Goal: Task Accomplishment & Management: Use online tool/utility

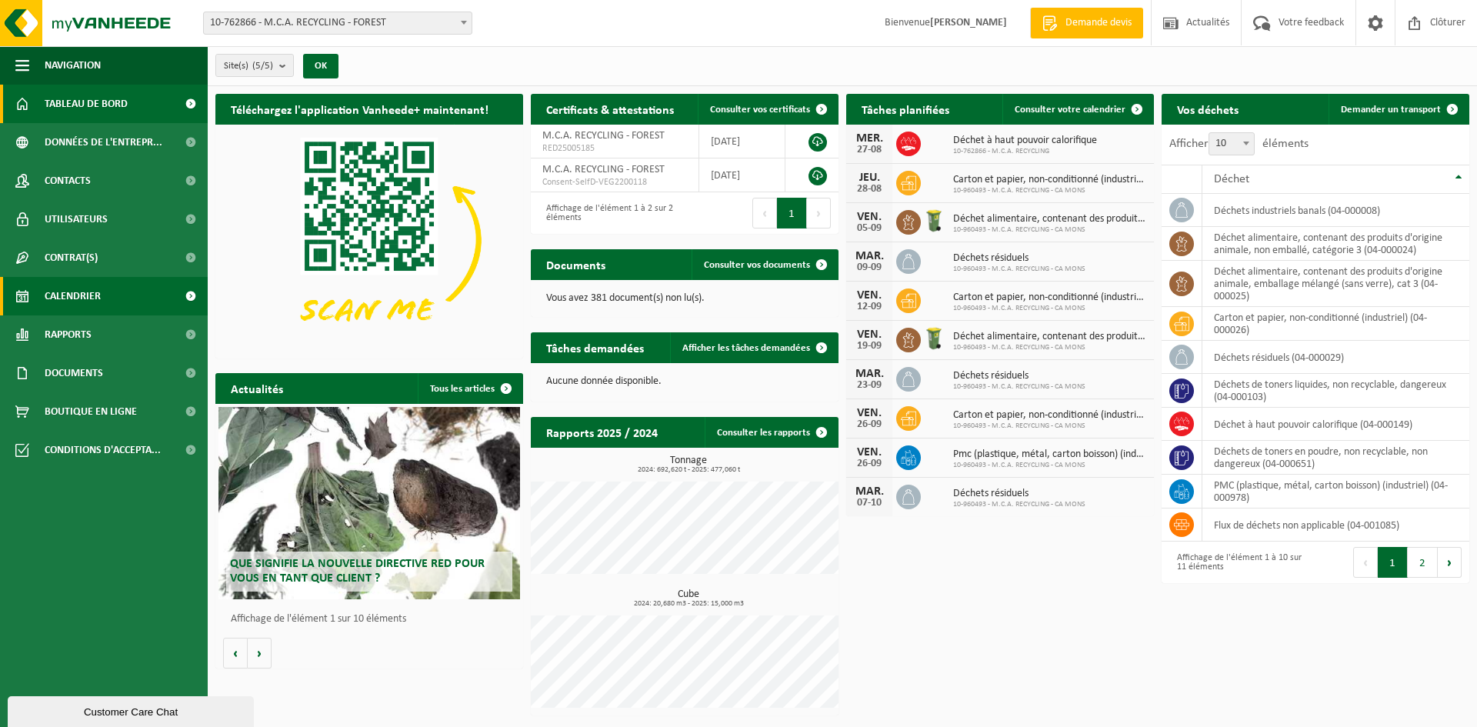
click at [92, 296] on span "Calendrier" at bounding box center [73, 296] width 56 height 38
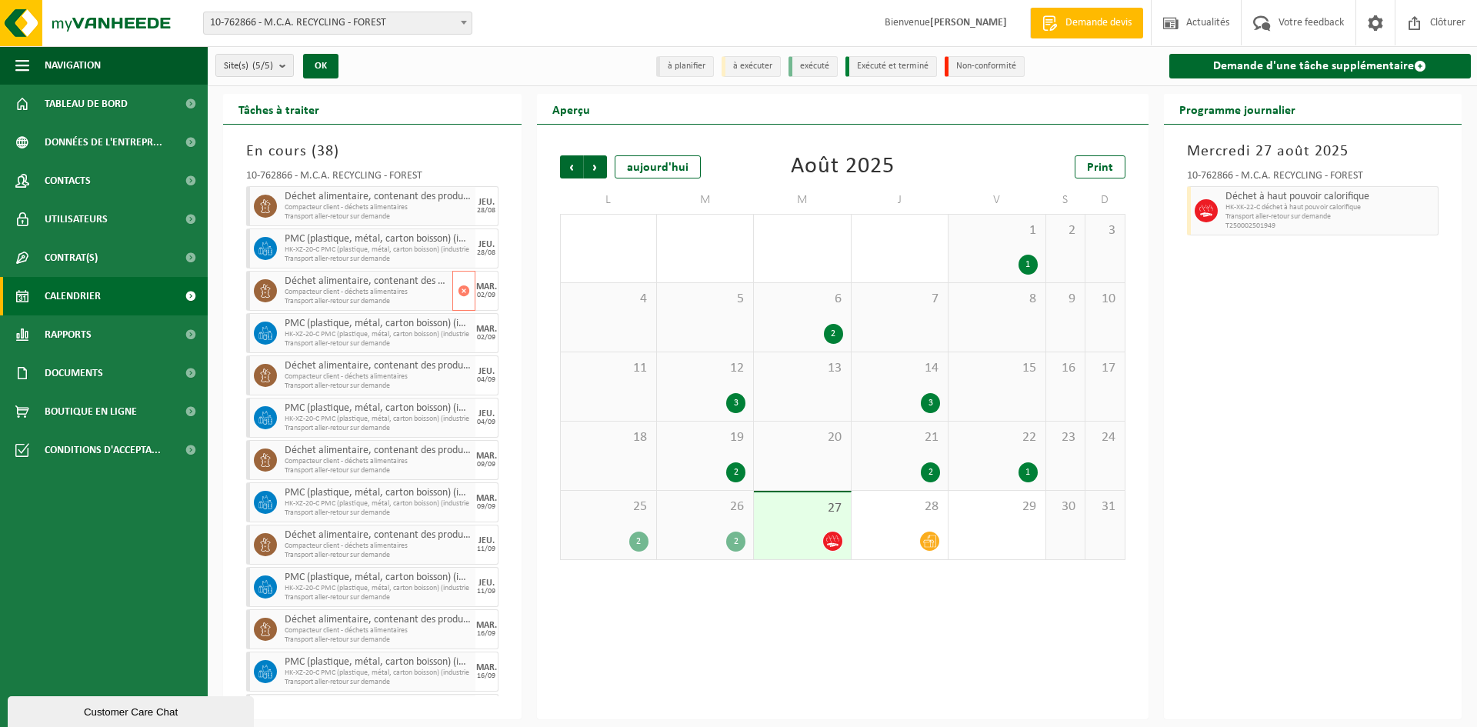
click at [358, 293] on span "Compacteur client - déchets alimentaires" at bounding box center [367, 292] width 164 height 9
click at [599, 162] on span "Suivant" at bounding box center [595, 166] width 23 height 23
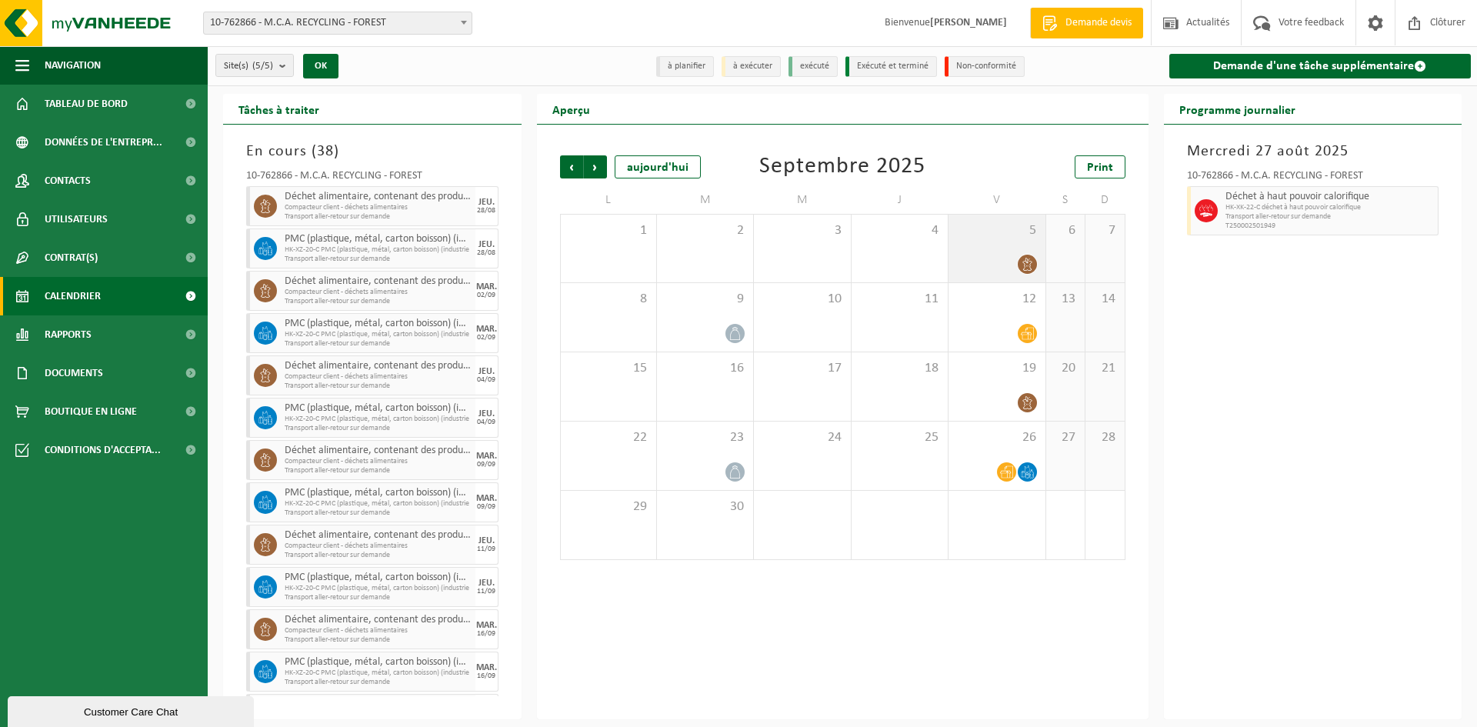
click at [993, 259] on div at bounding box center [996, 264] width 81 height 21
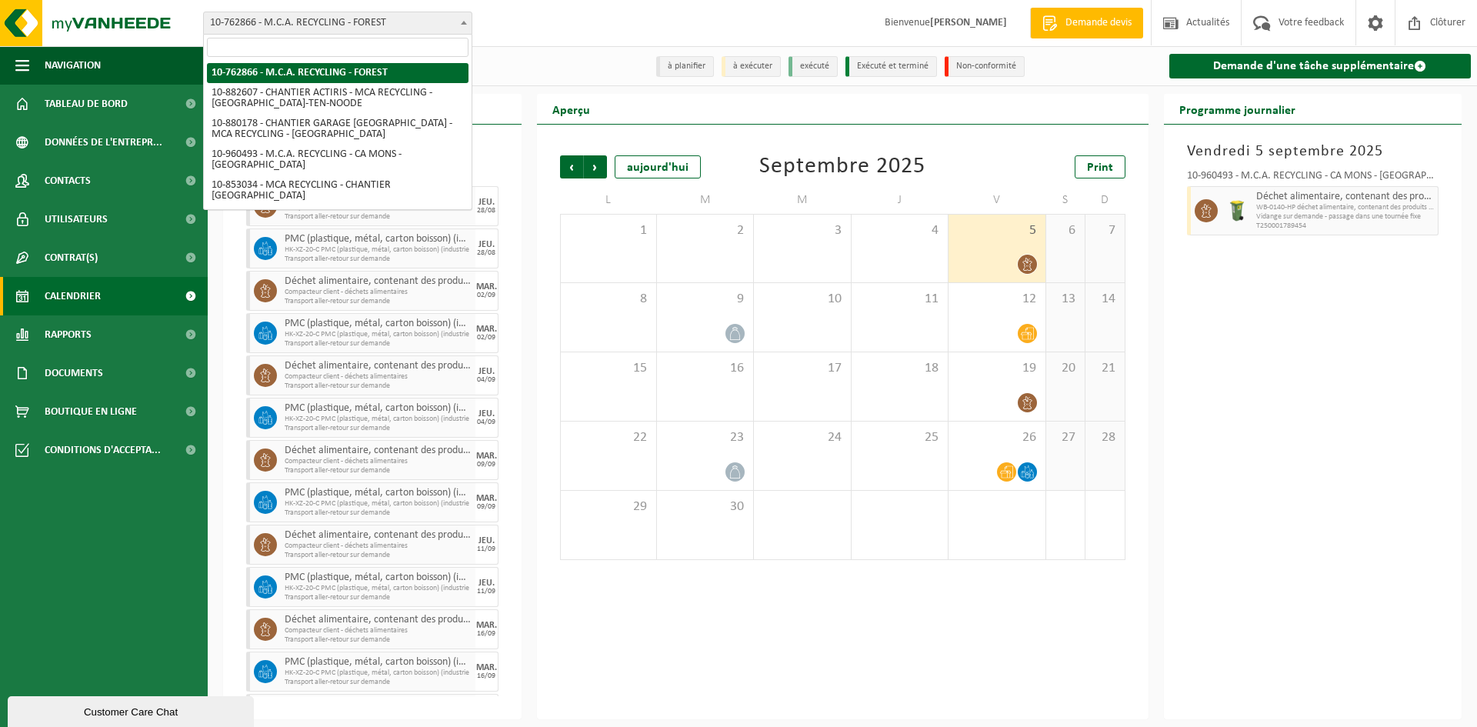
click at [396, 23] on span "10-762866 - M.C.A. RECYCLING - FOREST" at bounding box center [338, 23] width 268 height 22
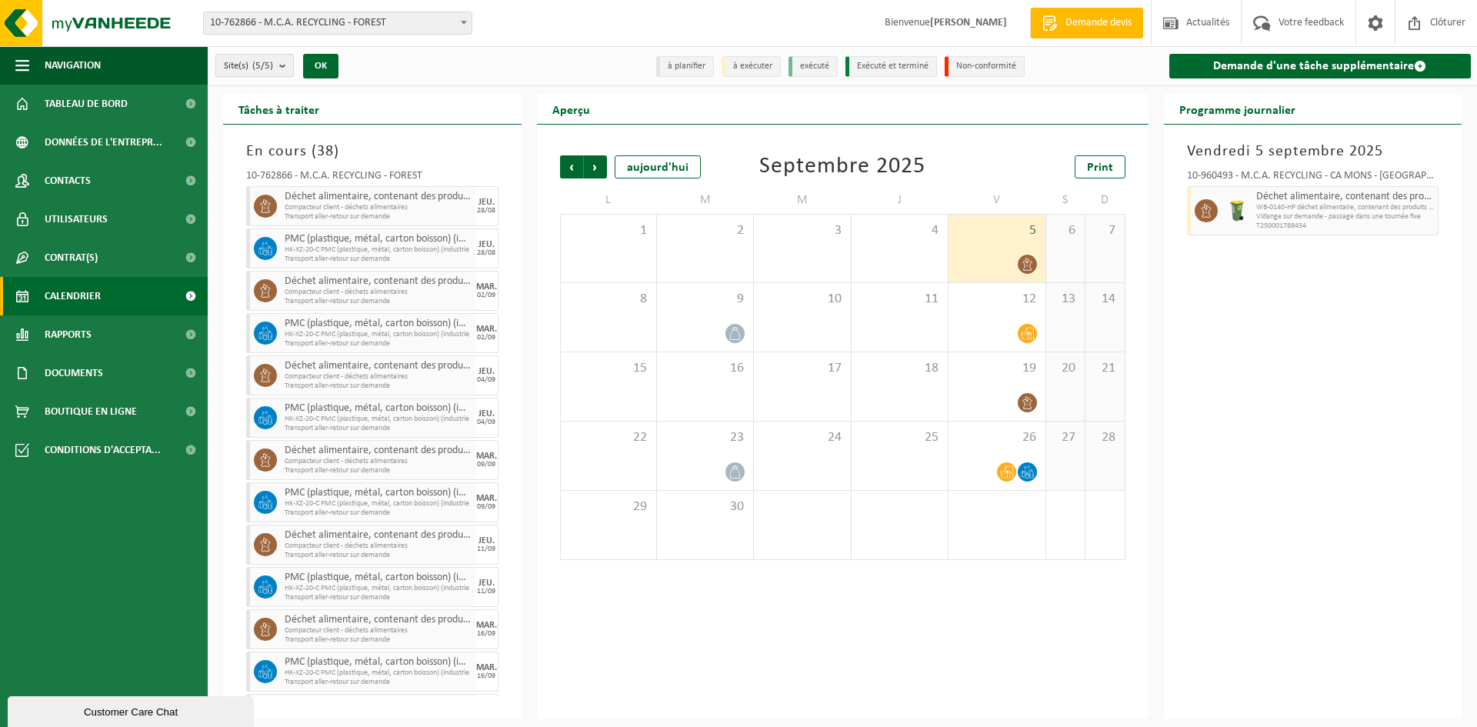
click at [255, 65] on count "(5/5)" at bounding box center [262, 66] width 21 height 10
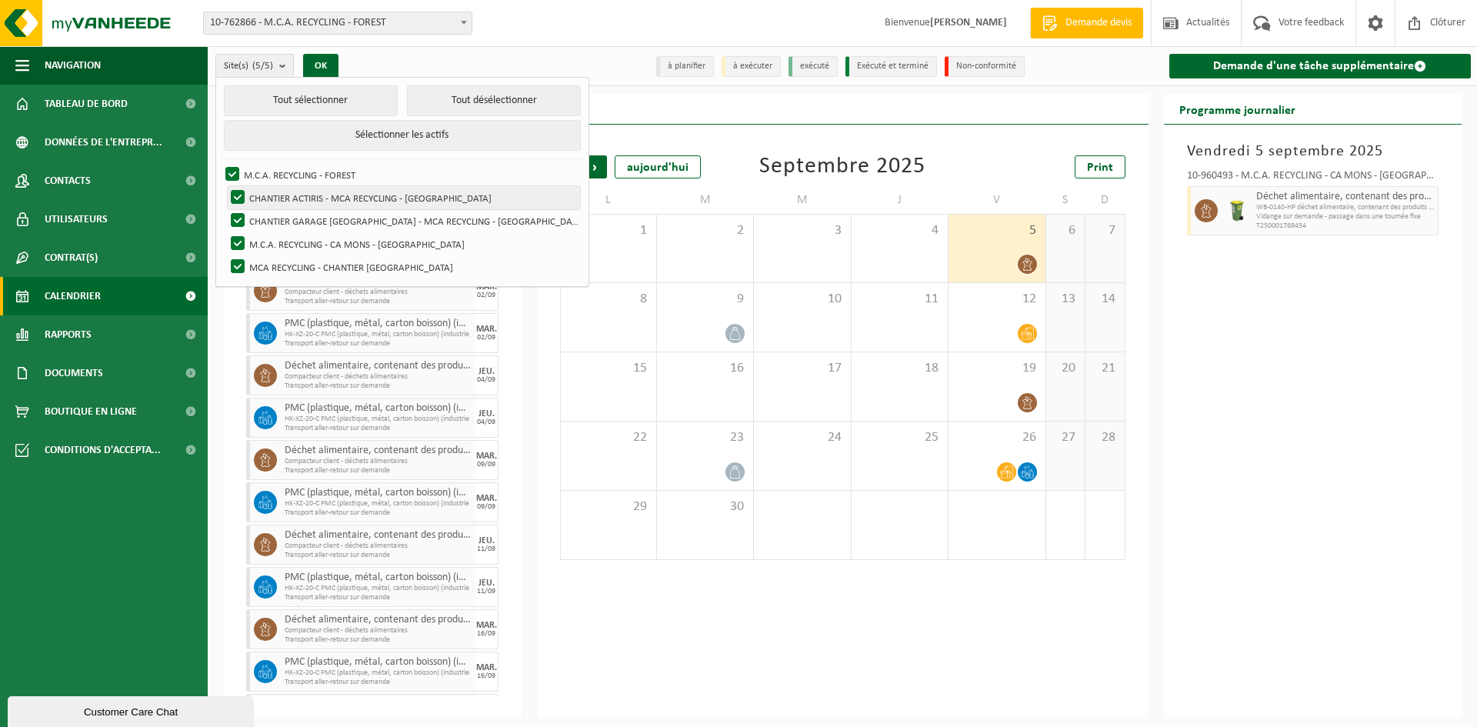
click at [238, 191] on label "CHANTIER ACTIRIS - MCA RECYCLING - [GEOGRAPHIC_DATA]" at bounding box center [404, 197] width 352 height 23
click at [225, 186] on input "CHANTIER ACTIRIS - MCA RECYCLING - [GEOGRAPHIC_DATA]" at bounding box center [225, 185] width 1 height 1
checkbox input "false"
click at [233, 218] on label "CHANTIER GARAGE [GEOGRAPHIC_DATA] - MCA RECYCLING - [GEOGRAPHIC_DATA]" at bounding box center [404, 220] width 352 height 23
click at [225, 209] on input "CHANTIER GARAGE [GEOGRAPHIC_DATA] - MCA RECYCLING - [GEOGRAPHIC_DATA]" at bounding box center [225, 209] width 1 height 1
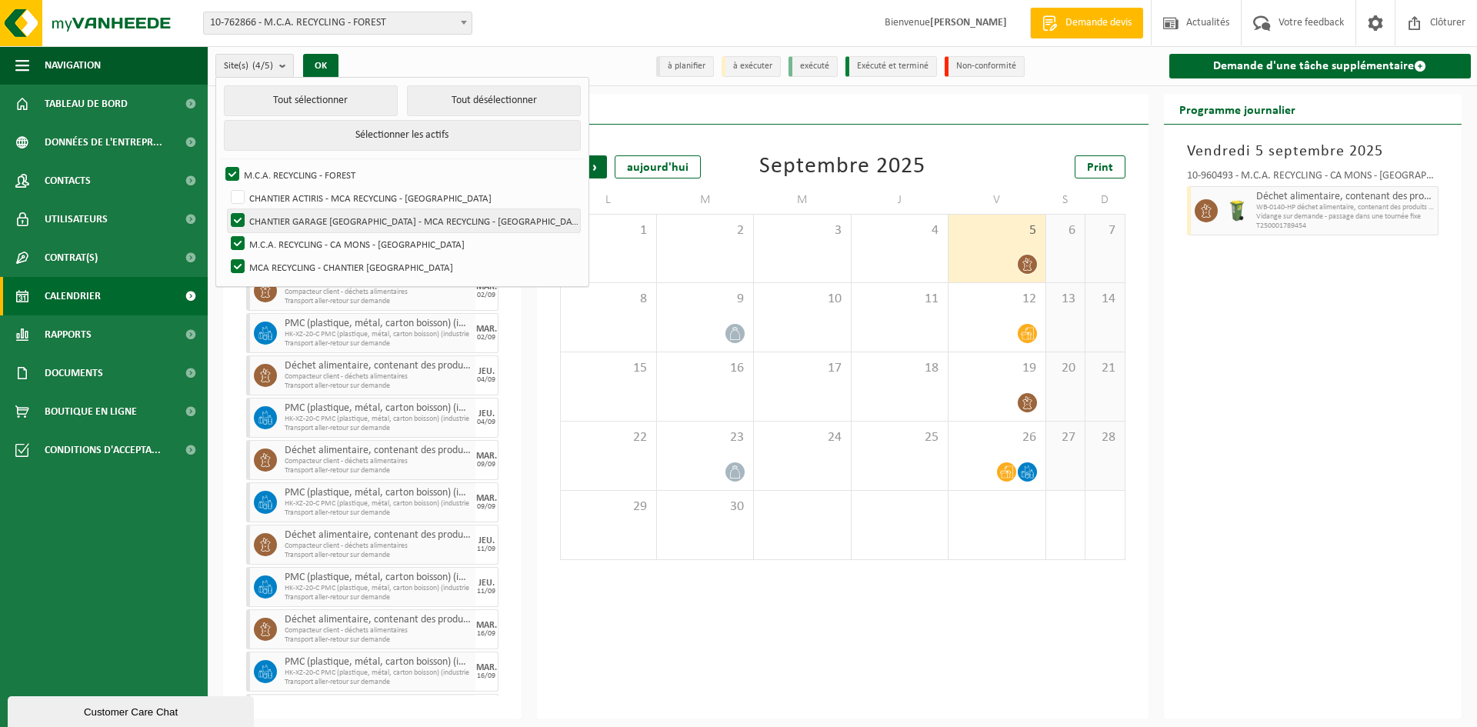
checkbox input "false"
click at [237, 240] on label "M.C.A. RECYCLING - CA MONS - MONS" at bounding box center [404, 243] width 352 height 23
click at [225, 232] on input "M.C.A. RECYCLING - CA MONS - MONS" at bounding box center [225, 232] width 1 height 1
checkbox input "false"
click at [229, 264] on label "MCA RECYCLING - CHANTIER MUSÉE KANAL CENTRE POMPIDOU - BRUXELLES" at bounding box center [404, 266] width 352 height 23
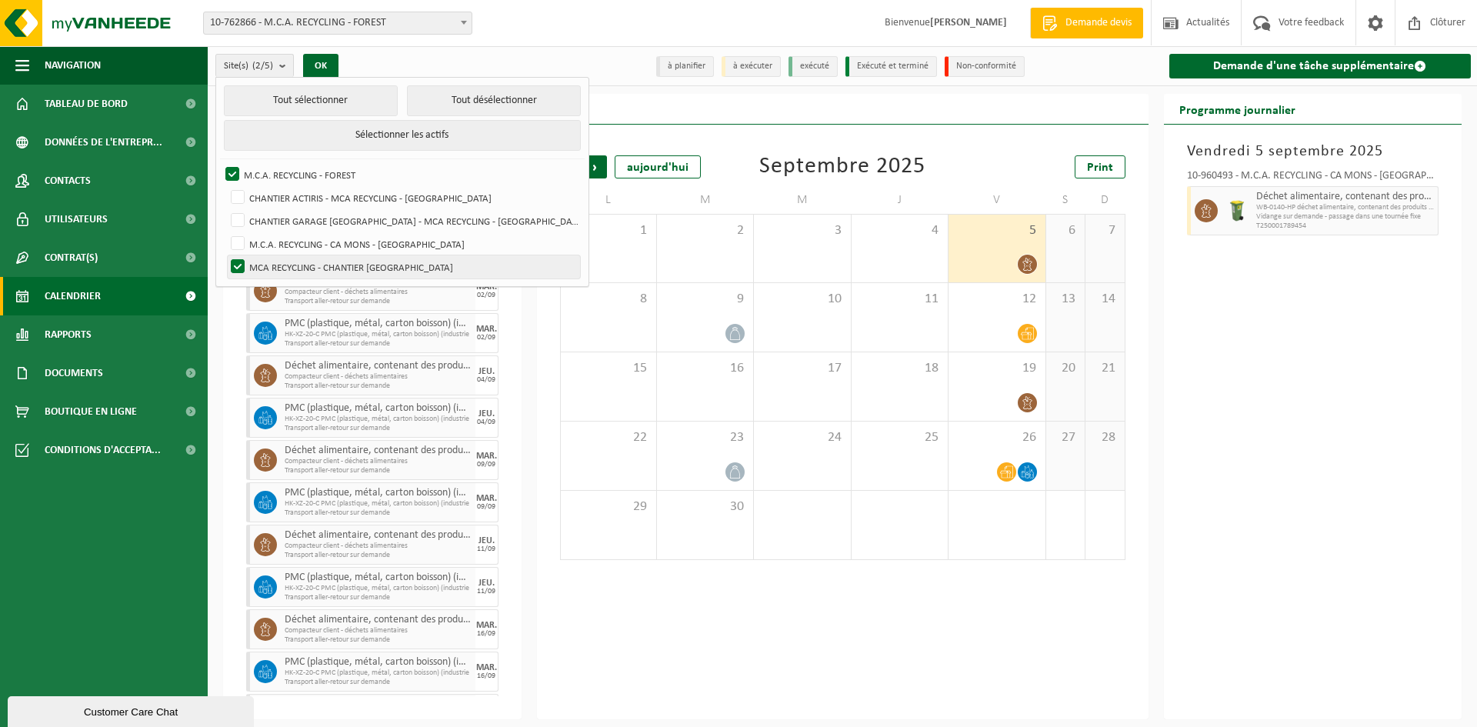
click at [225, 255] on input "MCA RECYCLING - CHANTIER MUSÉE KANAL CENTRE POMPIDOU - BRUXELLES" at bounding box center [225, 255] width 1 height 1
checkbox input "false"
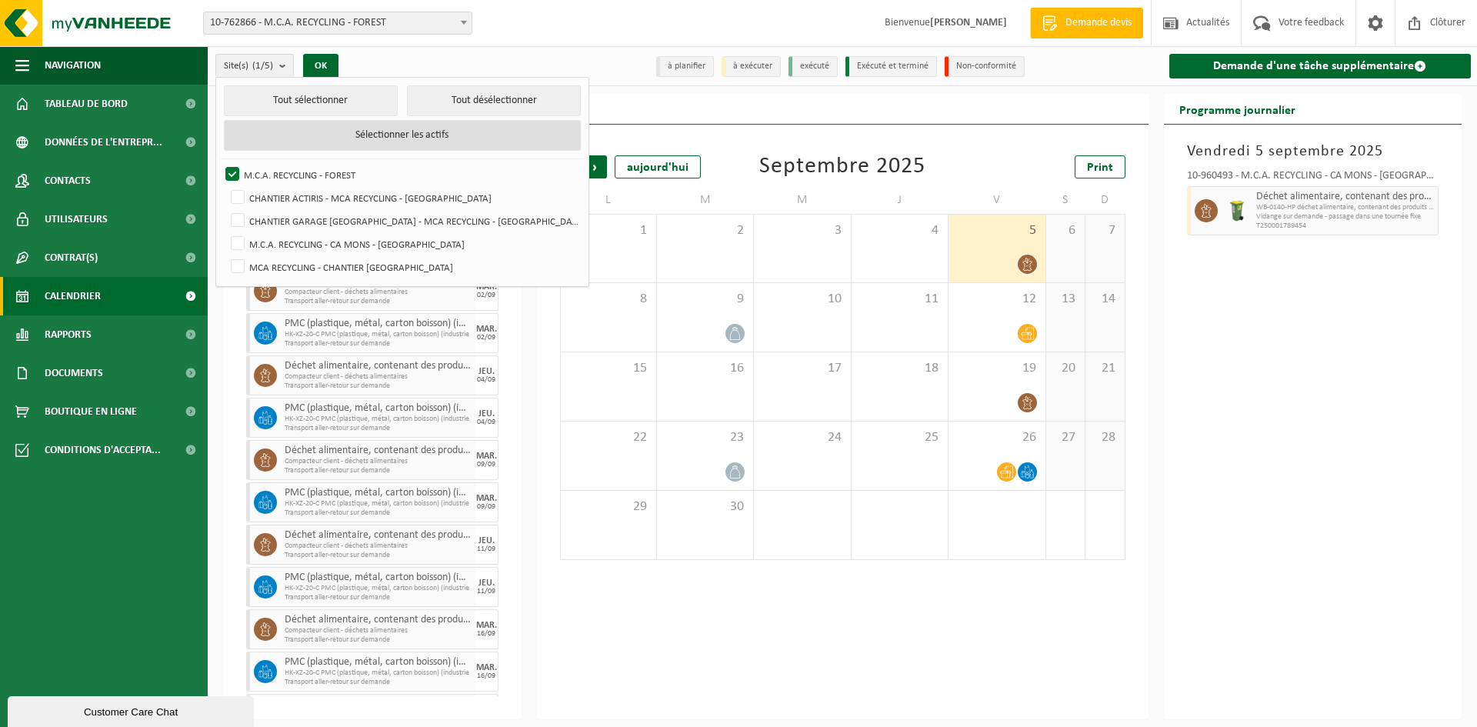
click at [325, 128] on button "Sélectionner les actifs" at bounding box center [403, 135] width 358 height 31
checkbox input "true"
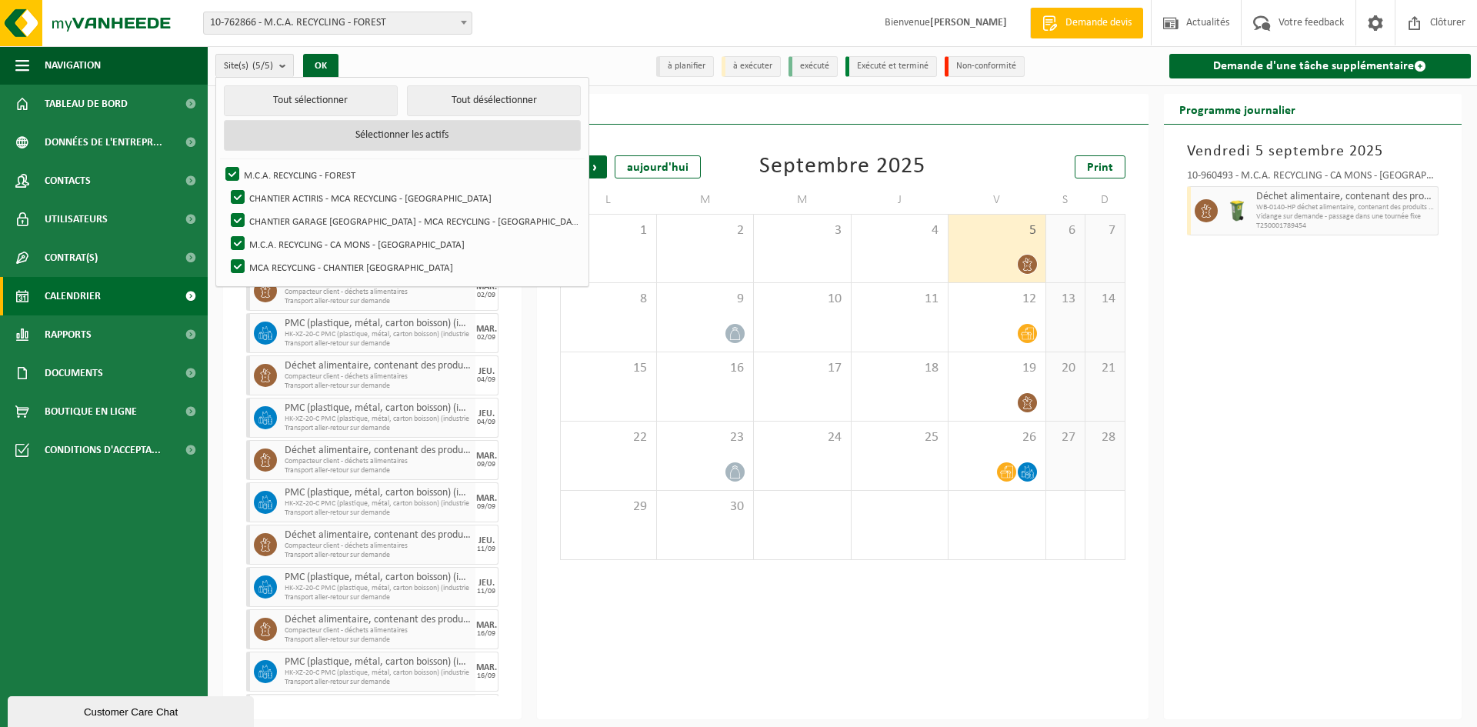
click at [325, 128] on button "Sélectionner les actifs" at bounding box center [403, 135] width 358 height 31
click at [242, 192] on label "CHANTIER ACTIRIS - MCA RECYCLING - [GEOGRAPHIC_DATA]" at bounding box center [404, 197] width 352 height 23
click at [225, 186] on input "CHANTIER ACTIRIS - MCA RECYCLING - [GEOGRAPHIC_DATA]" at bounding box center [225, 185] width 1 height 1
checkbox input "false"
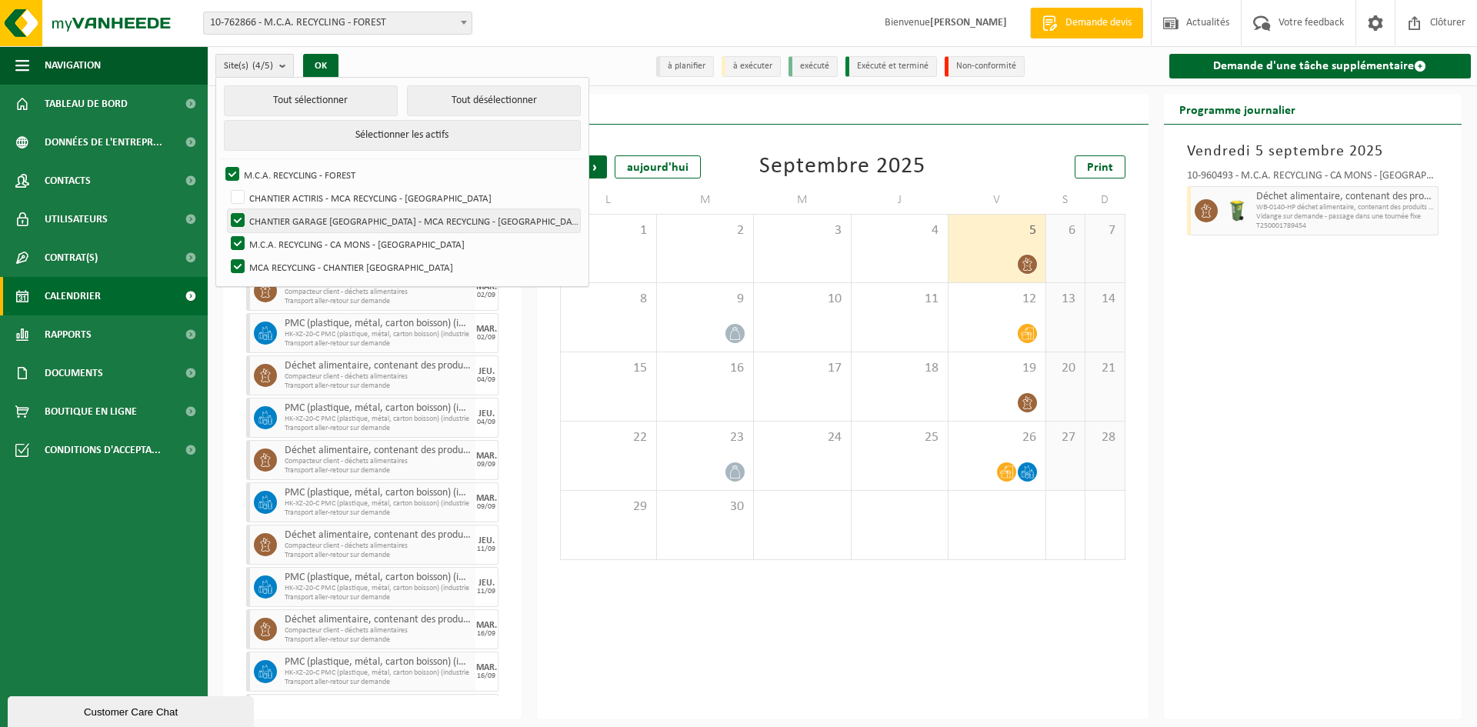
click at [232, 222] on label "CHANTIER GARAGE [GEOGRAPHIC_DATA] - MCA RECYCLING - [GEOGRAPHIC_DATA]" at bounding box center [404, 220] width 352 height 23
click at [225, 209] on input "CHANTIER GARAGE [GEOGRAPHIC_DATA] - MCA RECYCLING - [GEOGRAPHIC_DATA]" at bounding box center [225, 209] width 1 height 1
checkbox input "false"
click at [235, 239] on label "M.C.A. RECYCLING - CA MONS - [GEOGRAPHIC_DATA]" at bounding box center [404, 243] width 352 height 23
click at [225, 232] on input "M.C.A. RECYCLING - CA MONS - [GEOGRAPHIC_DATA]" at bounding box center [225, 232] width 1 height 1
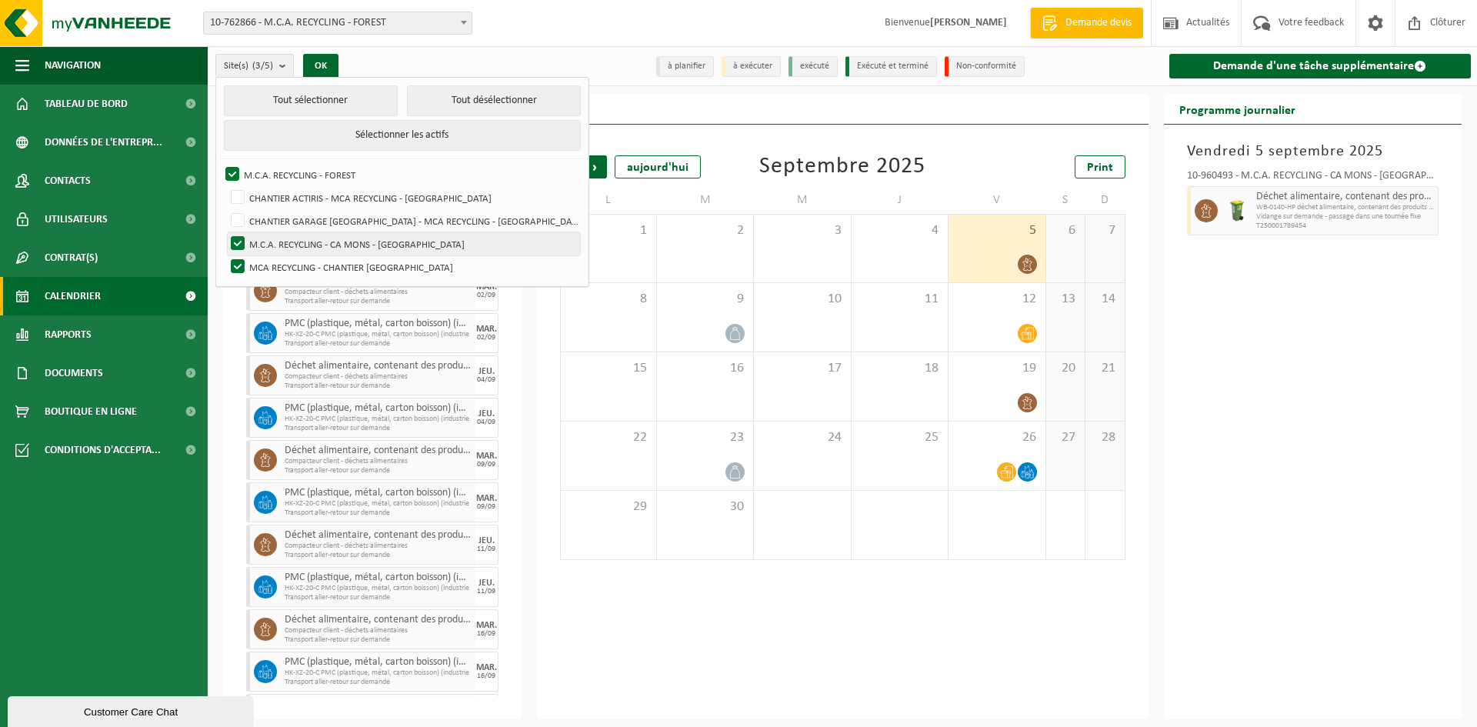
checkbox input "false"
click at [239, 261] on label "MCA RECYCLING - CHANTIER [GEOGRAPHIC_DATA]" at bounding box center [404, 266] width 352 height 23
click at [225, 255] on input "MCA RECYCLING - CHANTIER [GEOGRAPHIC_DATA]" at bounding box center [225, 255] width 1 height 1
checkbox input "false"
click at [320, 61] on button "OK" at bounding box center [320, 66] width 35 height 25
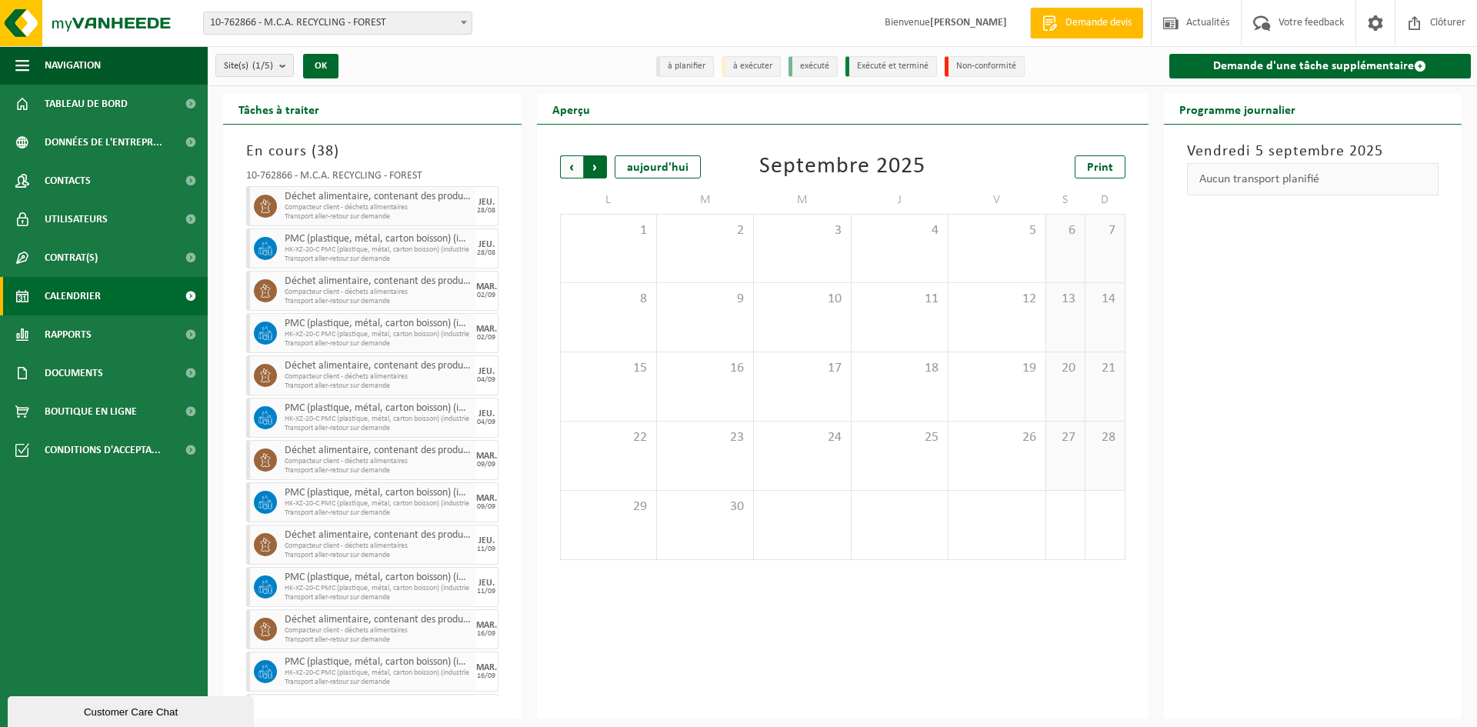
click at [570, 172] on span "Précédent" at bounding box center [571, 166] width 23 height 23
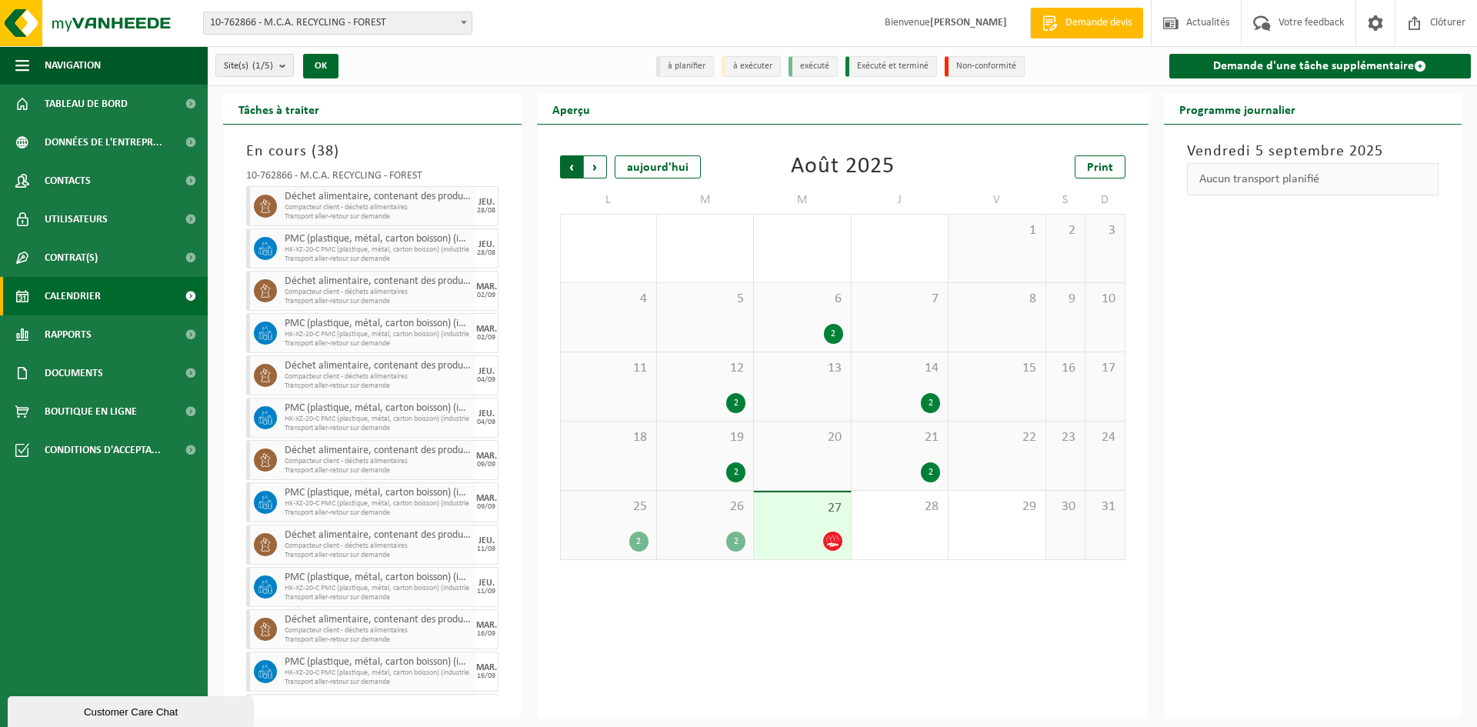
click at [592, 171] on span "Suivant" at bounding box center [595, 166] width 23 height 23
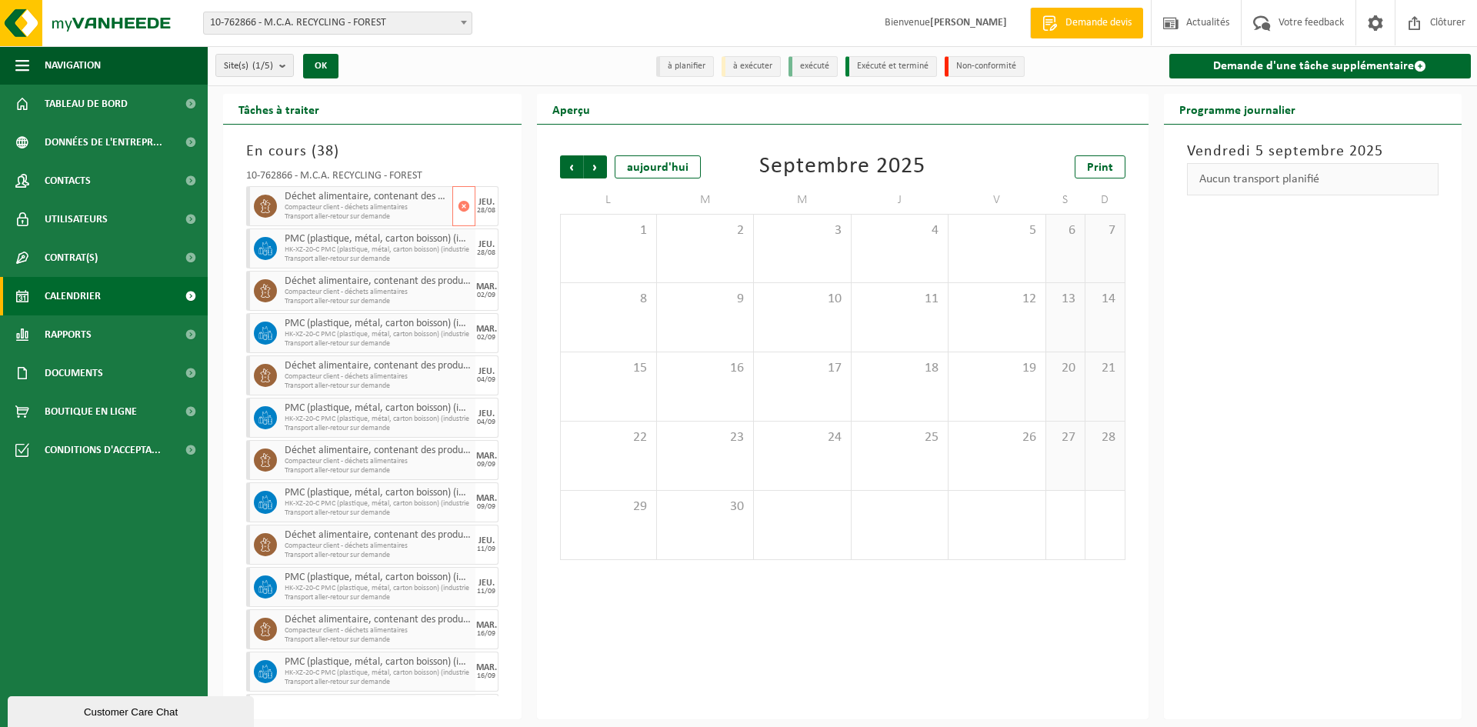
click at [318, 212] on span "Transport aller-retour sur demande" at bounding box center [367, 216] width 164 height 9
click at [307, 247] on span "HK-XZ-20-C PMC (plastique, métal, carton boisson) (industrie" at bounding box center [367, 249] width 164 height 9
click at [315, 281] on span "Déchet alimentaire, contenant des produits d'origine animale, emballage mélangé…" at bounding box center [367, 281] width 164 height 12
click at [324, 361] on span "Déchet alimentaire, contenant des produits d'origine animale, emballage mélangé…" at bounding box center [367, 366] width 164 height 12
click at [349, 369] on span "Déchet alimentaire, contenant des produits d'origine animale, emballage mélangé…" at bounding box center [367, 366] width 164 height 12
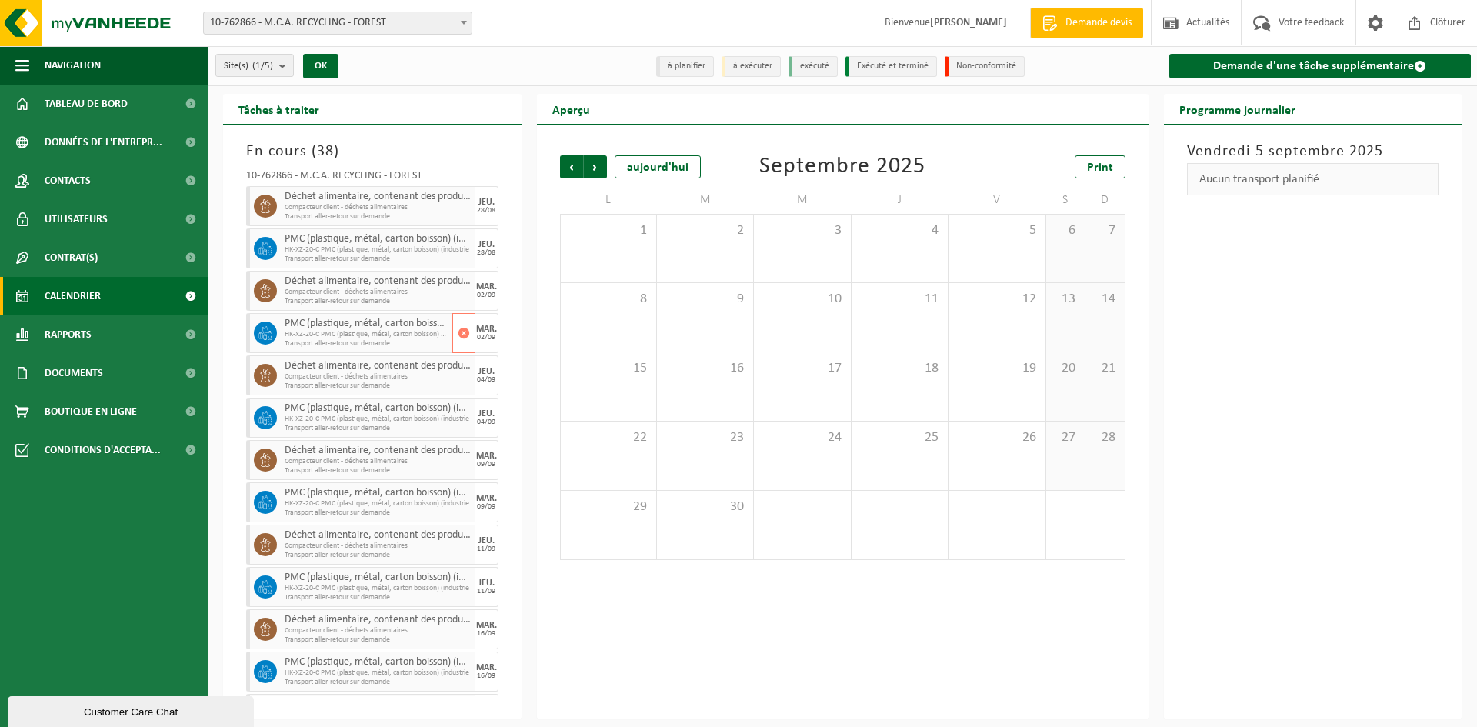
click at [270, 335] on icon at bounding box center [266, 333] width 14 height 14
click at [279, 63] on button "Site(s) (1/5)" at bounding box center [254, 65] width 78 height 23
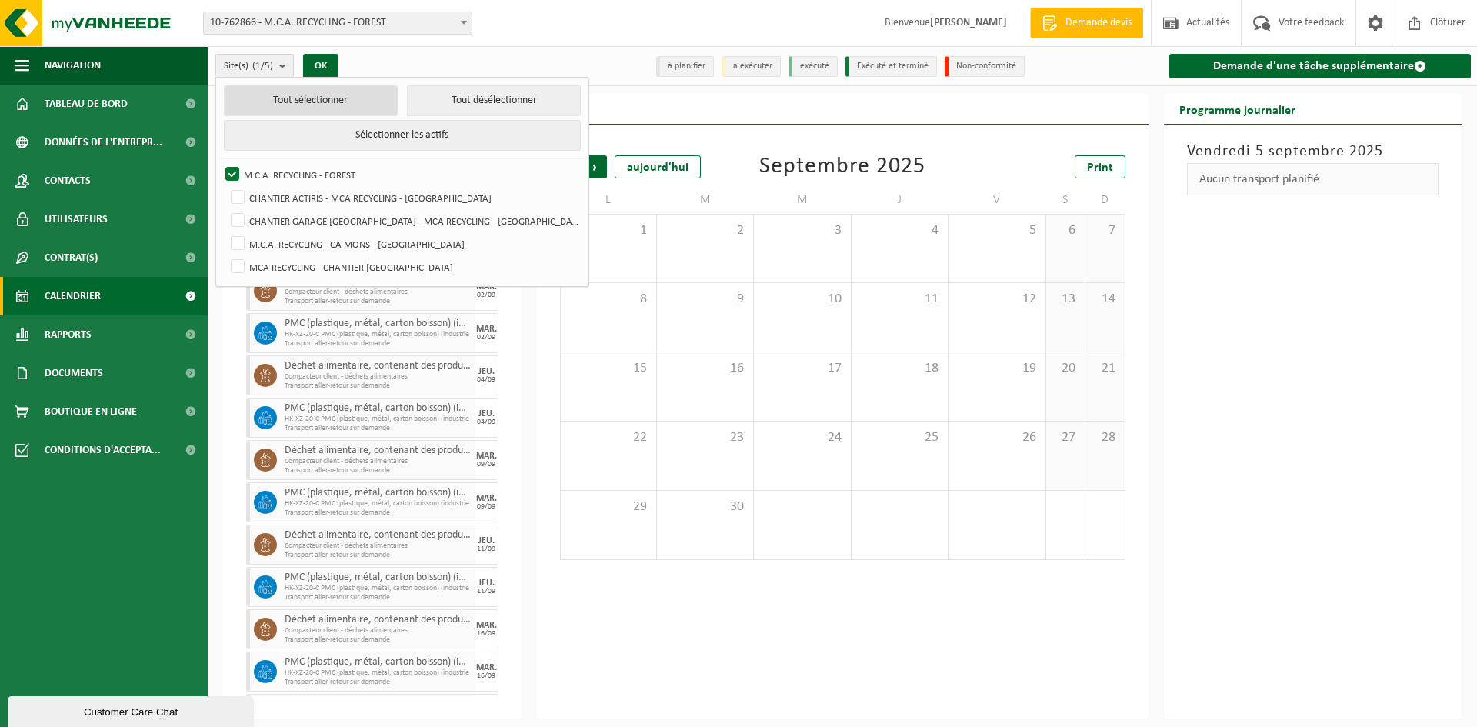
click at [282, 96] on button "Tout sélectionner" at bounding box center [311, 100] width 174 height 31
checkbox input "true"
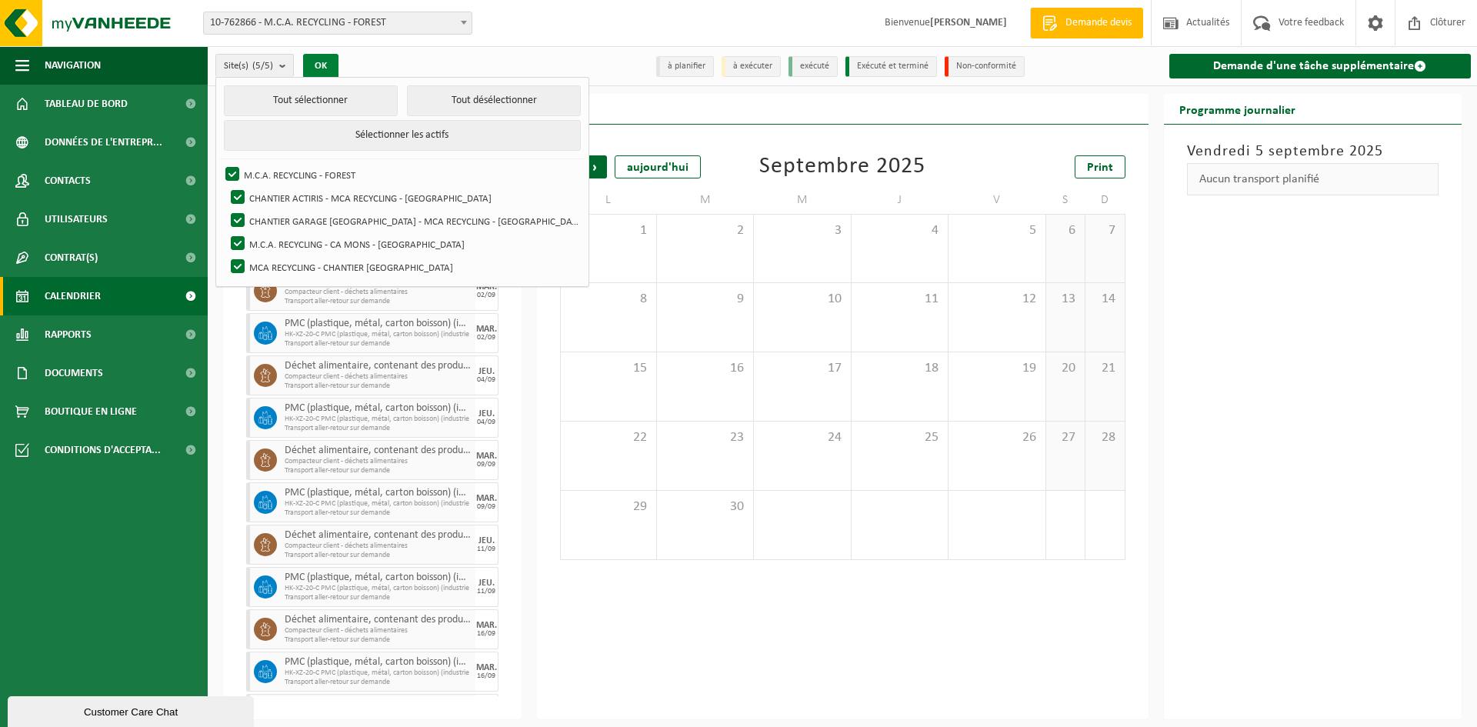
click at [321, 75] on button "OK" at bounding box center [320, 66] width 35 height 25
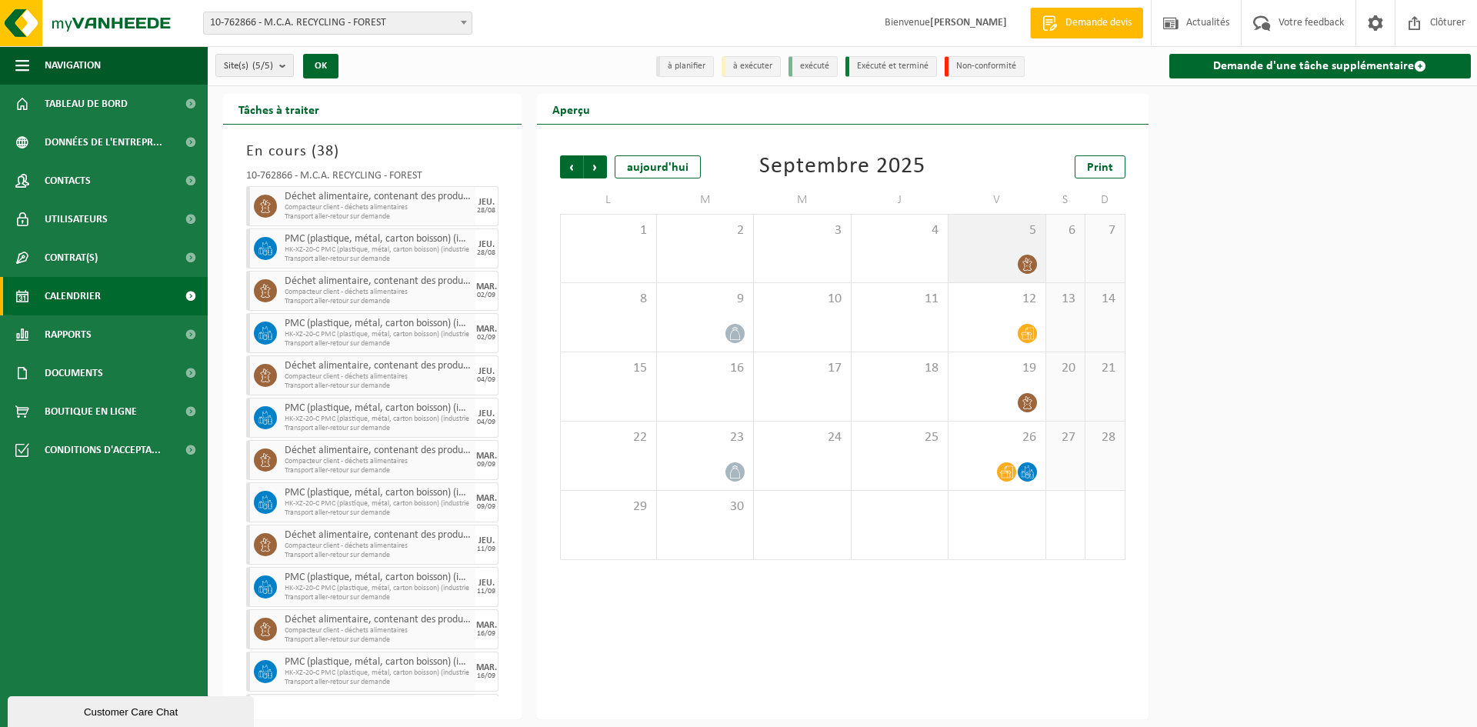
click at [998, 255] on div at bounding box center [996, 264] width 81 height 21
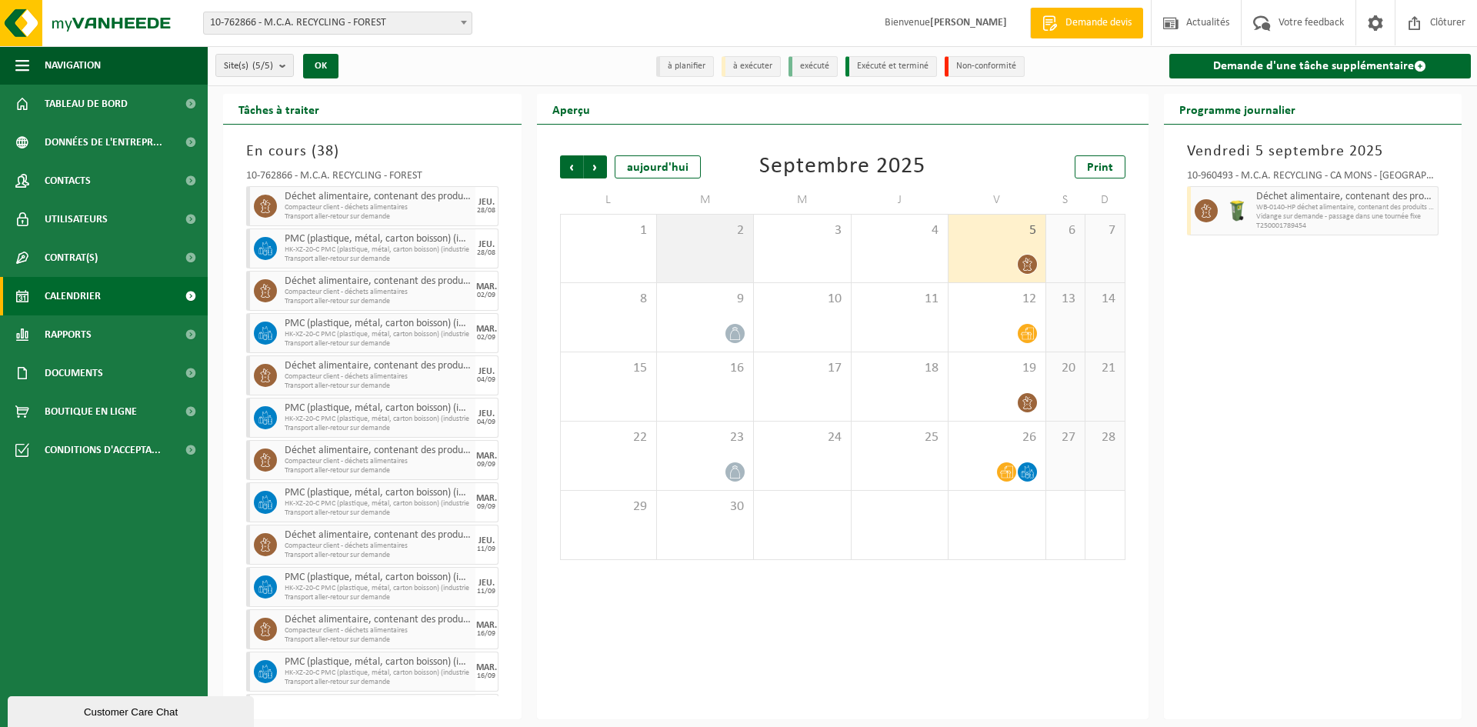
click at [741, 252] on div "2" at bounding box center [705, 249] width 96 height 68
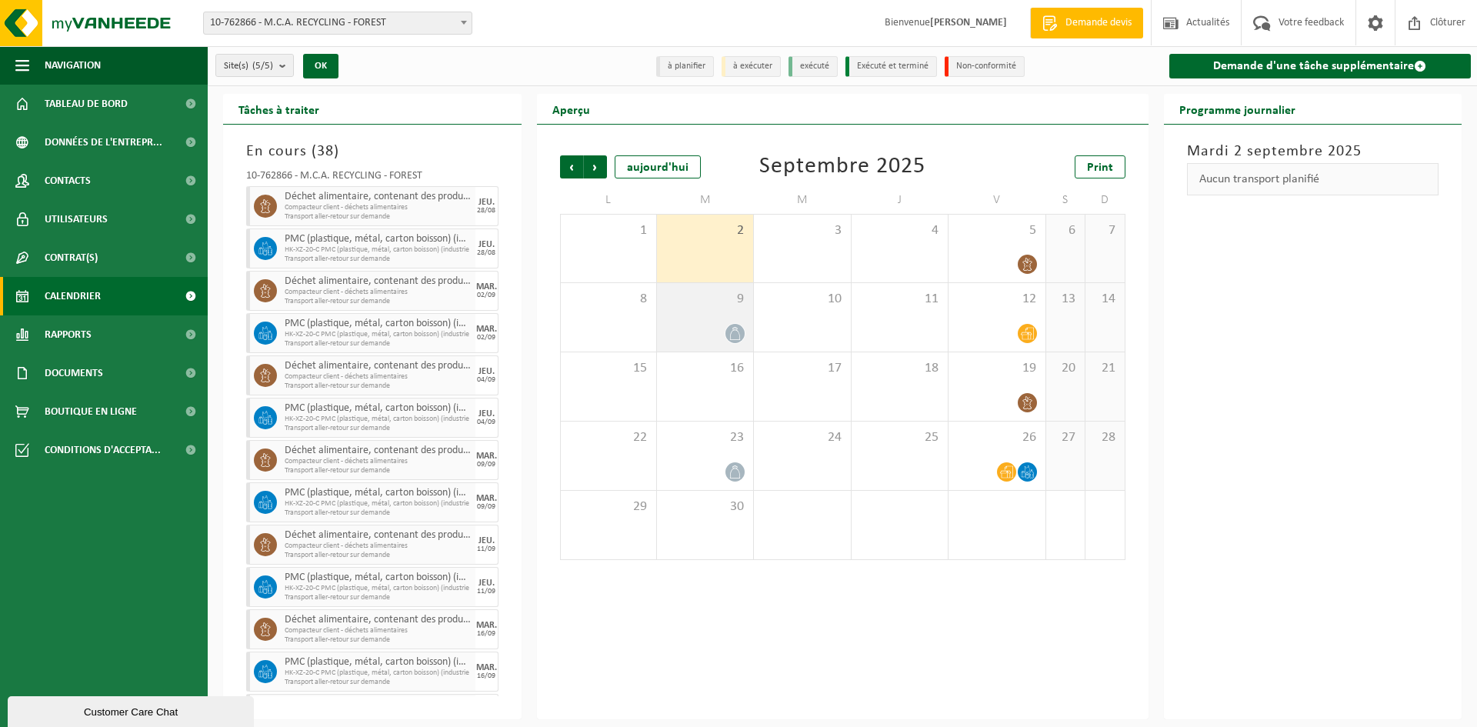
click at [728, 299] on span "9" at bounding box center [705, 299] width 81 height 17
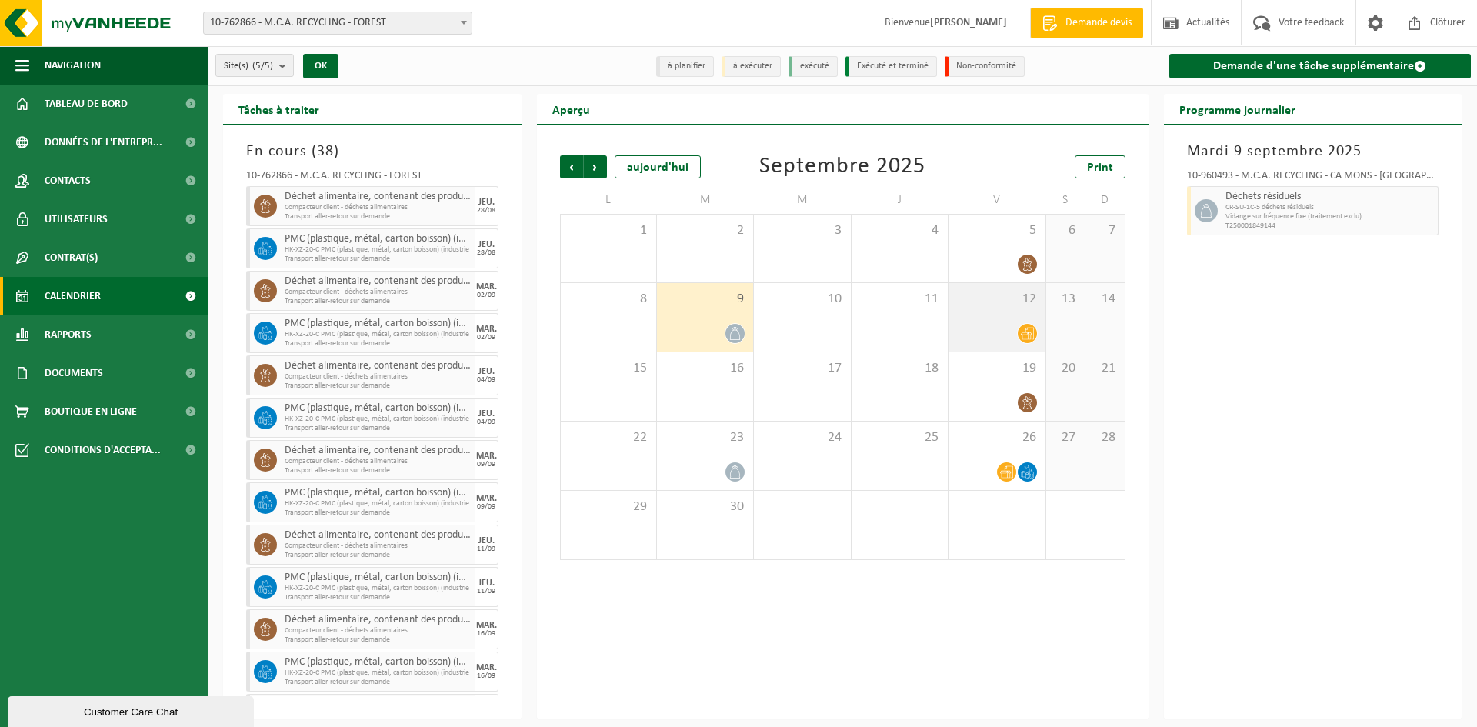
click at [974, 313] on div "12" at bounding box center [997, 317] width 96 height 68
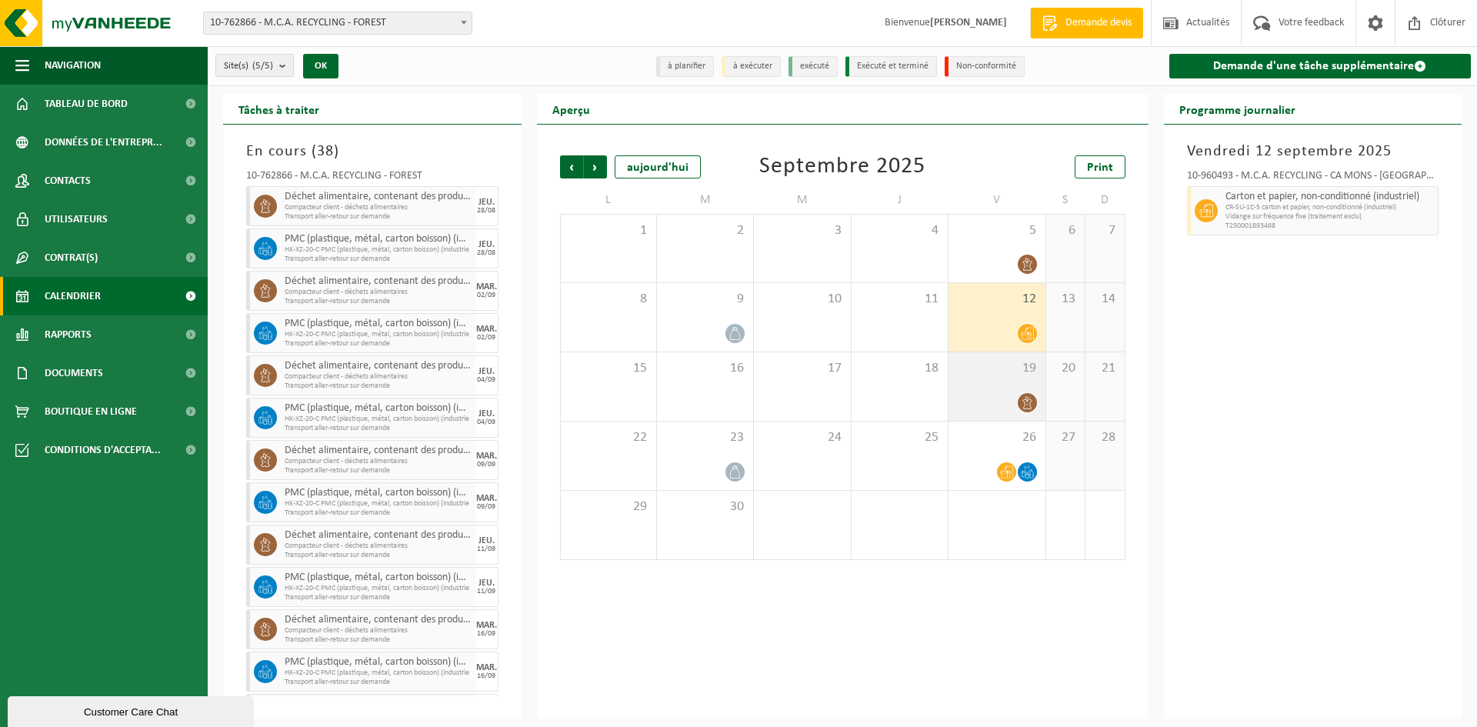
click at [986, 379] on div "19" at bounding box center [997, 386] width 96 height 68
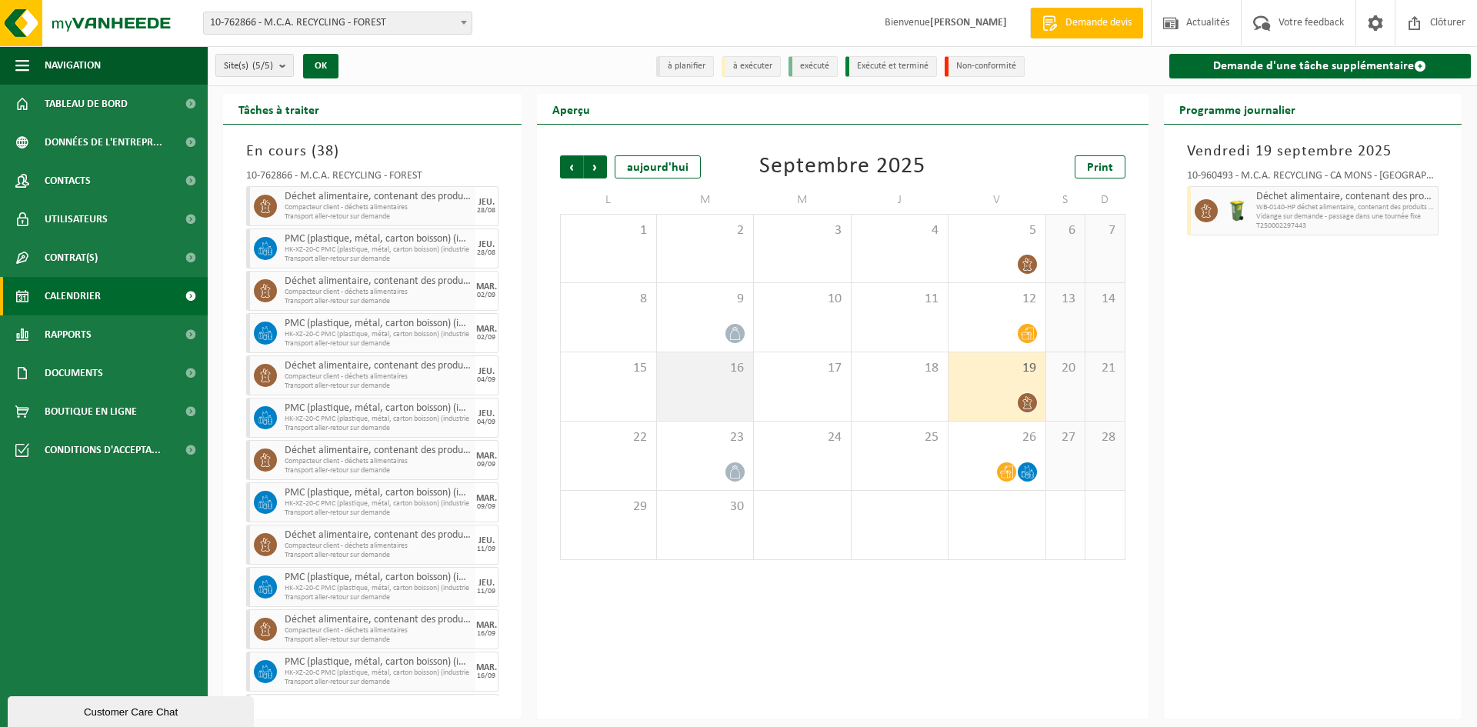
click at [724, 385] on div "16" at bounding box center [705, 386] width 96 height 68
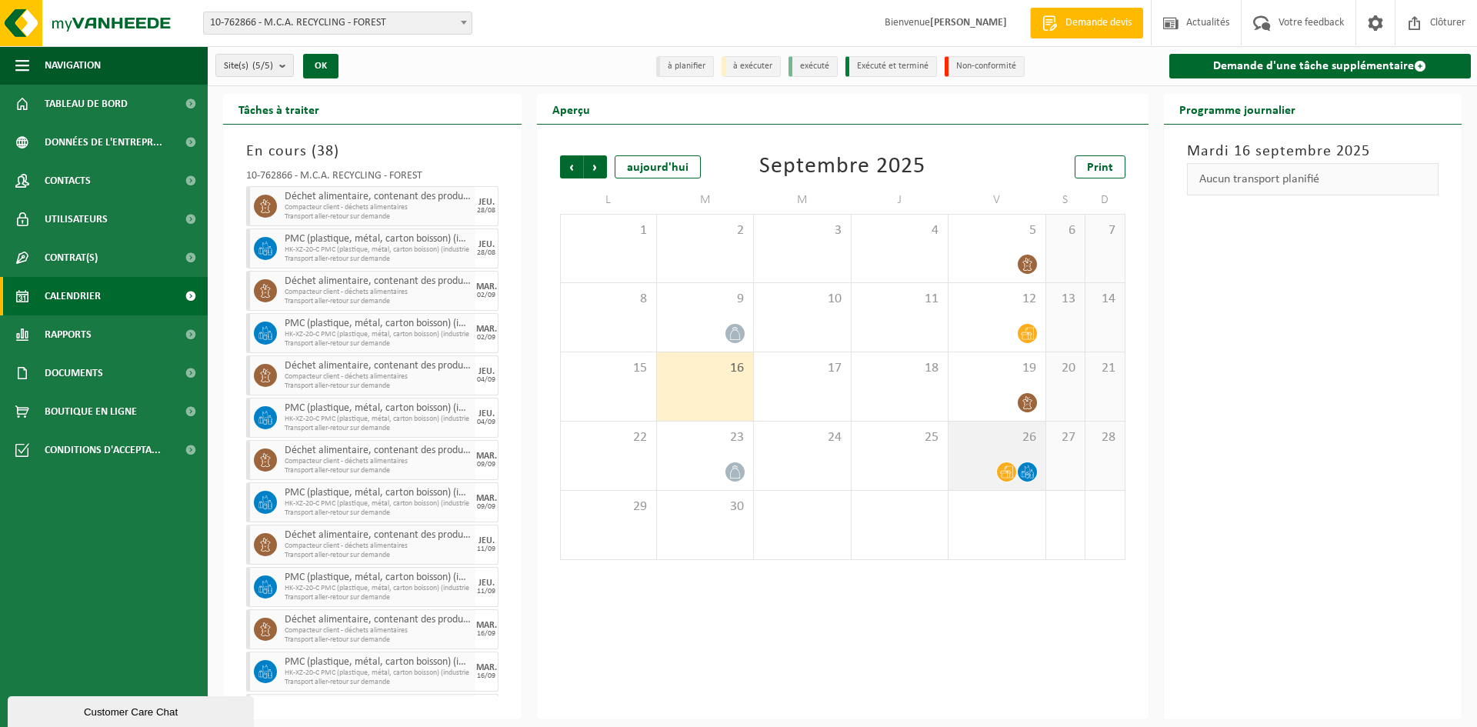
click at [989, 458] on div "26" at bounding box center [997, 456] width 96 height 68
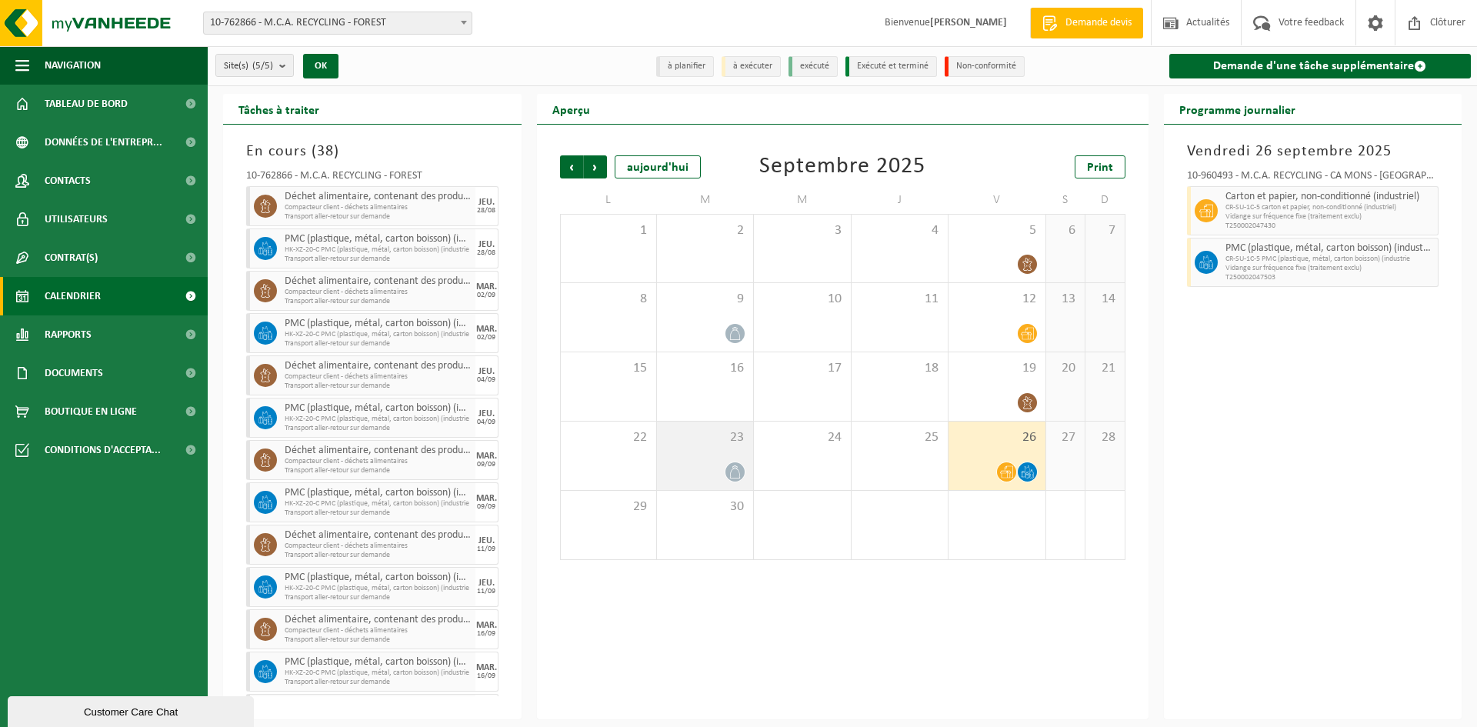
click at [710, 448] on div "23" at bounding box center [705, 456] width 96 height 68
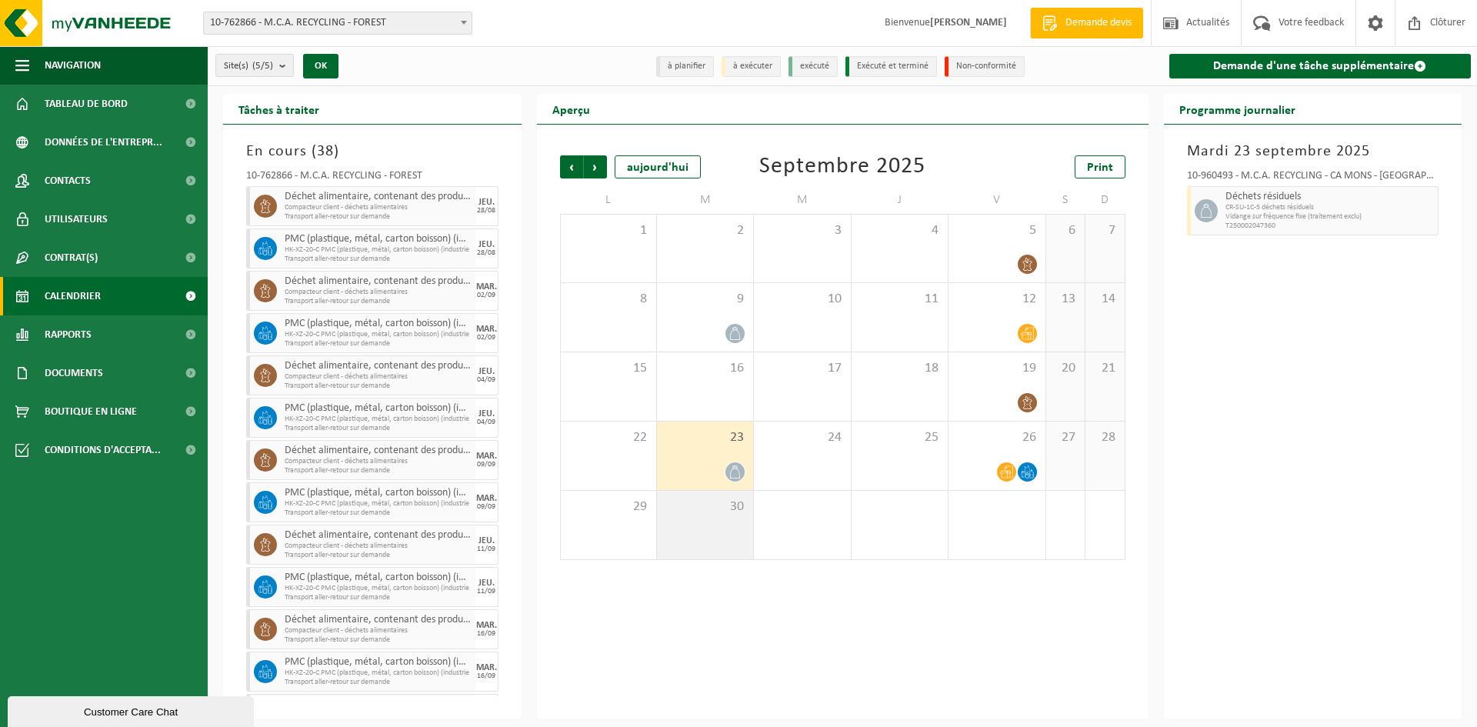
click at [732, 502] on span "30" at bounding box center [705, 507] width 81 height 17
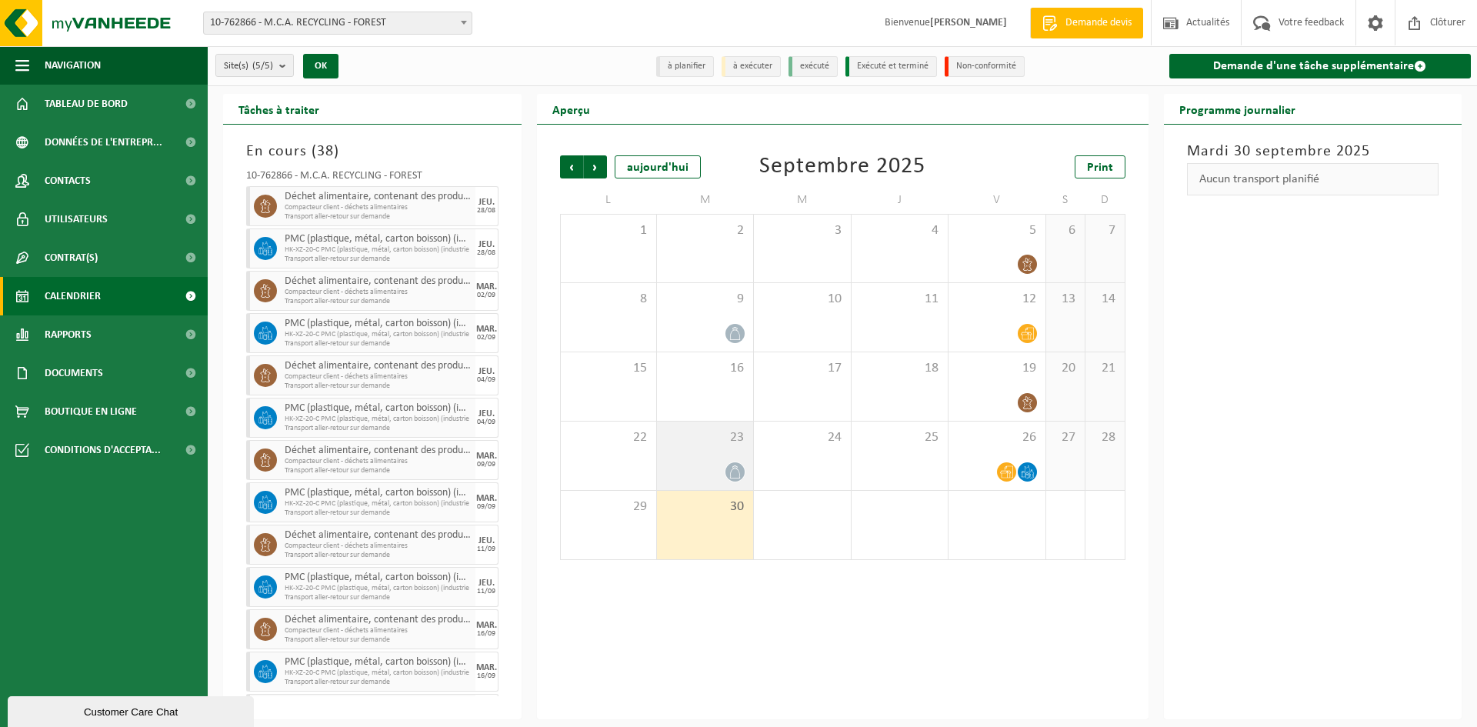
click at [725, 469] on div at bounding box center [735, 472] width 21 height 21
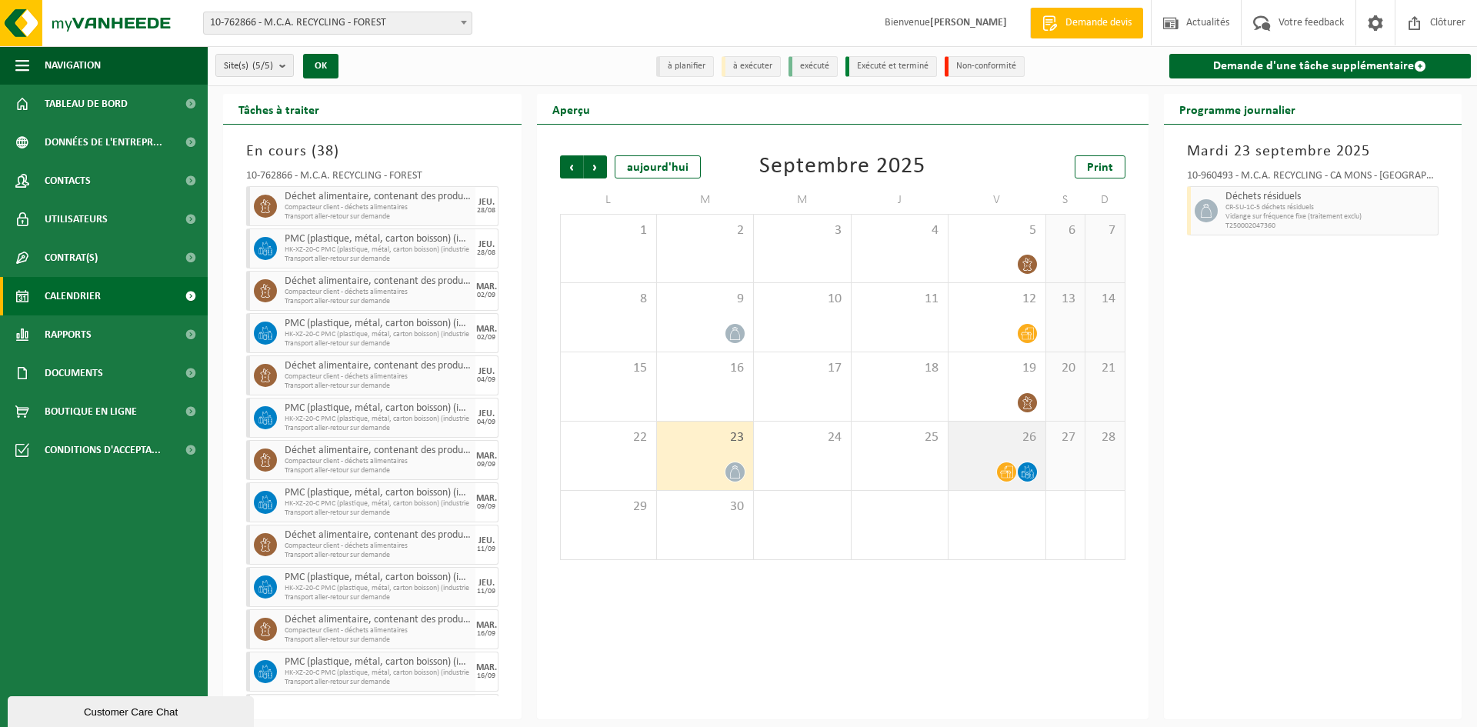
click at [992, 462] on div at bounding box center [996, 472] width 81 height 21
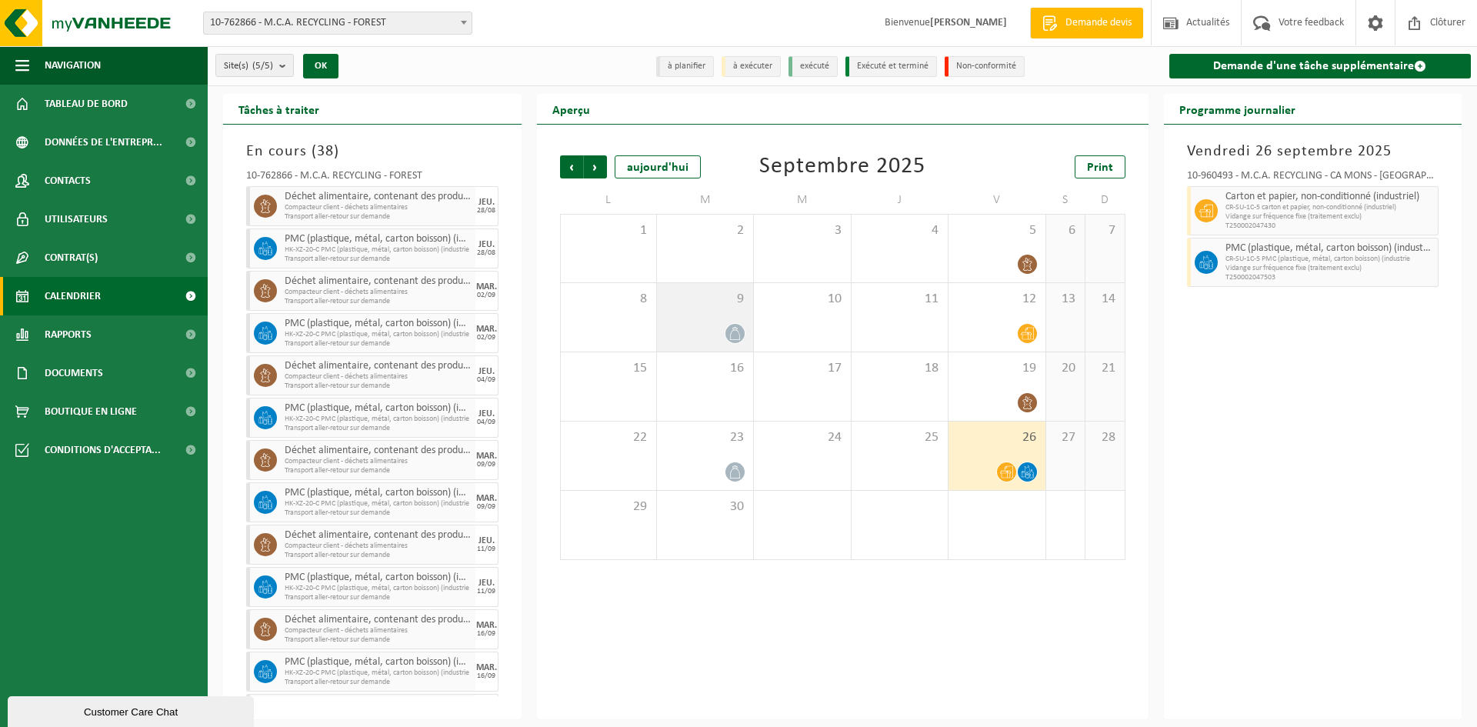
click at [720, 326] on div at bounding box center [705, 333] width 81 height 21
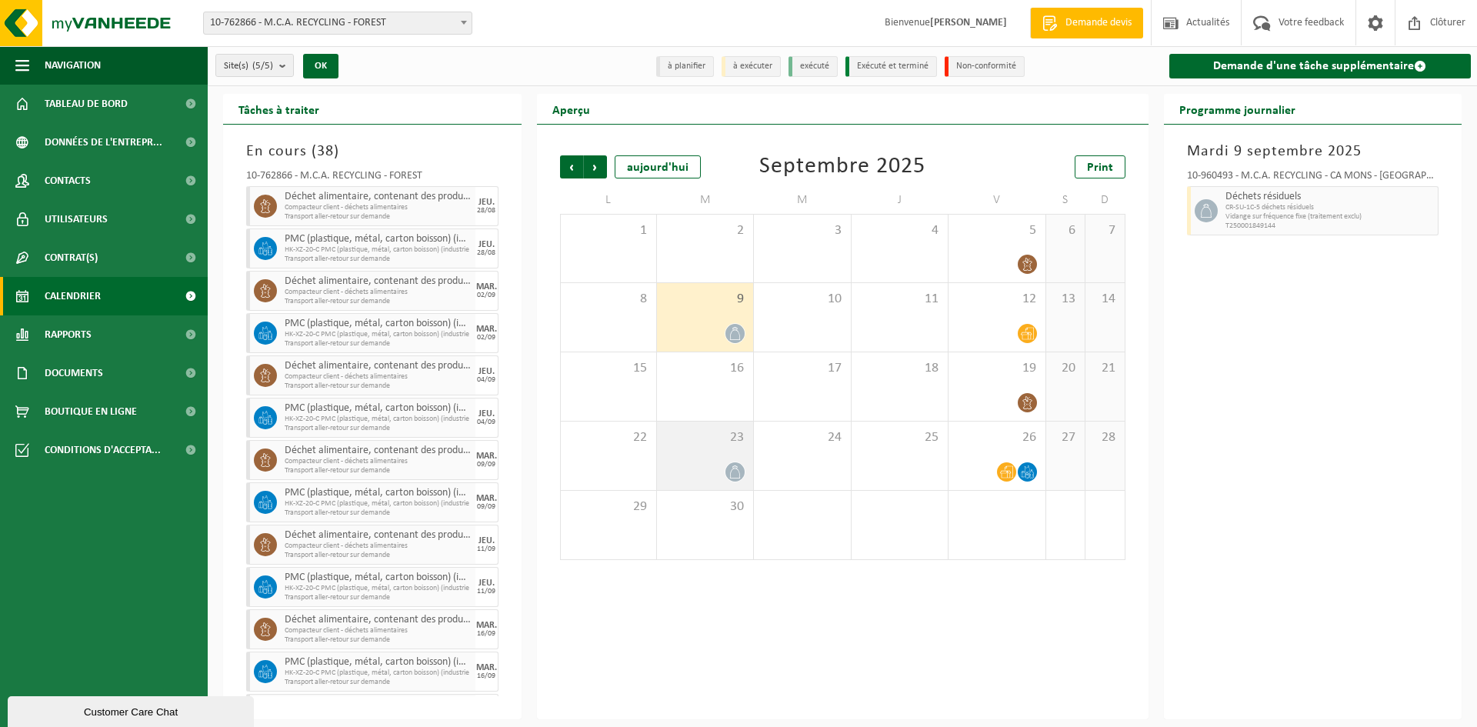
click at [723, 451] on div "23" at bounding box center [705, 456] width 96 height 68
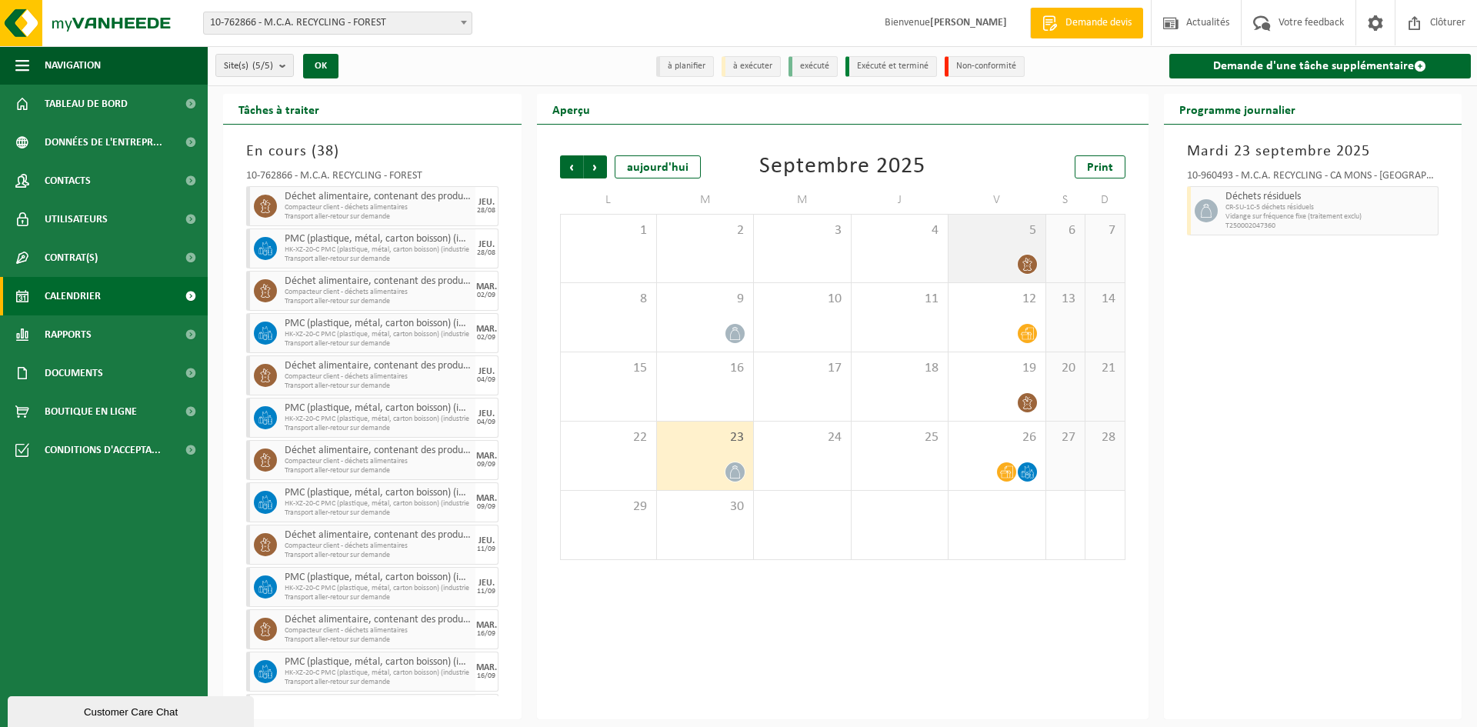
click at [983, 262] on div at bounding box center [996, 264] width 81 height 21
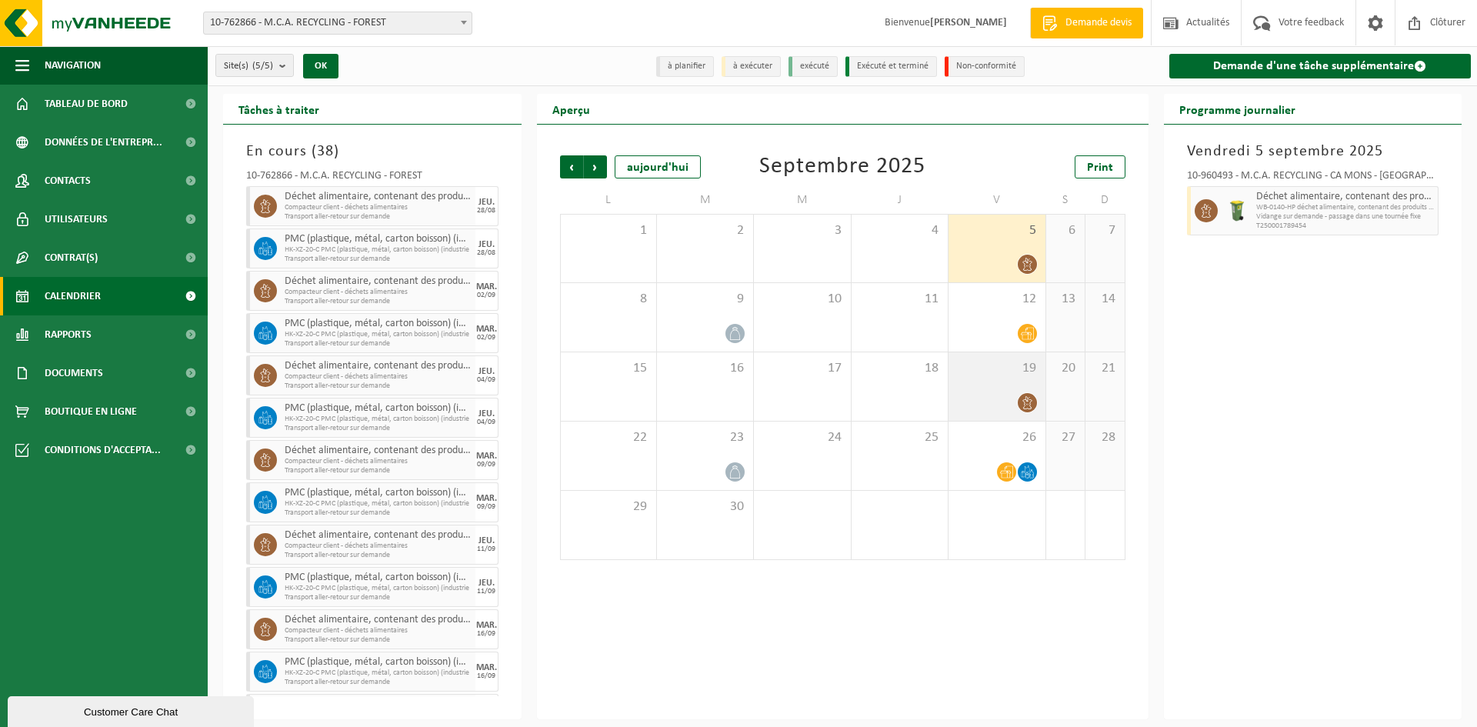
click at [1005, 375] on span "19" at bounding box center [996, 368] width 81 height 17
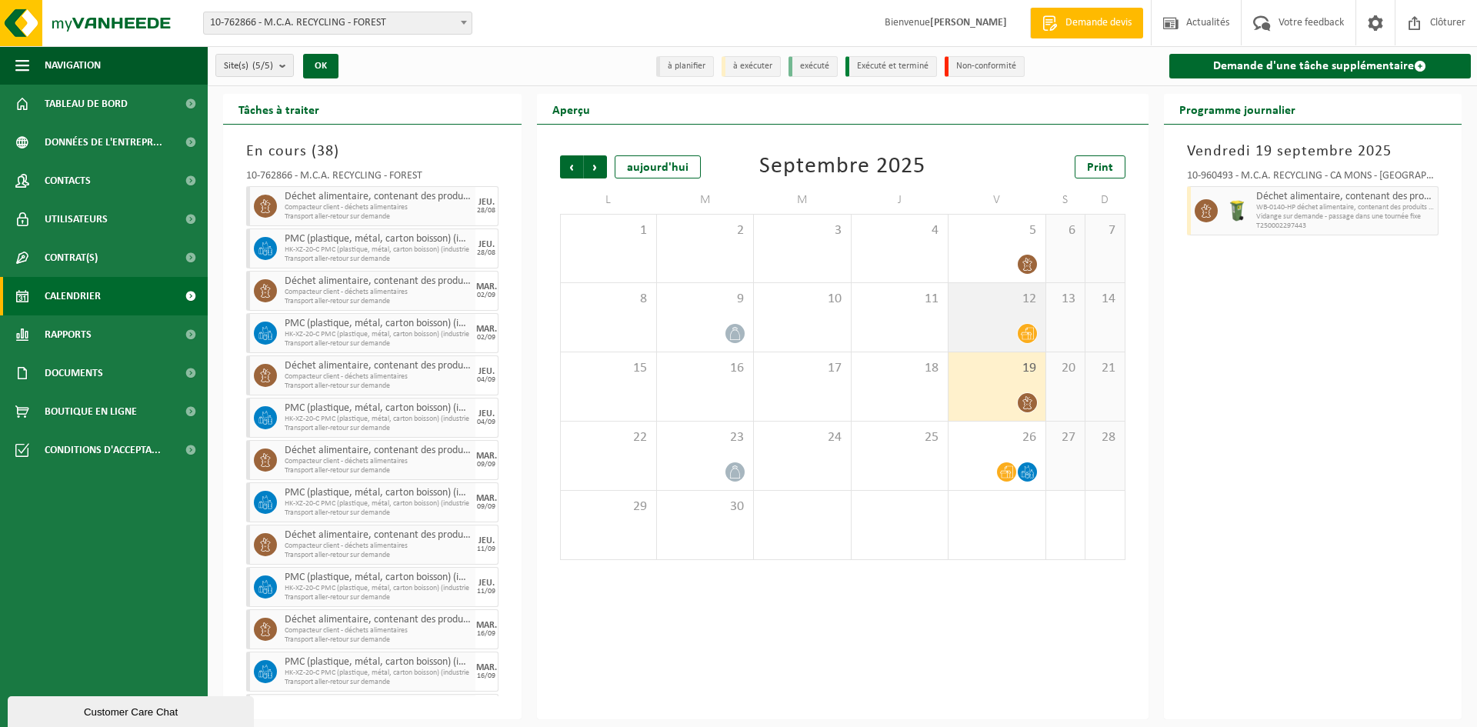
click at [1006, 319] on div "12" at bounding box center [997, 317] width 96 height 68
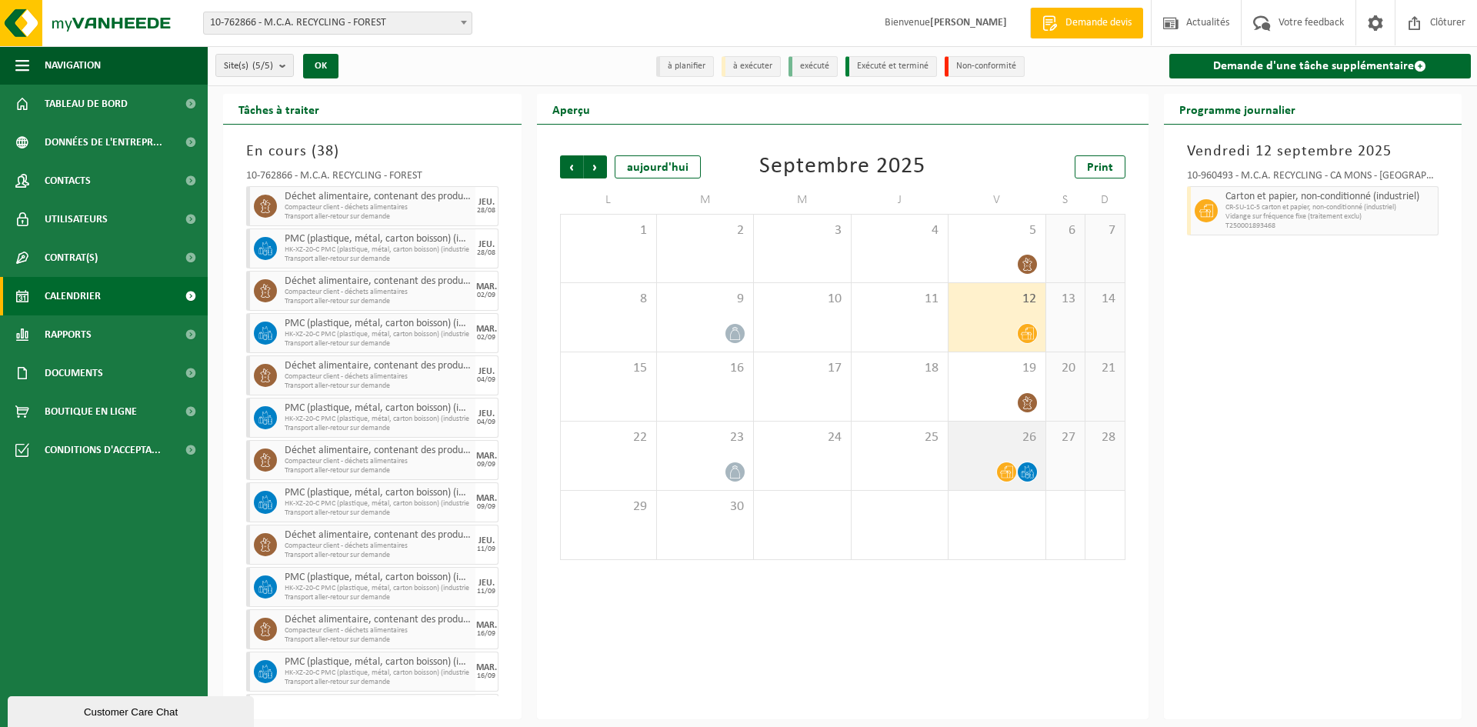
click at [1001, 450] on div "26" at bounding box center [997, 456] width 96 height 68
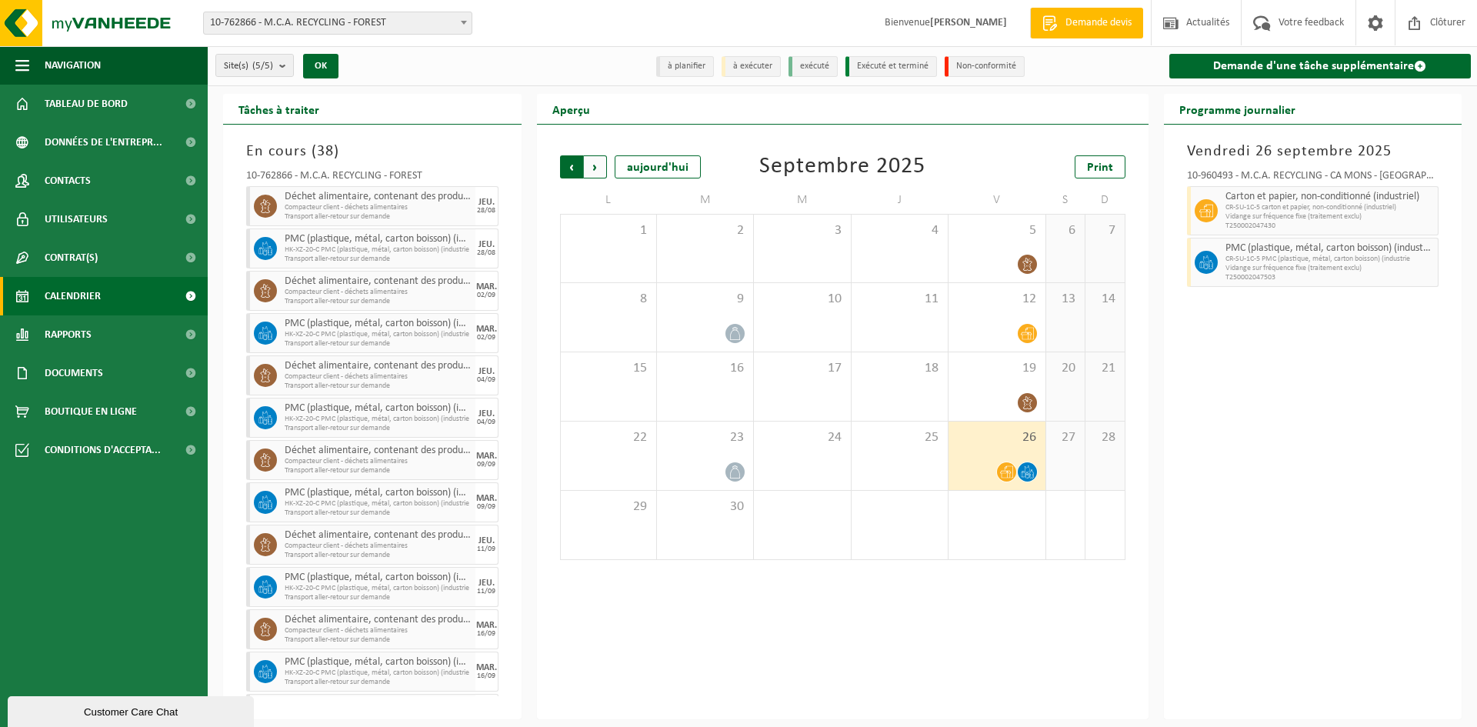
click at [592, 167] on span "Suivant" at bounding box center [595, 166] width 23 height 23
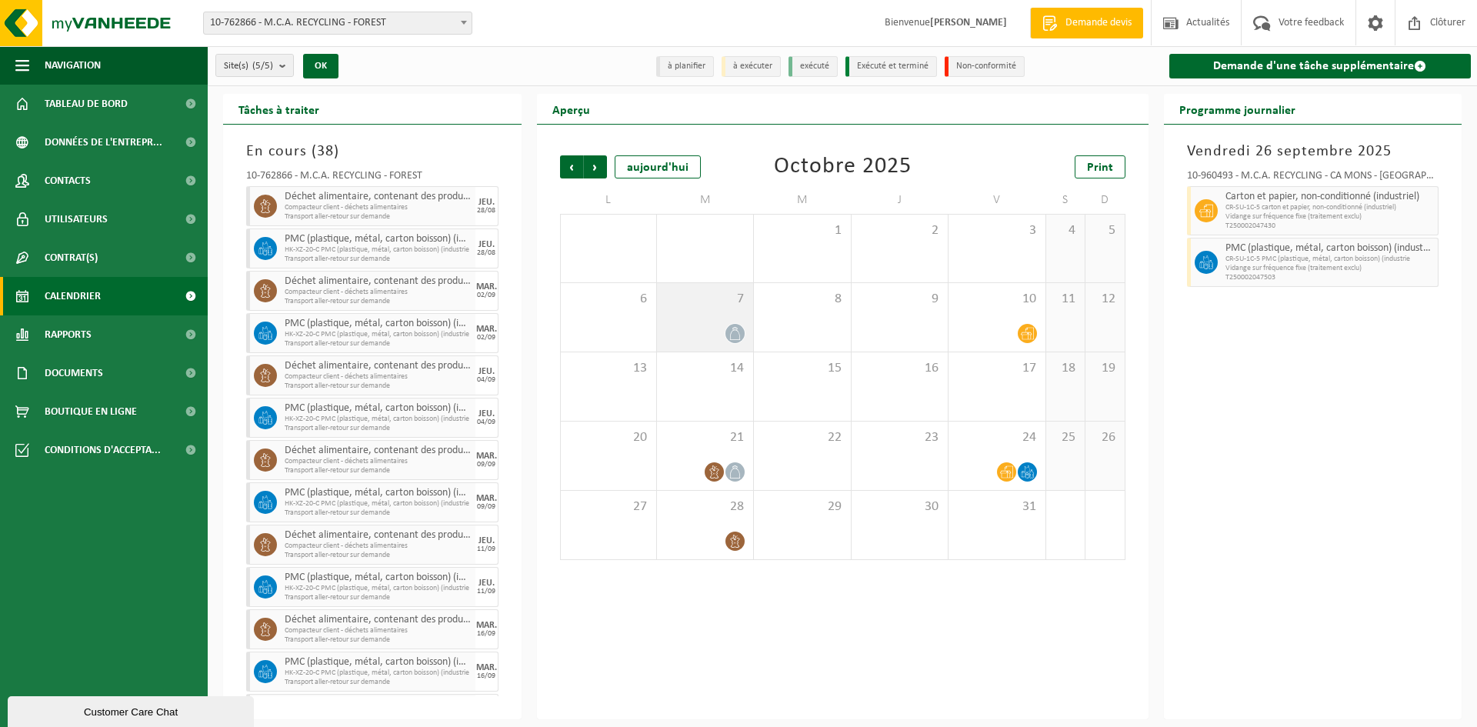
click at [709, 312] on div "7" at bounding box center [705, 317] width 96 height 68
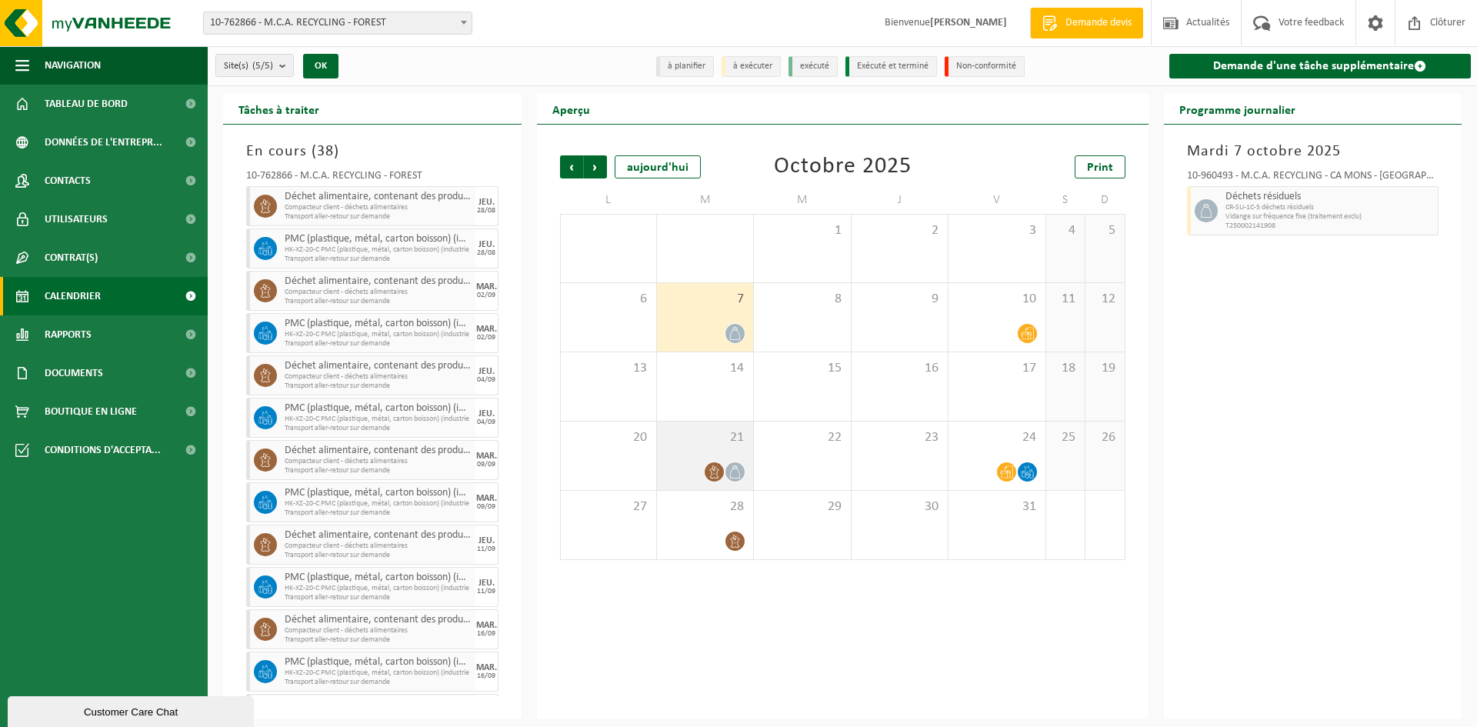
click at [705, 439] on span "21" at bounding box center [705, 437] width 81 height 17
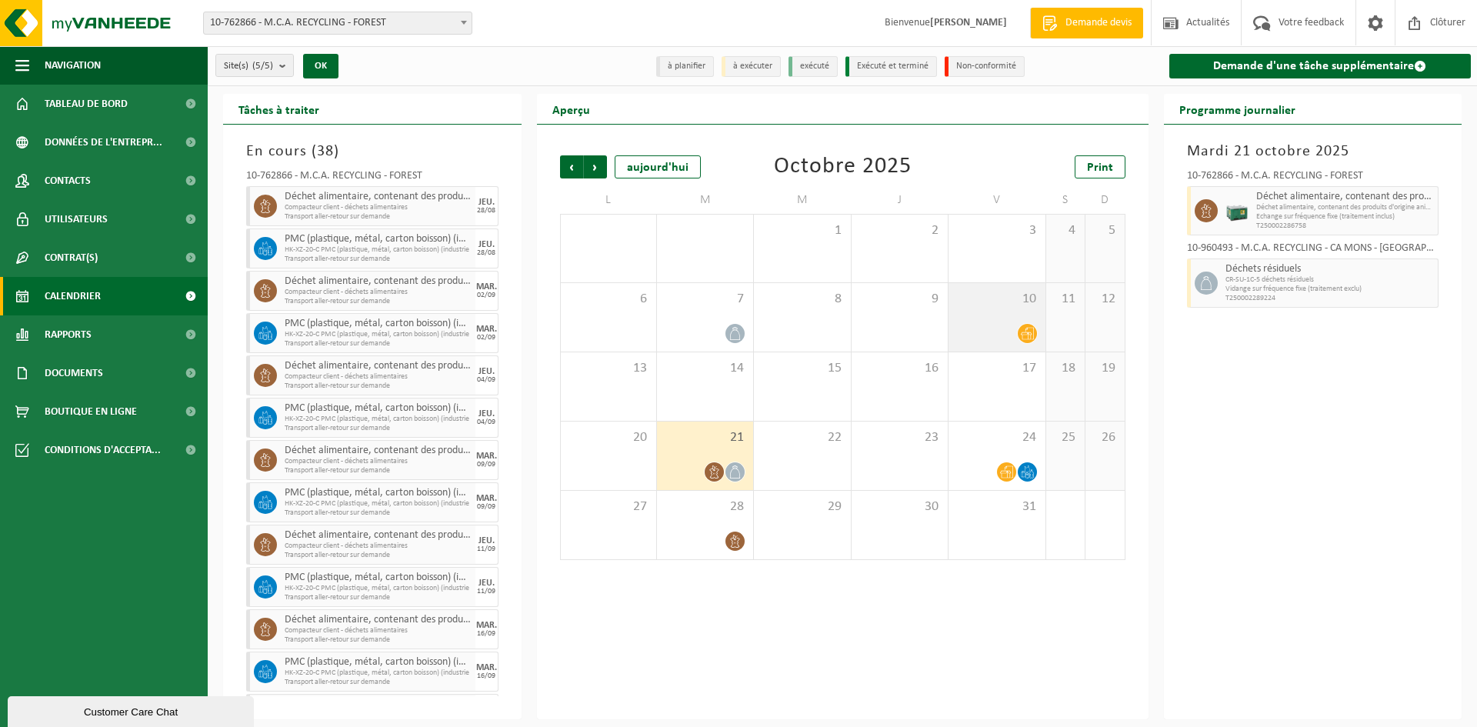
click at [993, 323] on div at bounding box center [996, 333] width 81 height 21
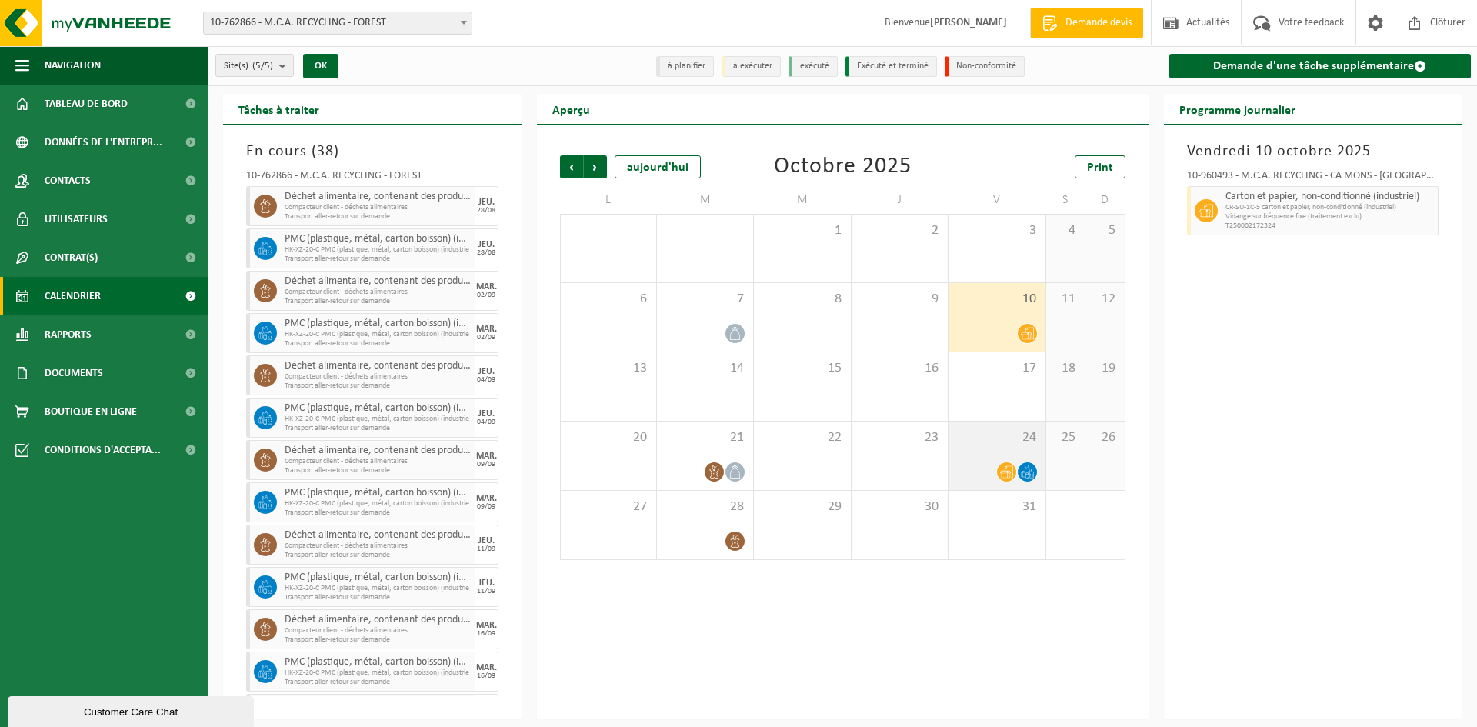
click at [997, 439] on span "24" at bounding box center [996, 437] width 81 height 17
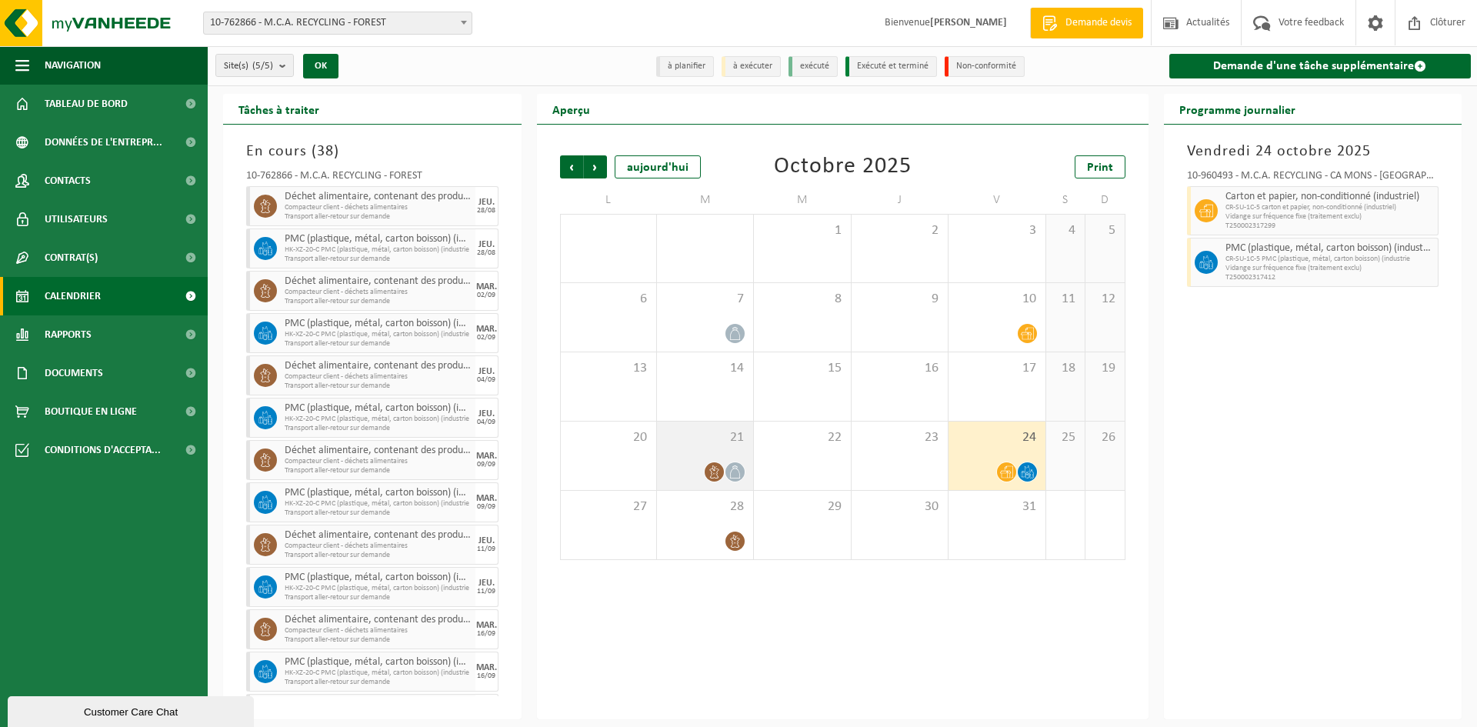
click at [712, 457] on div "21" at bounding box center [705, 456] width 96 height 68
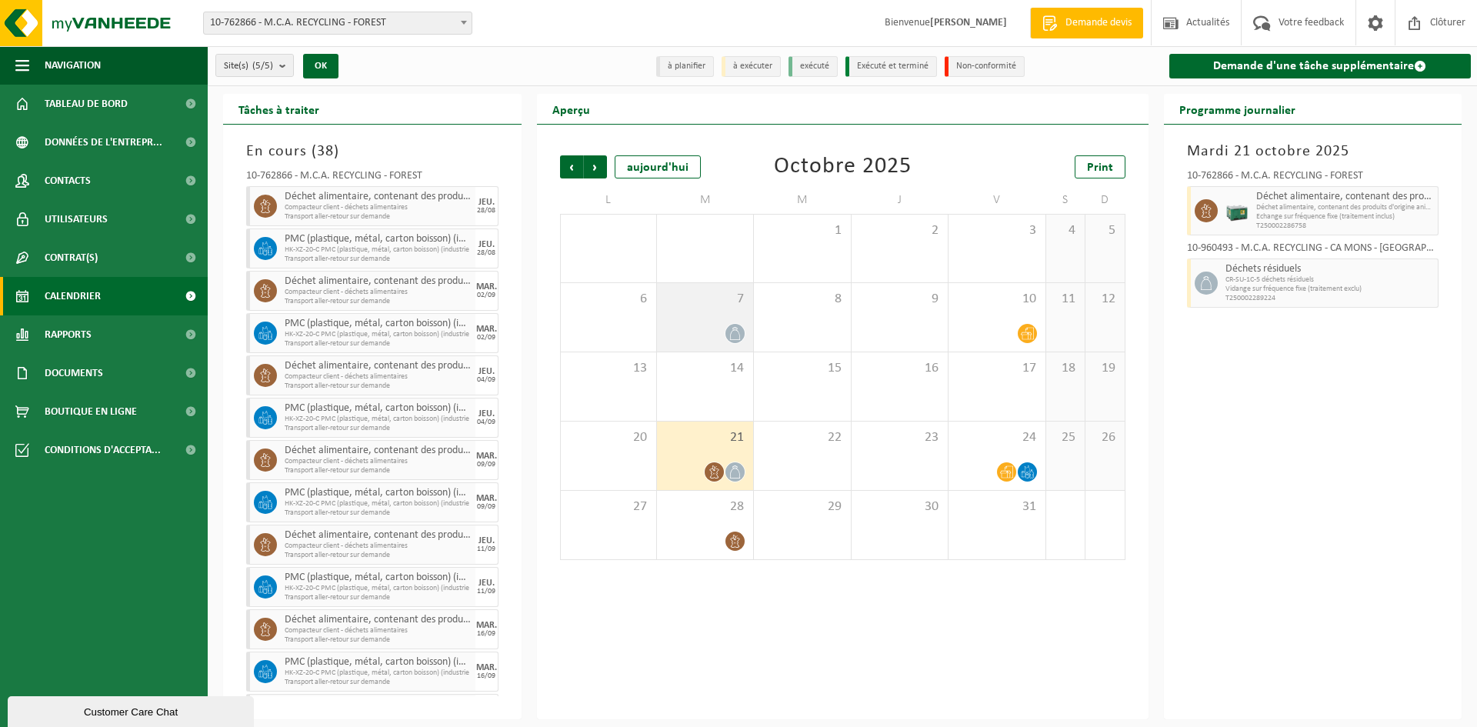
click at [704, 328] on div at bounding box center [705, 333] width 81 height 21
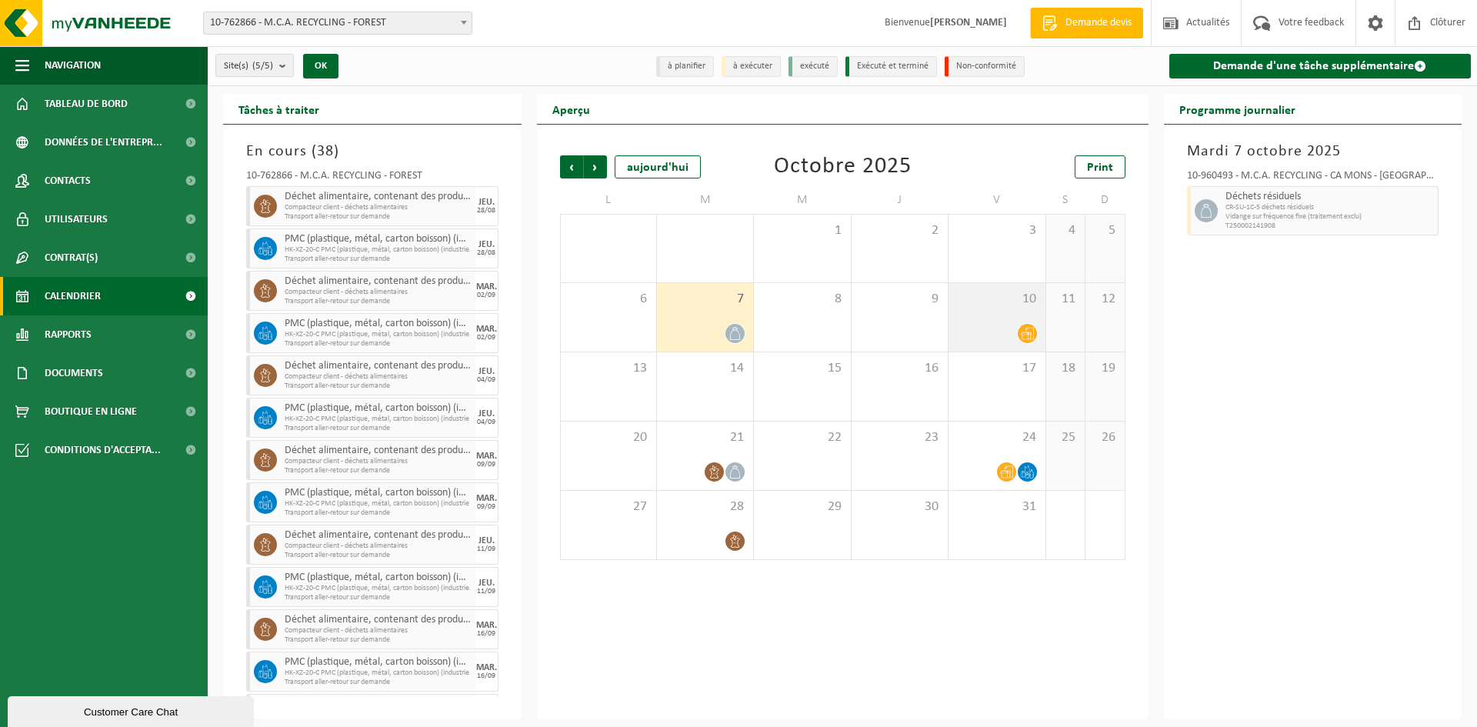
click at [976, 337] on div at bounding box center [996, 333] width 81 height 21
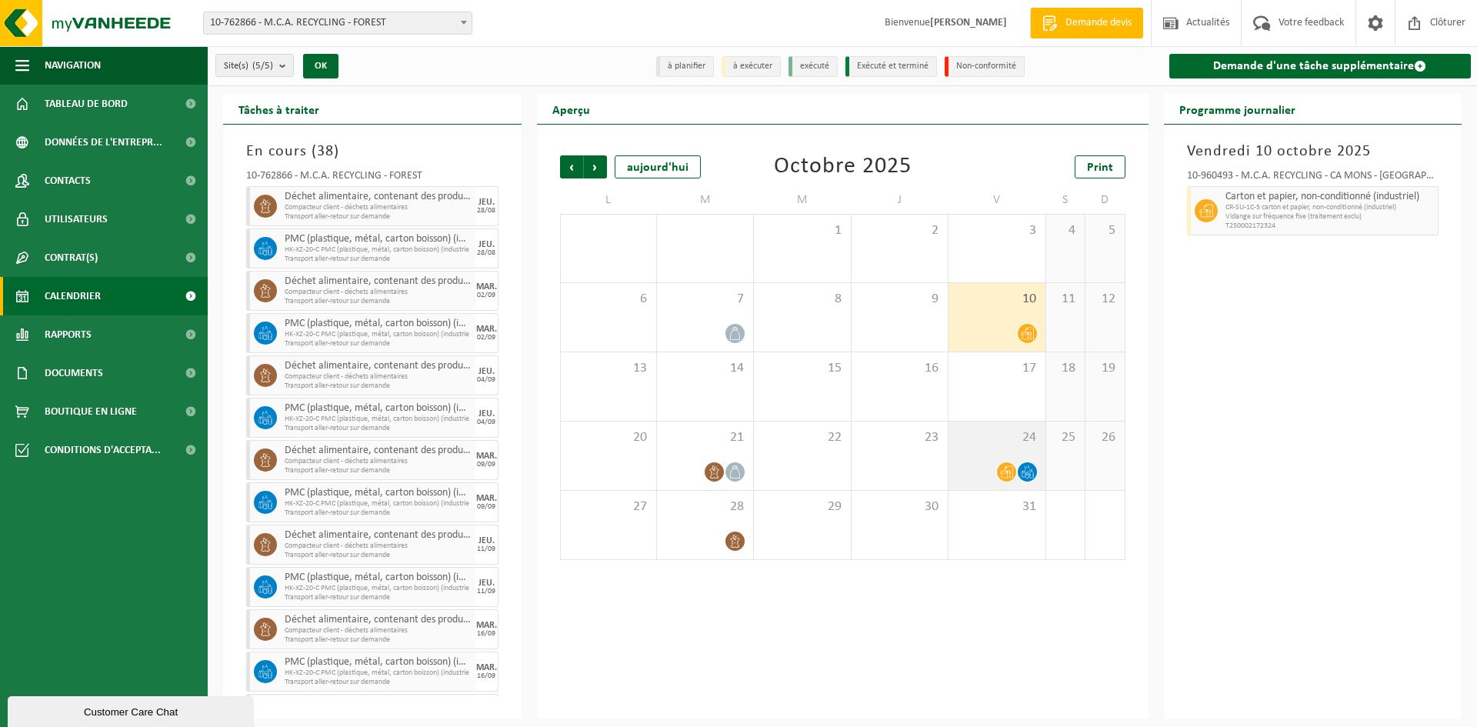
click at [976, 459] on div "24" at bounding box center [997, 456] width 96 height 68
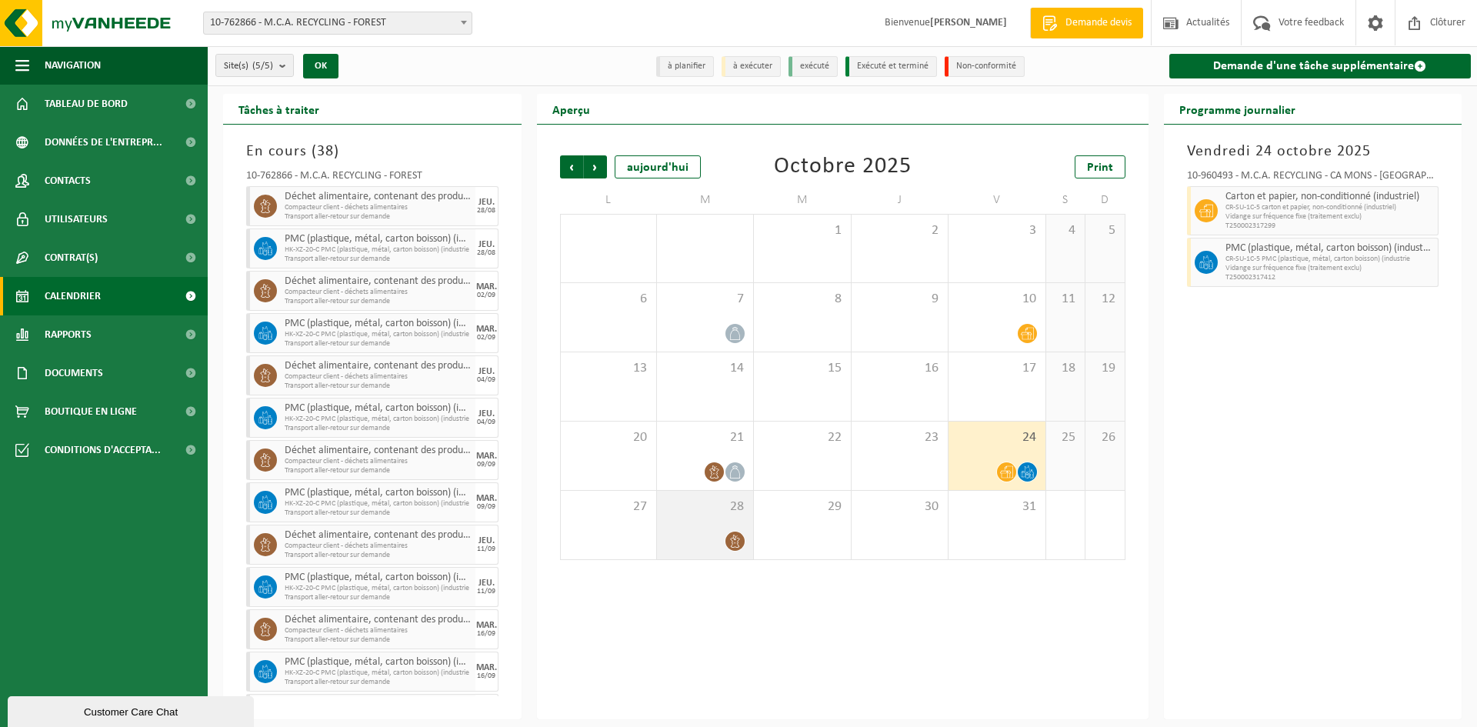
click at [721, 529] on div "28" at bounding box center [705, 525] width 96 height 68
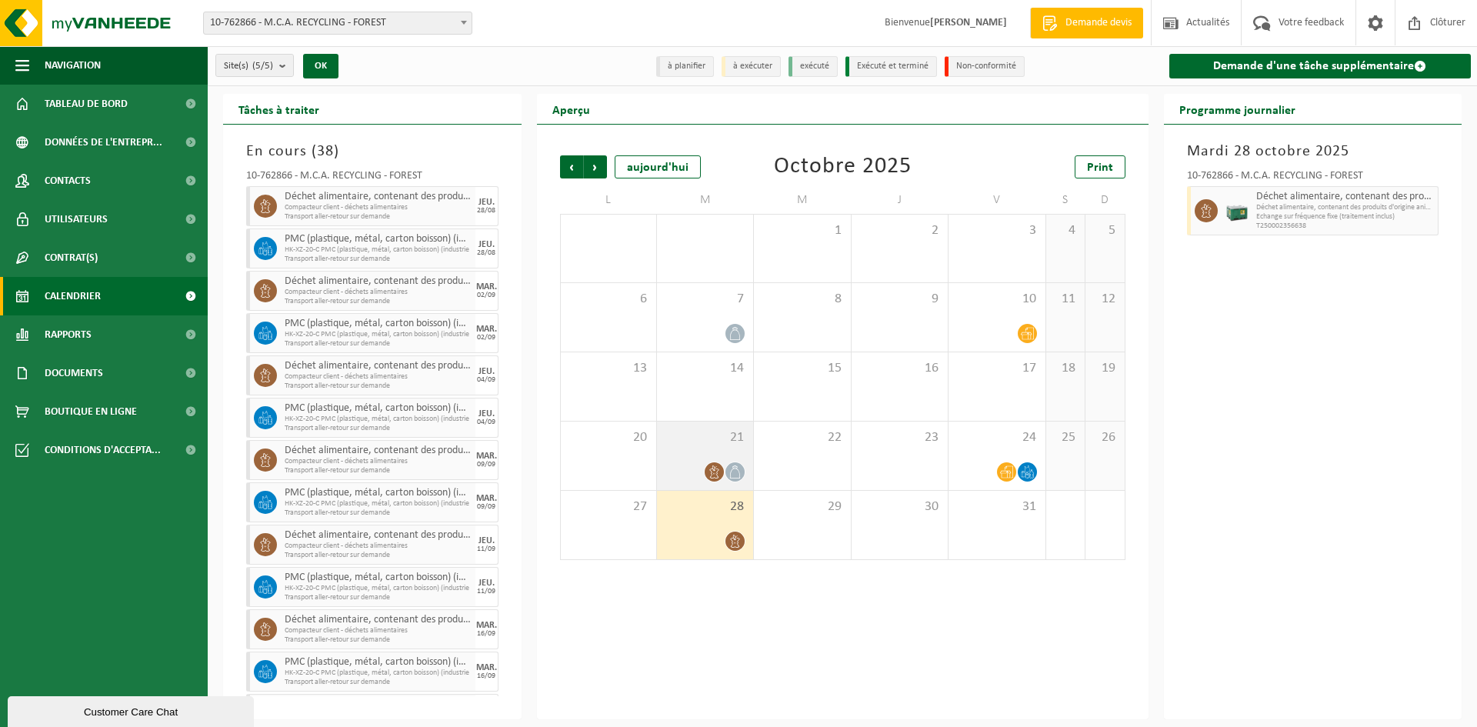
click at [697, 465] on div at bounding box center [705, 472] width 81 height 21
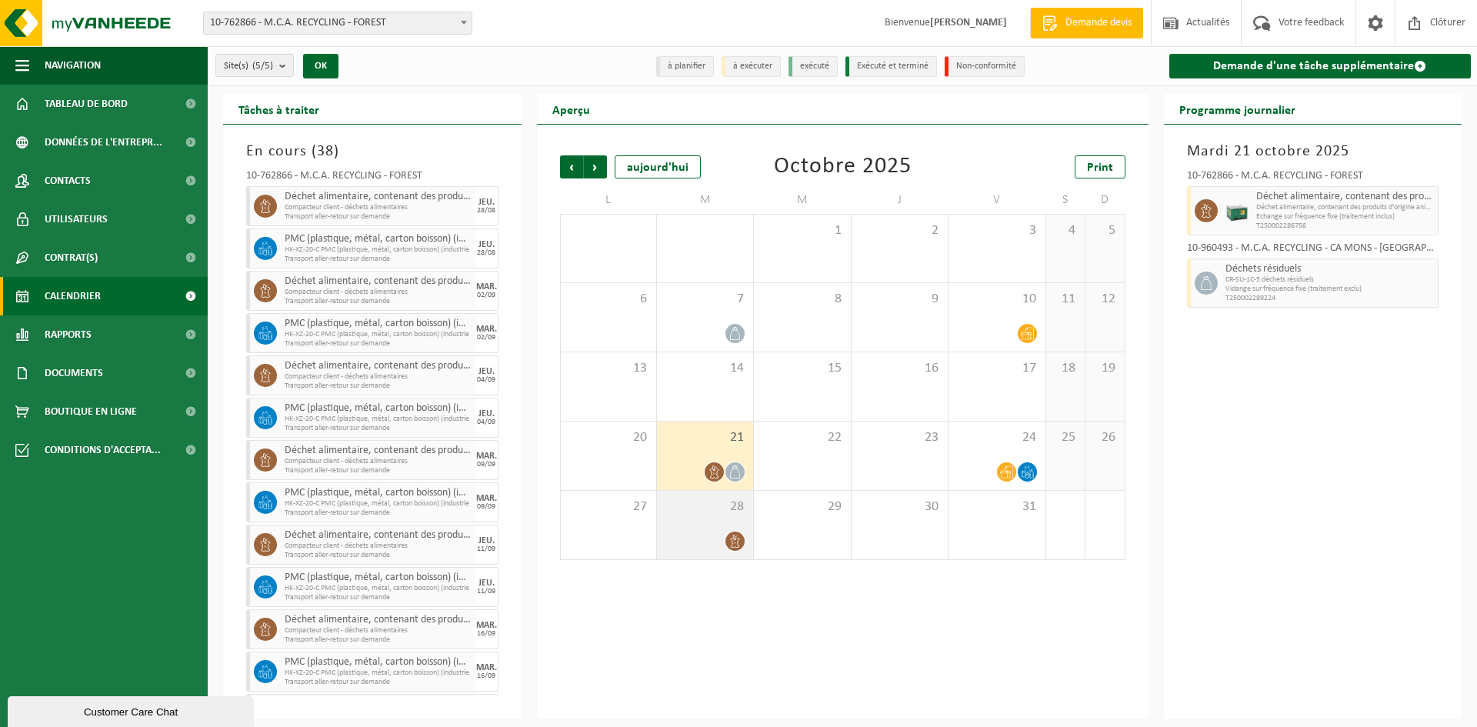
click at [701, 513] on span "28" at bounding box center [705, 507] width 81 height 17
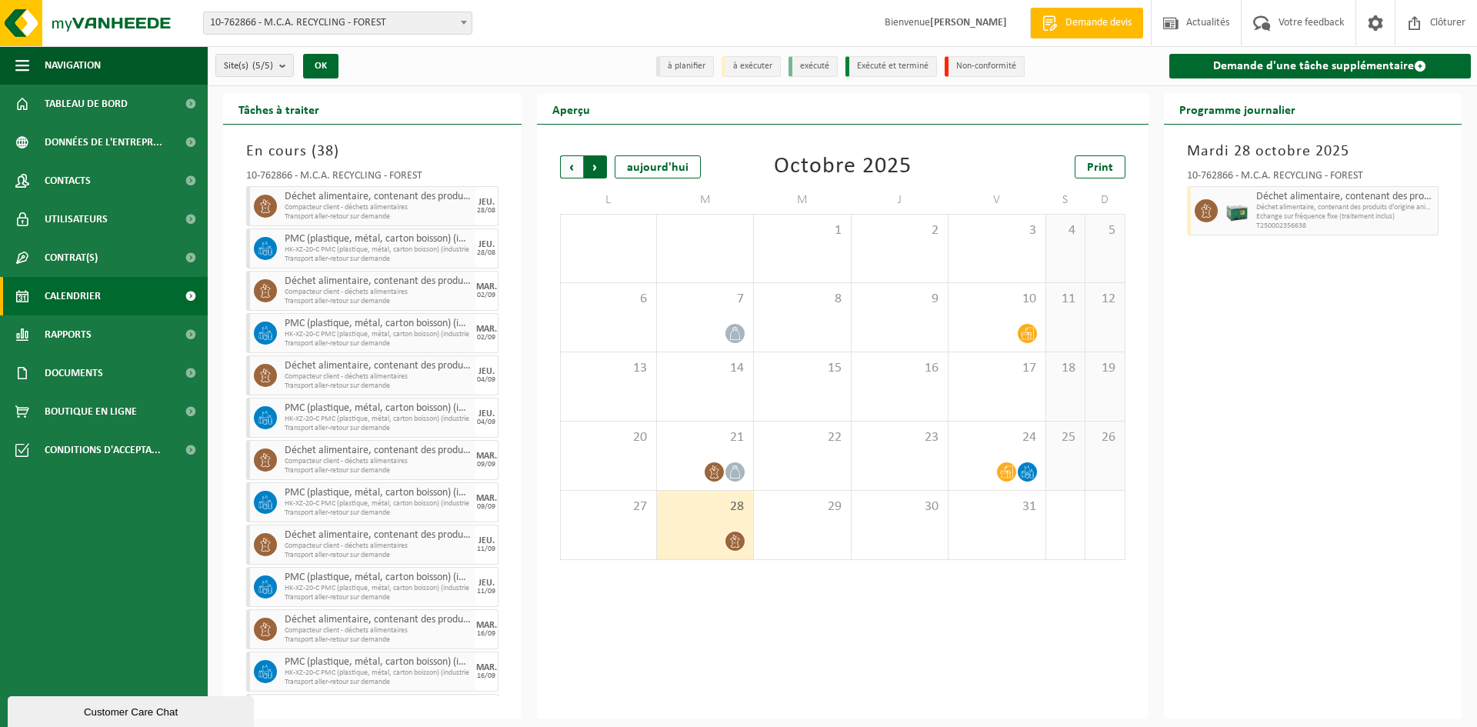
click at [564, 171] on span "Précédent" at bounding box center [571, 166] width 23 height 23
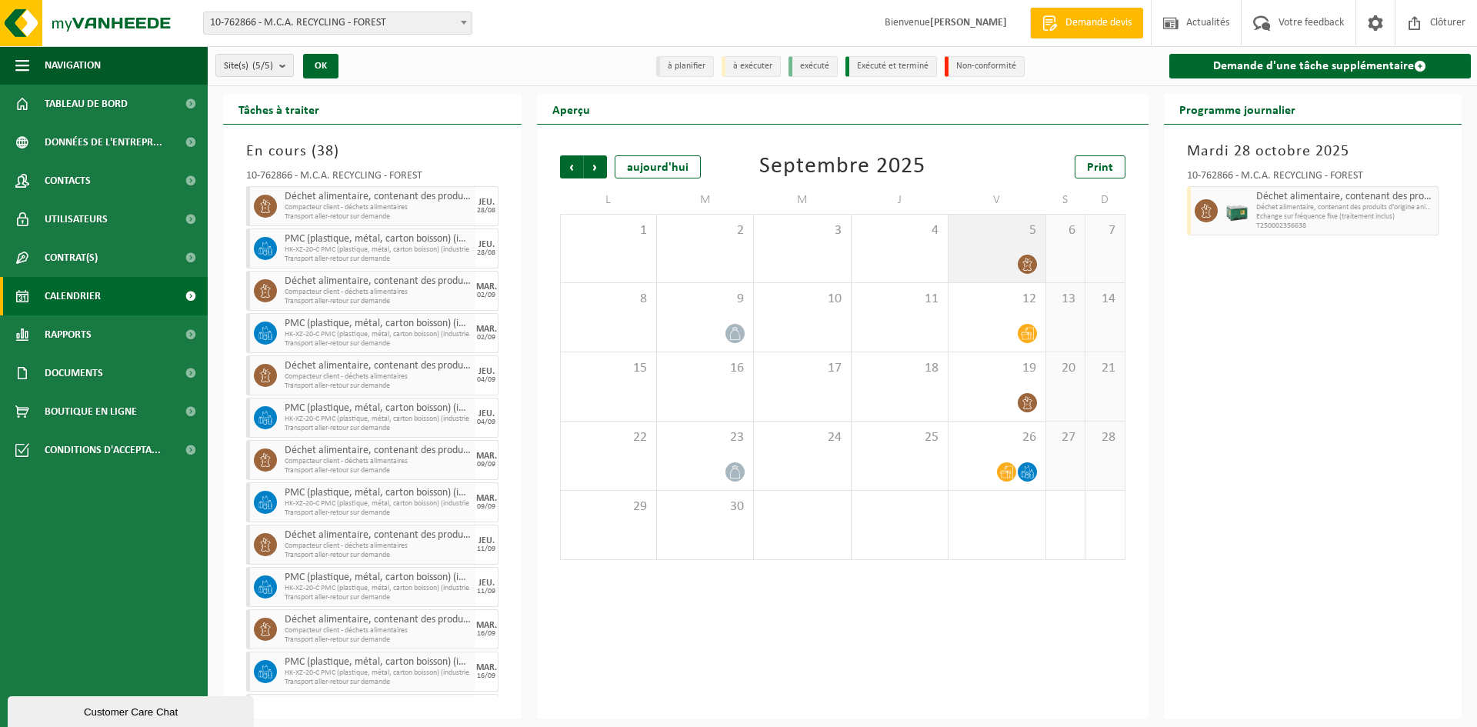
click at [1017, 252] on div "5" at bounding box center [997, 249] width 96 height 68
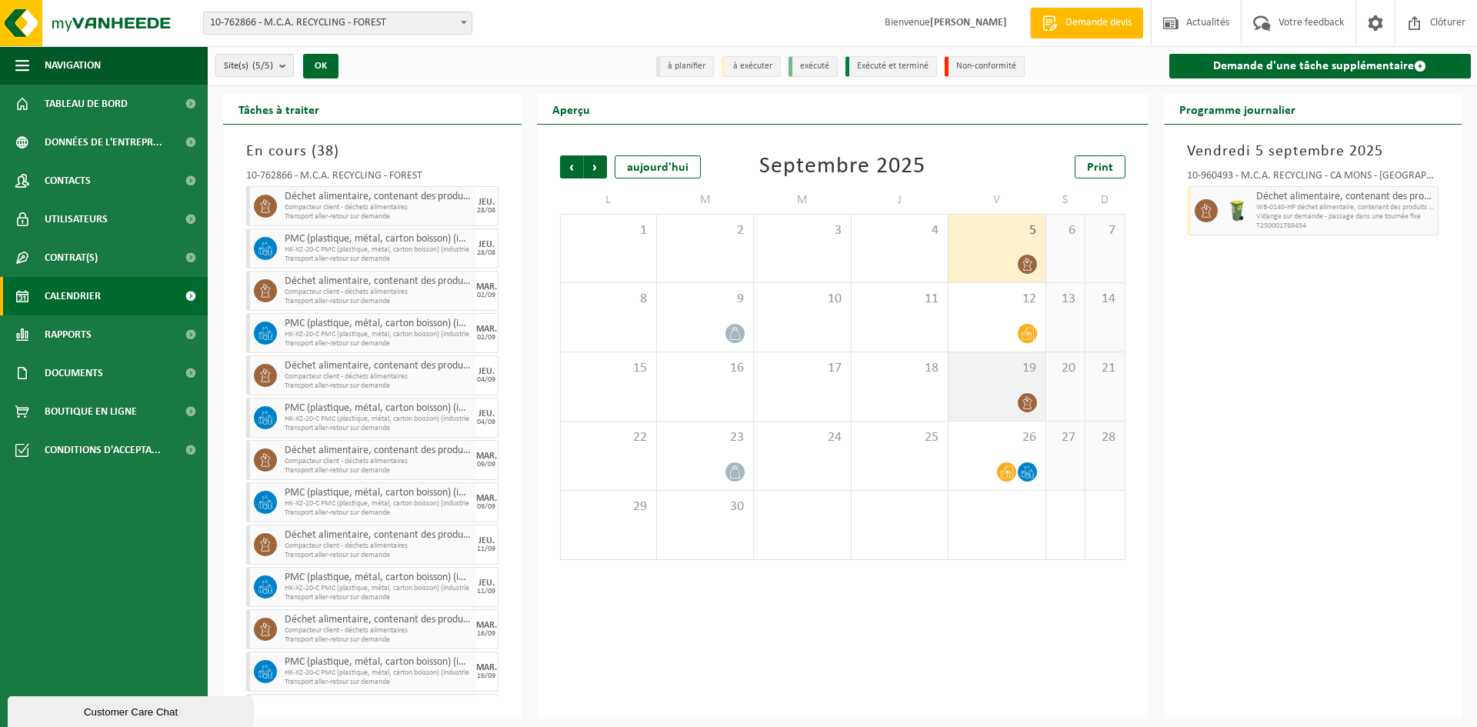
click at [990, 392] on div at bounding box center [996, 402] width 81 height 21
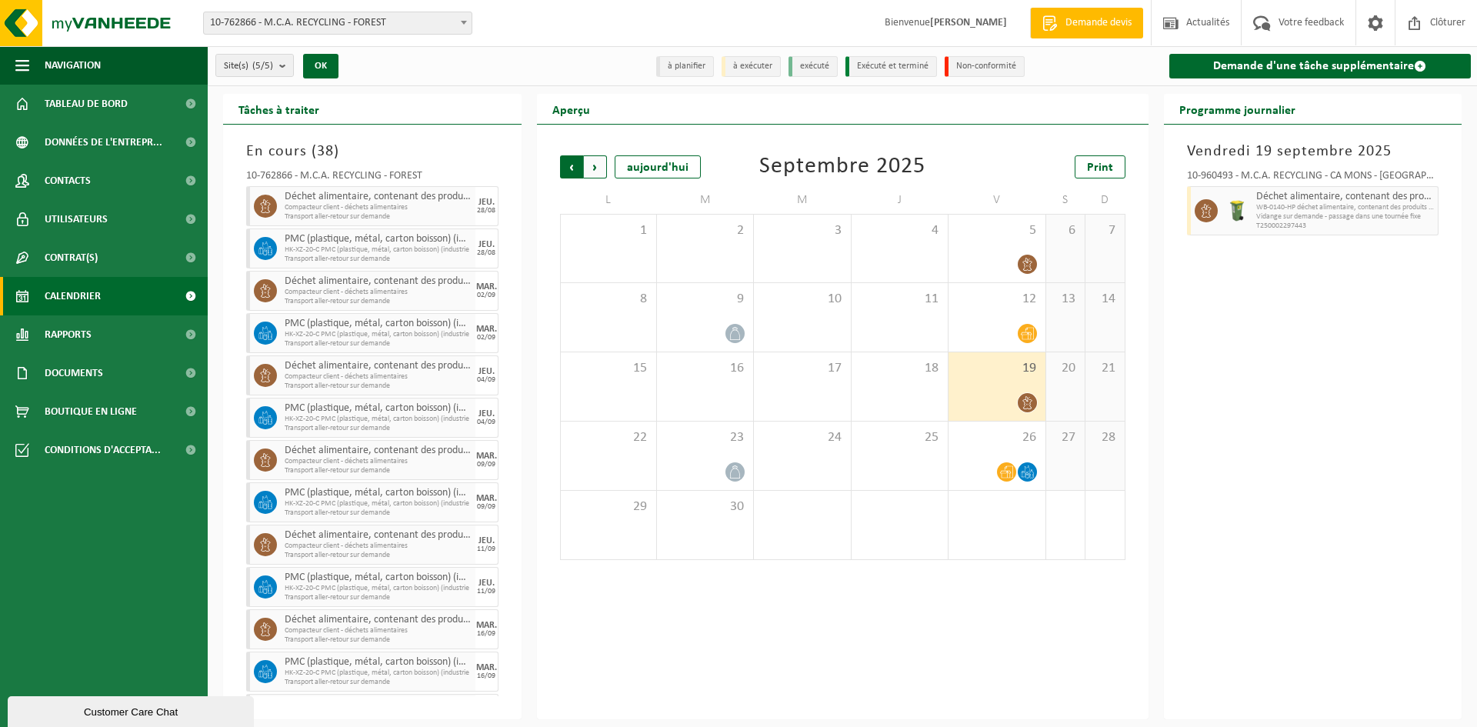
click at [598, 168] on span "Suivant" at bounding box center [595, 166] width 23 height 23
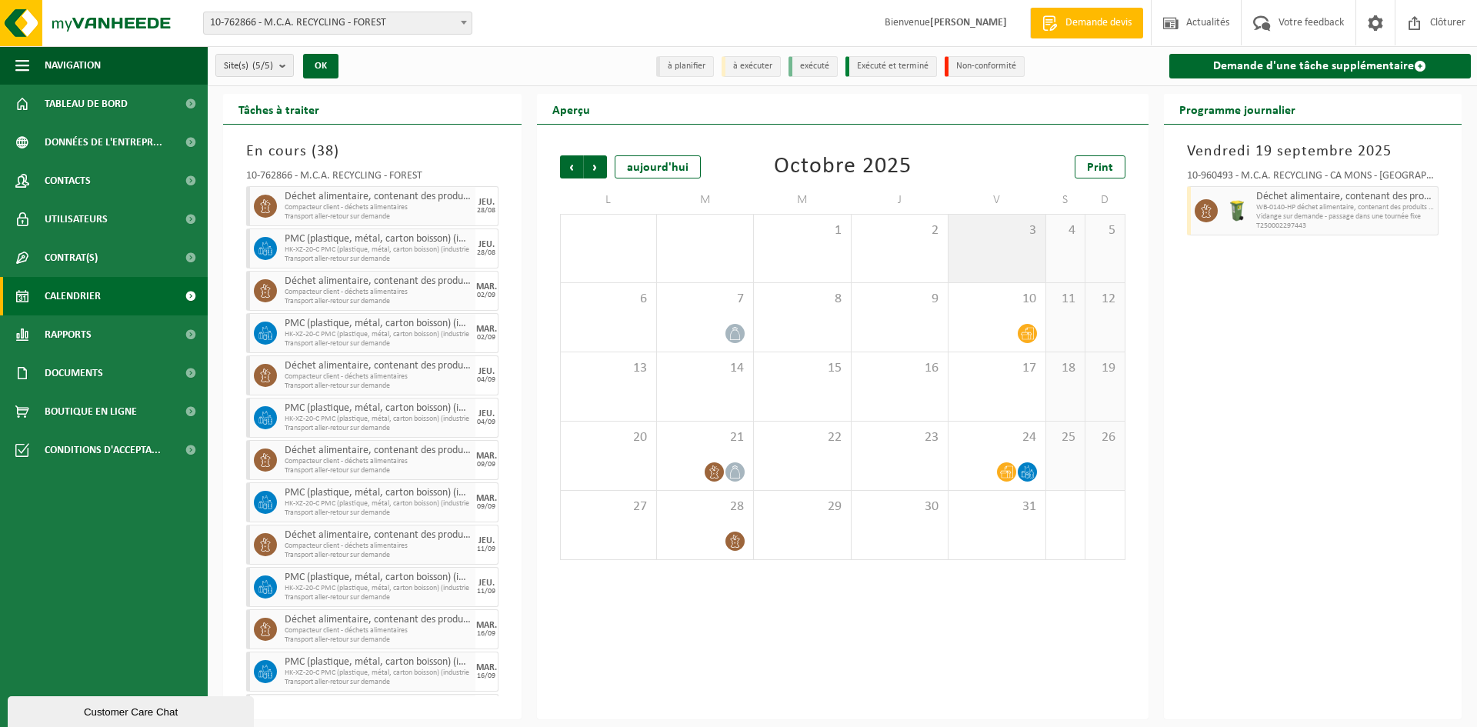
click at [985, 252] on div "3" at bounding box center [997, 249] width 96 height 68
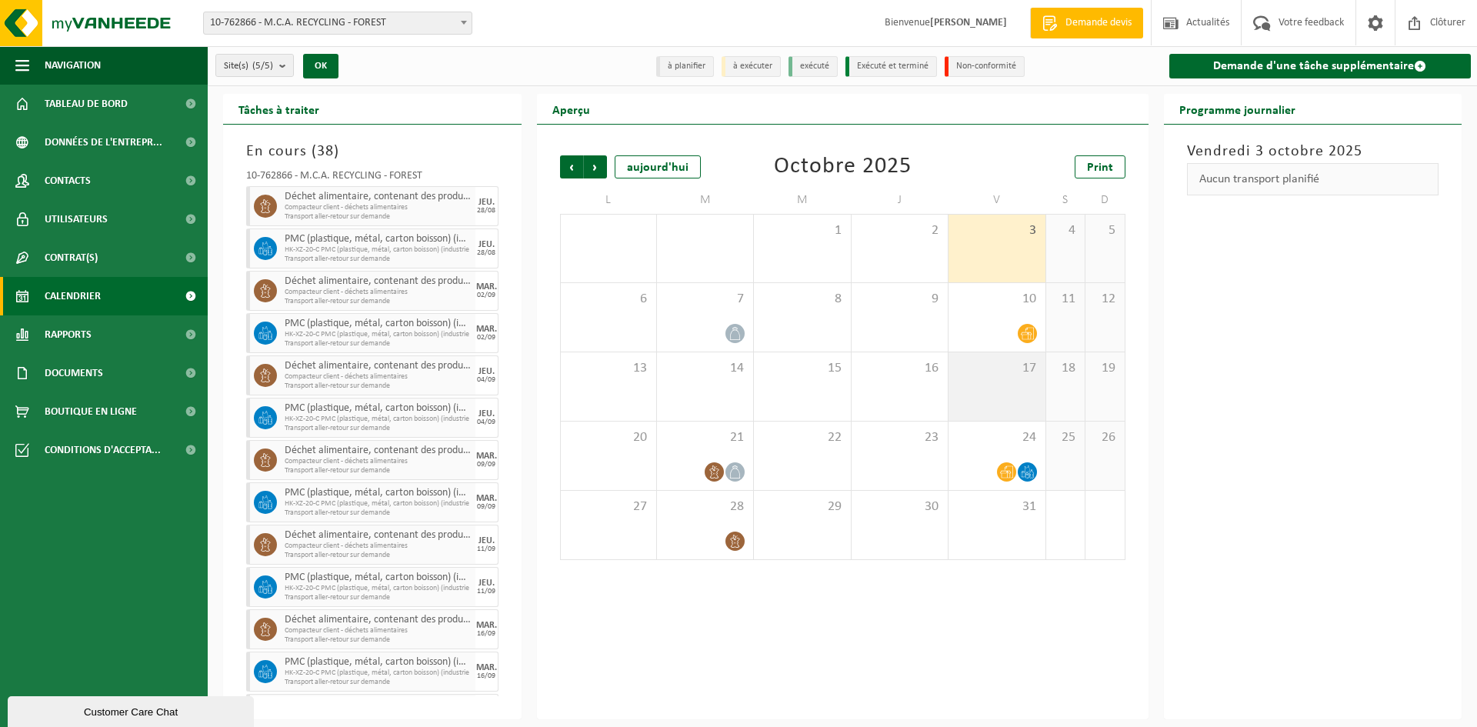
click at [987, 372] on span "17" at bounding box center [996, 368] width 81 height 17
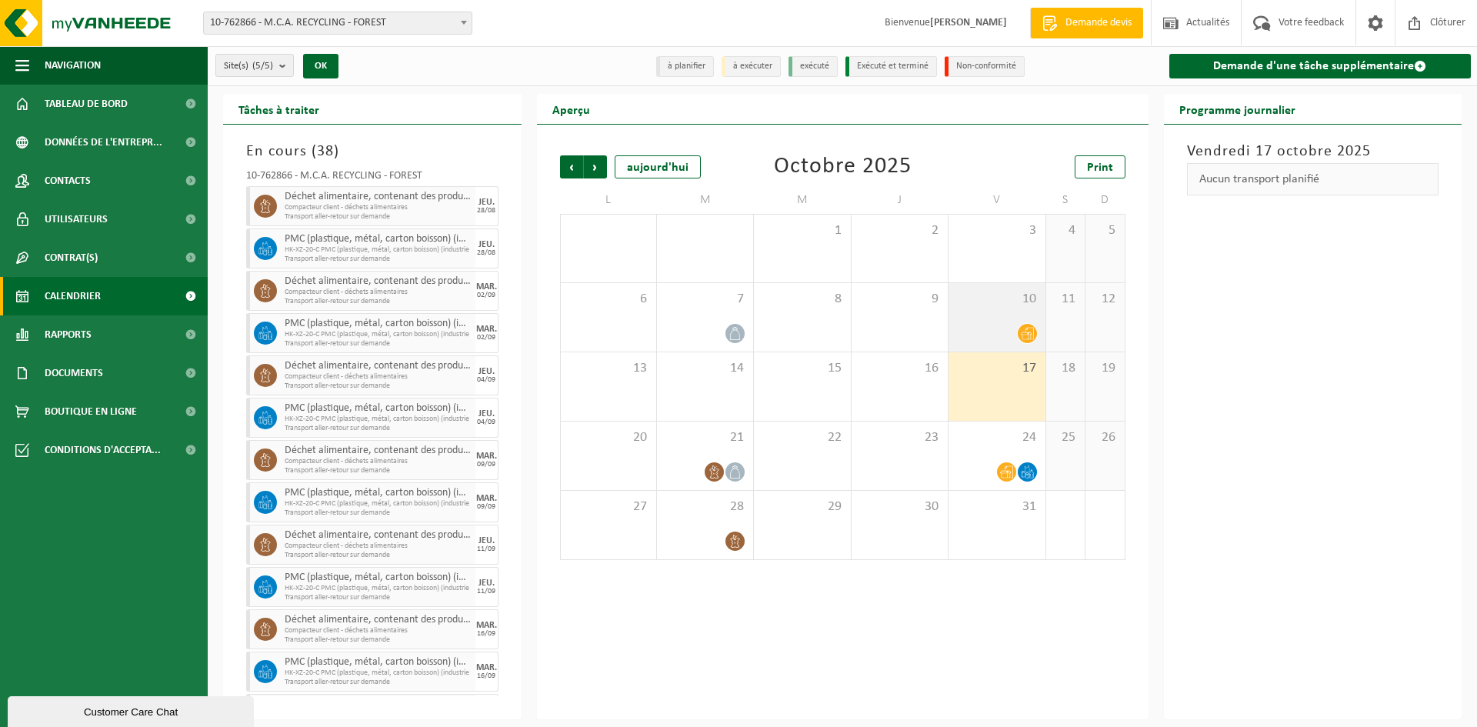
click at [983, 293] on span "10" at bounding box center [996, 299] width 81 height 17
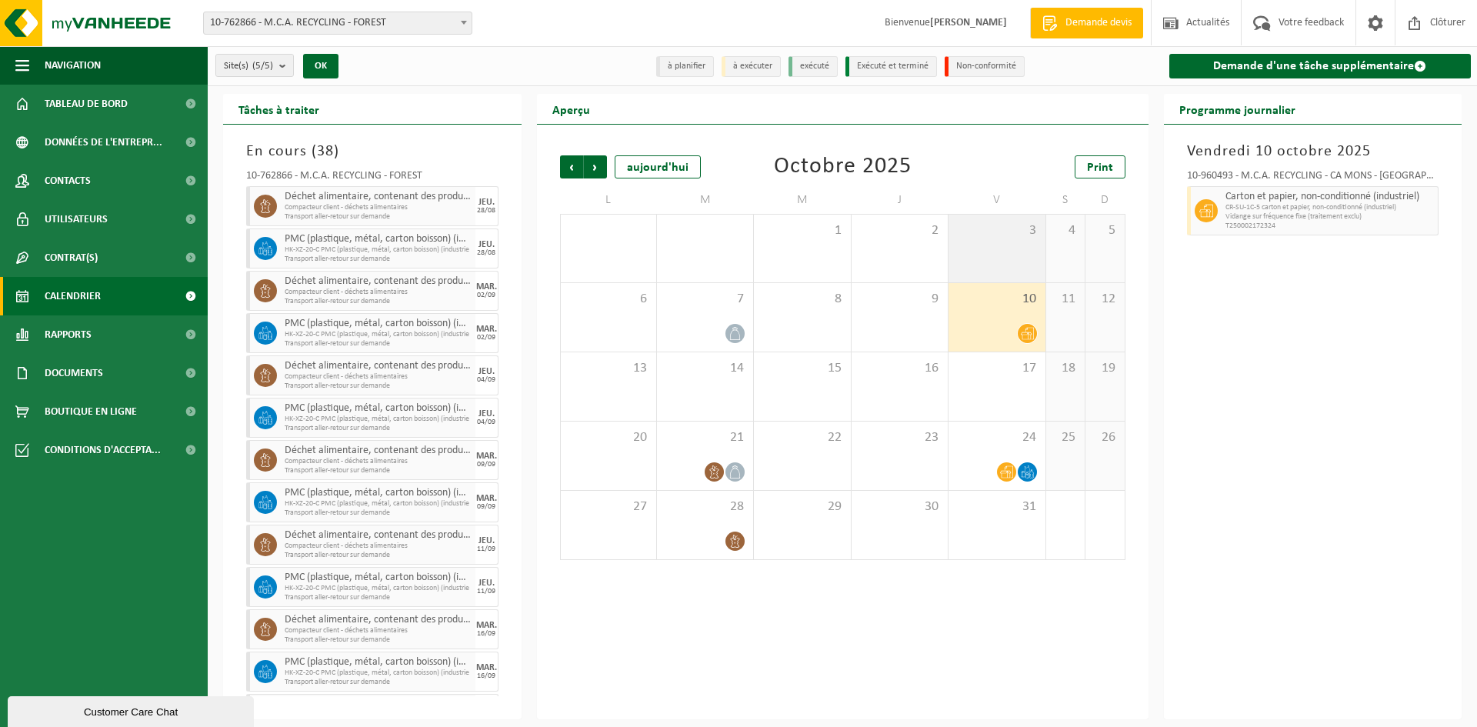
click at [979, 255] on div "3" at bounding box center [997, 249] width 96 height 68
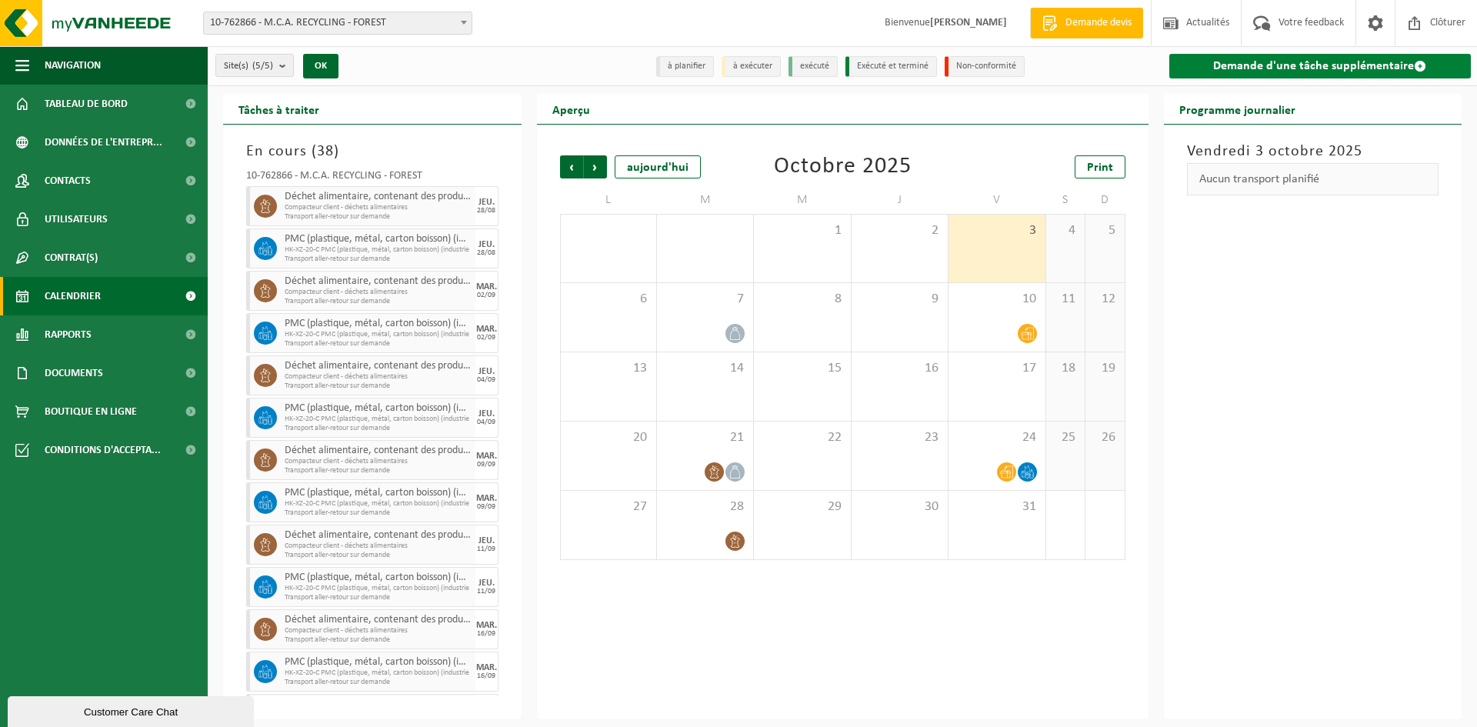
click at [1274, 71] on link "Demande d'une tâche supplémentaire" at bounding box center [1320, 66] width 302 height 25
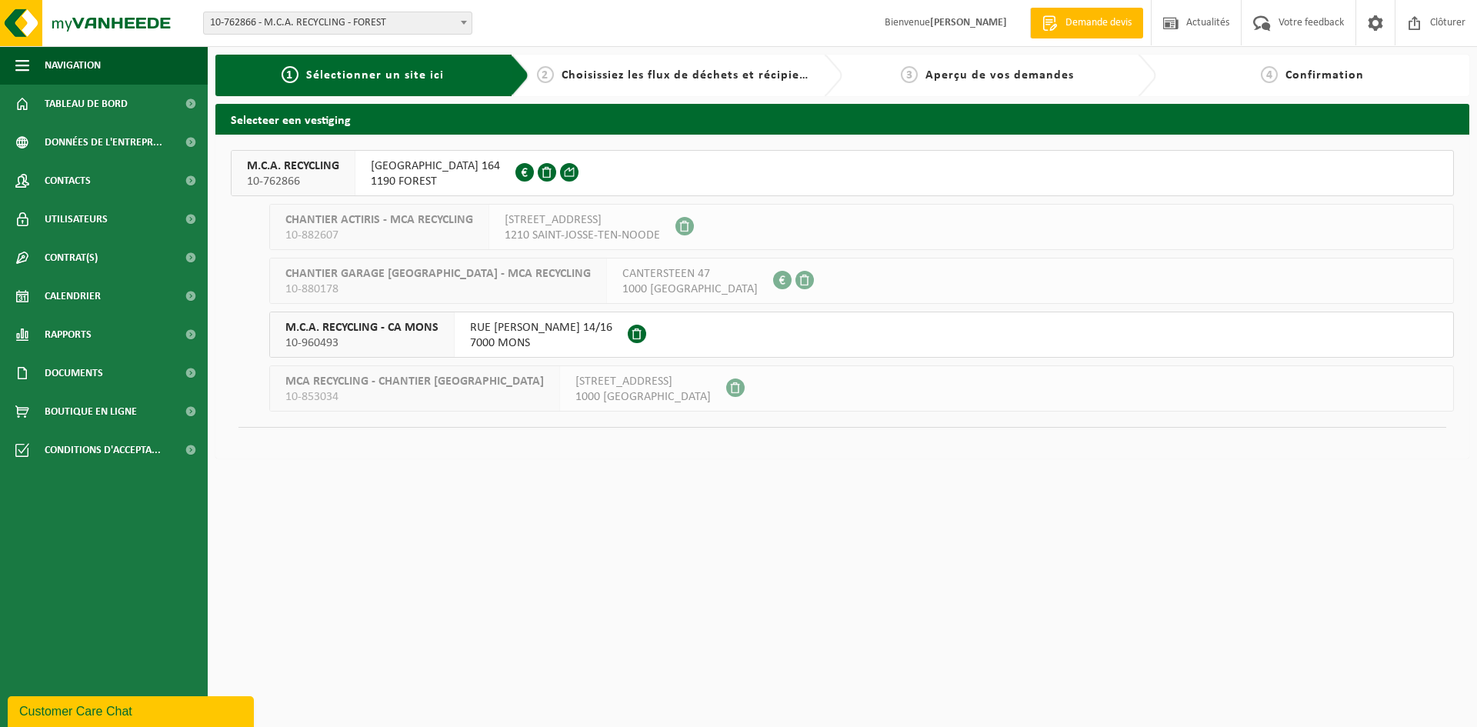
click at [372, 338] on span "10-960493" at bounding box center [361, 342] width 153 height 15
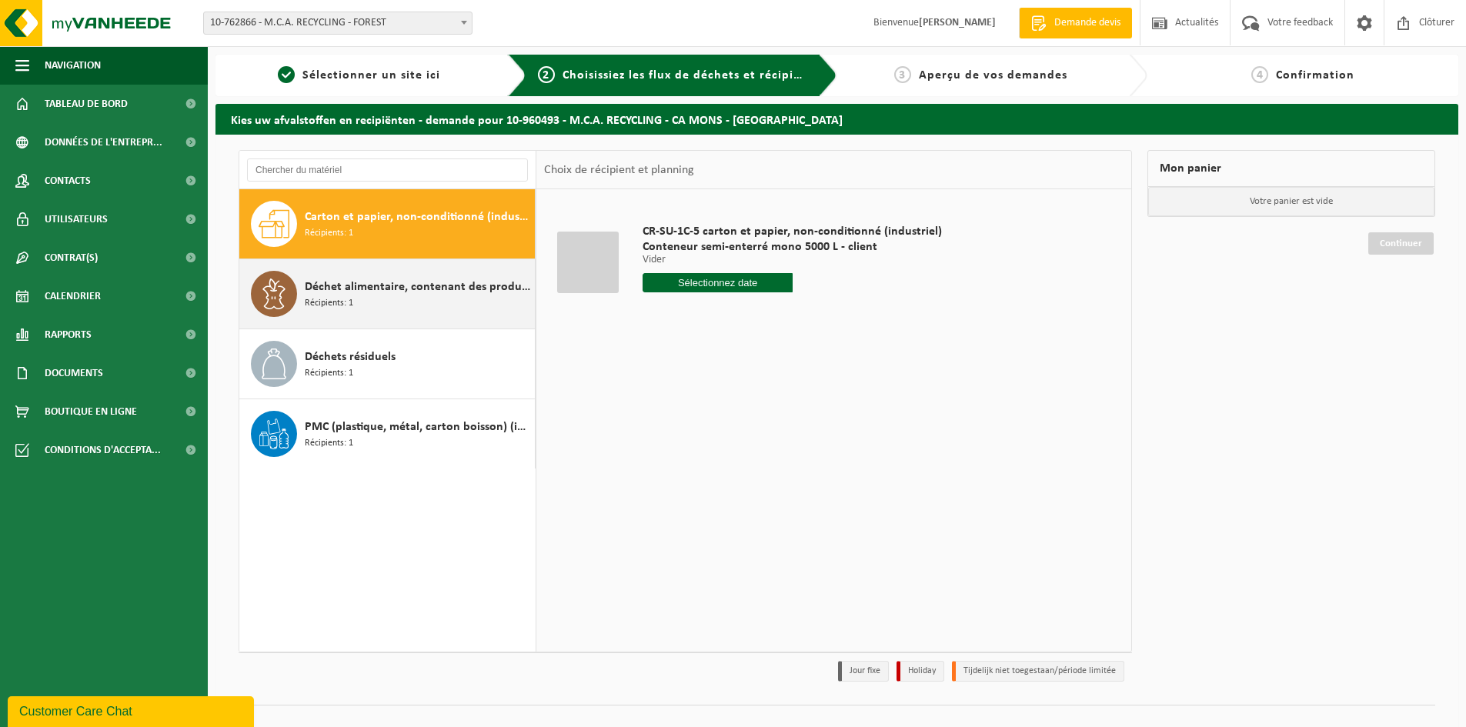
click at [382, 300] on div "Déchet alimentaire, contenant des produits d'origine animale, non emballé, caté…" at bounding box center [418, 294] width 226 height 46
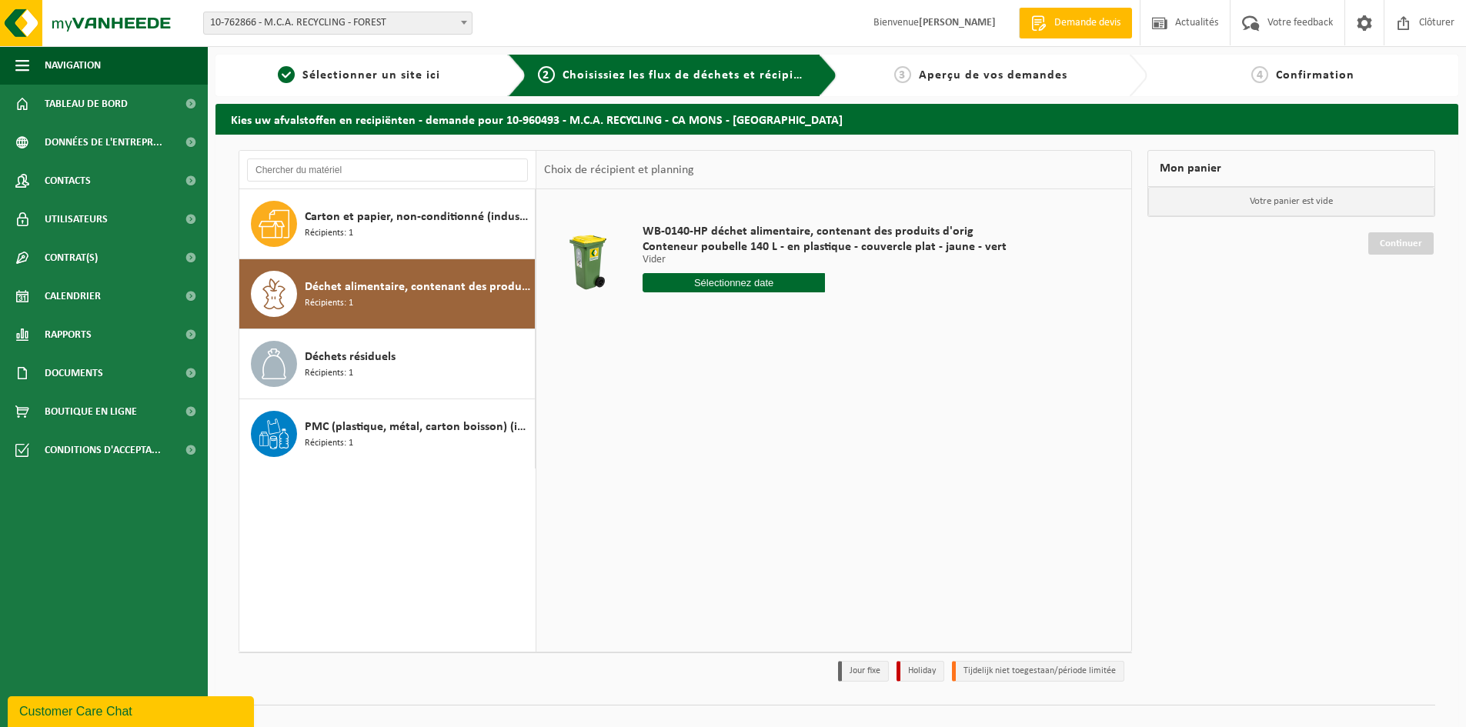
click at [733, 282] on input "text" at bounding box center [733, 282] width 182 height 19
click at [819, 318] on icon at bounding box center [818, 319] width 4 height 8
click at [762, 374] on div "3" at bounding box center [765, 370] width 27 height 25
type input "à partir de 2025-10-03"
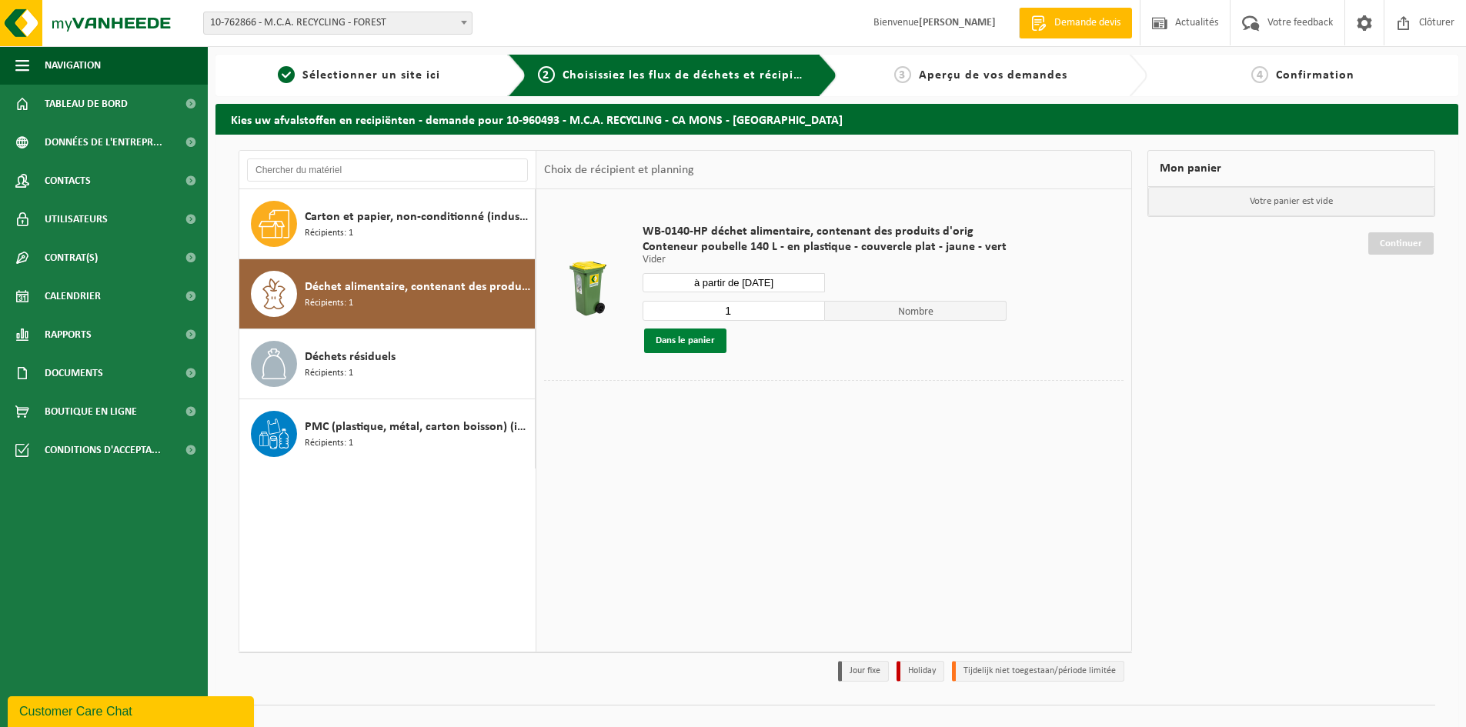
click at [686, 343] on button "Dans le panier" at bounding box center [685, 341] width 82 height 25
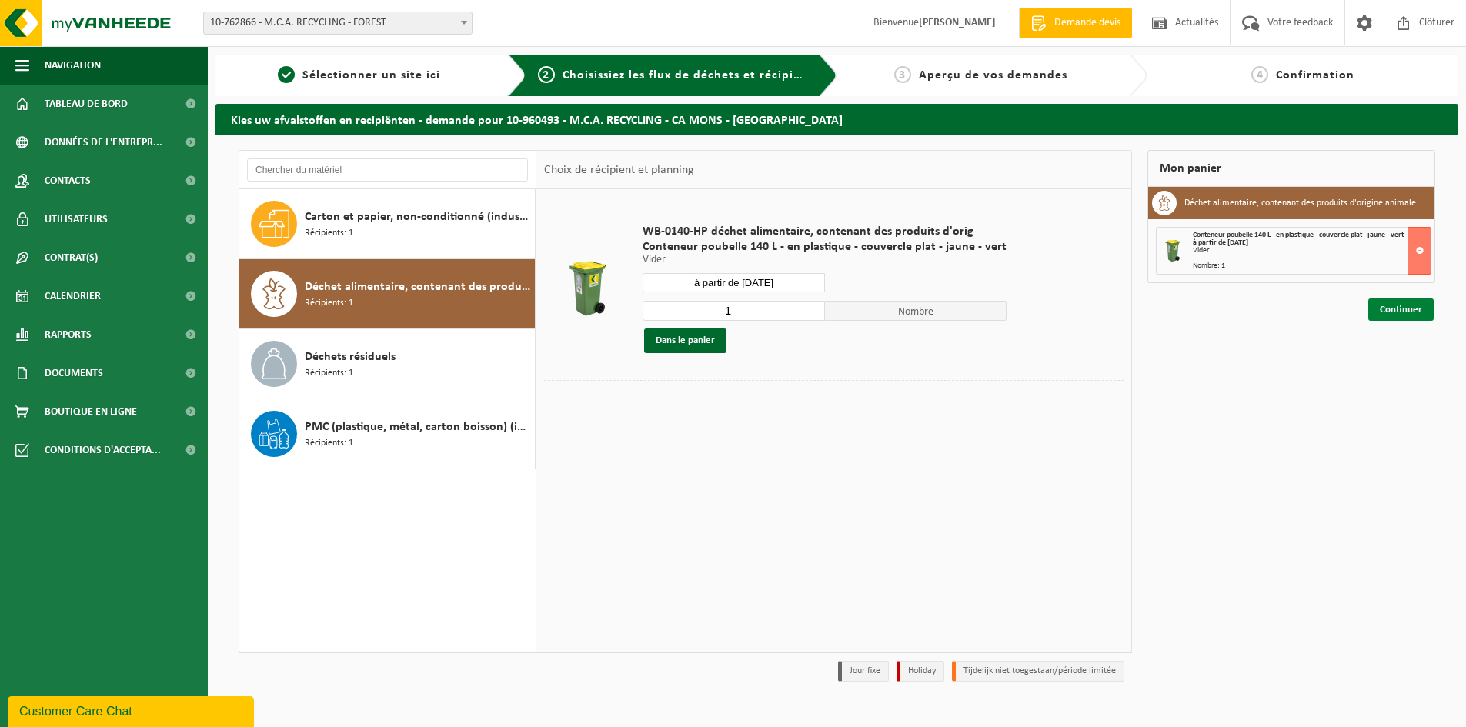
click at [1376, 313] on link "Continuer" at bounding box center [1400, 310] width 65 height 22
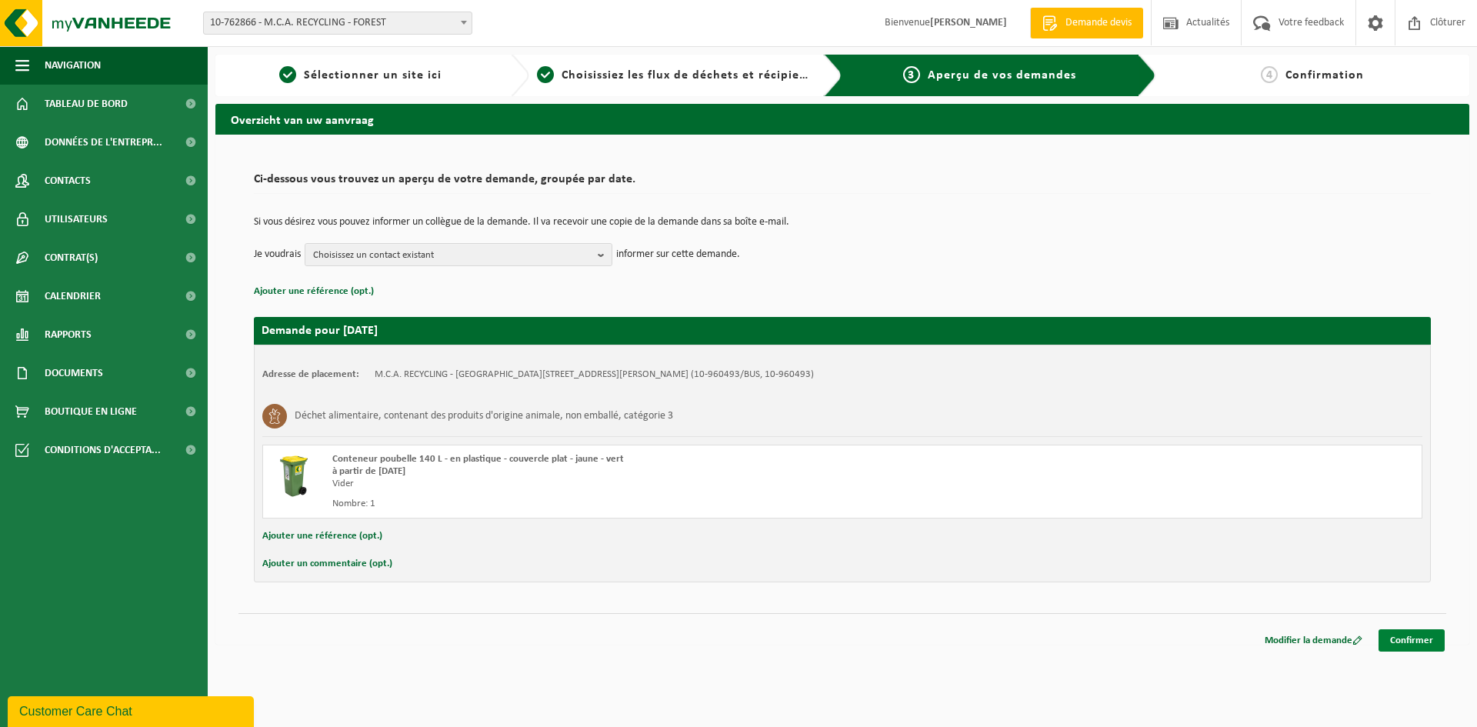
click at [1415, 642] on link "Confirmer" at bounding box center [1412, 640] width 66 height 22
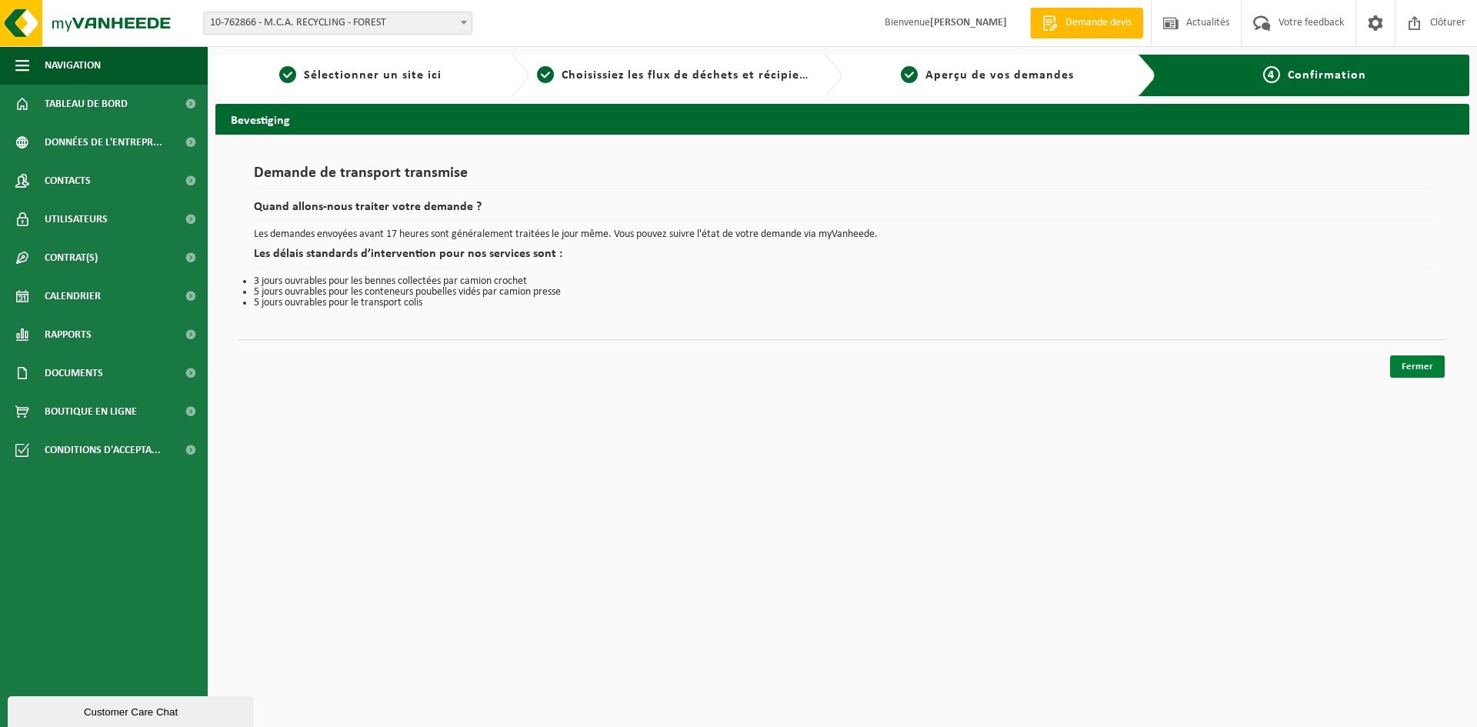
click at [1411, 372] on link "Fermer" at bounding box center [1417, 366] width 55 height 22
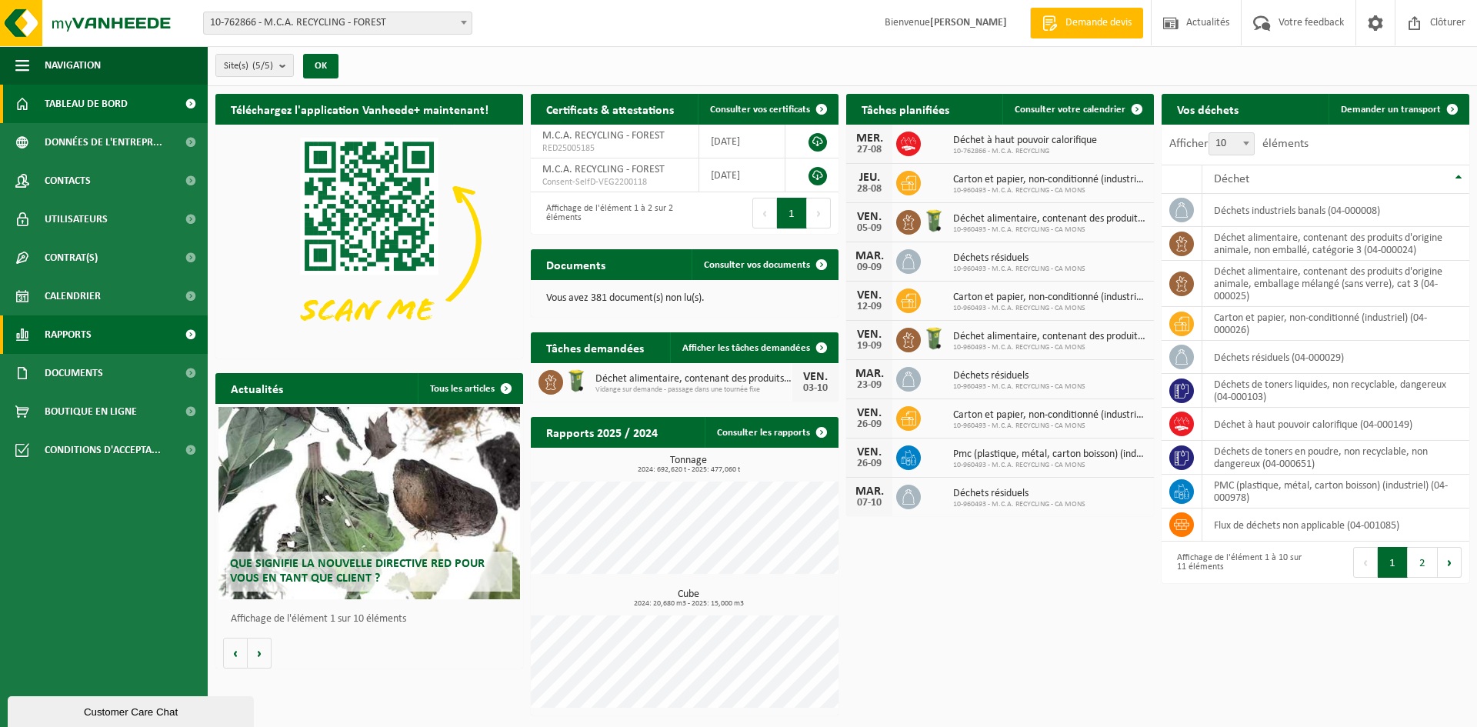
click at [122, 338] on link "Rapports" at bounding box center [104, 334] width 208 height 38
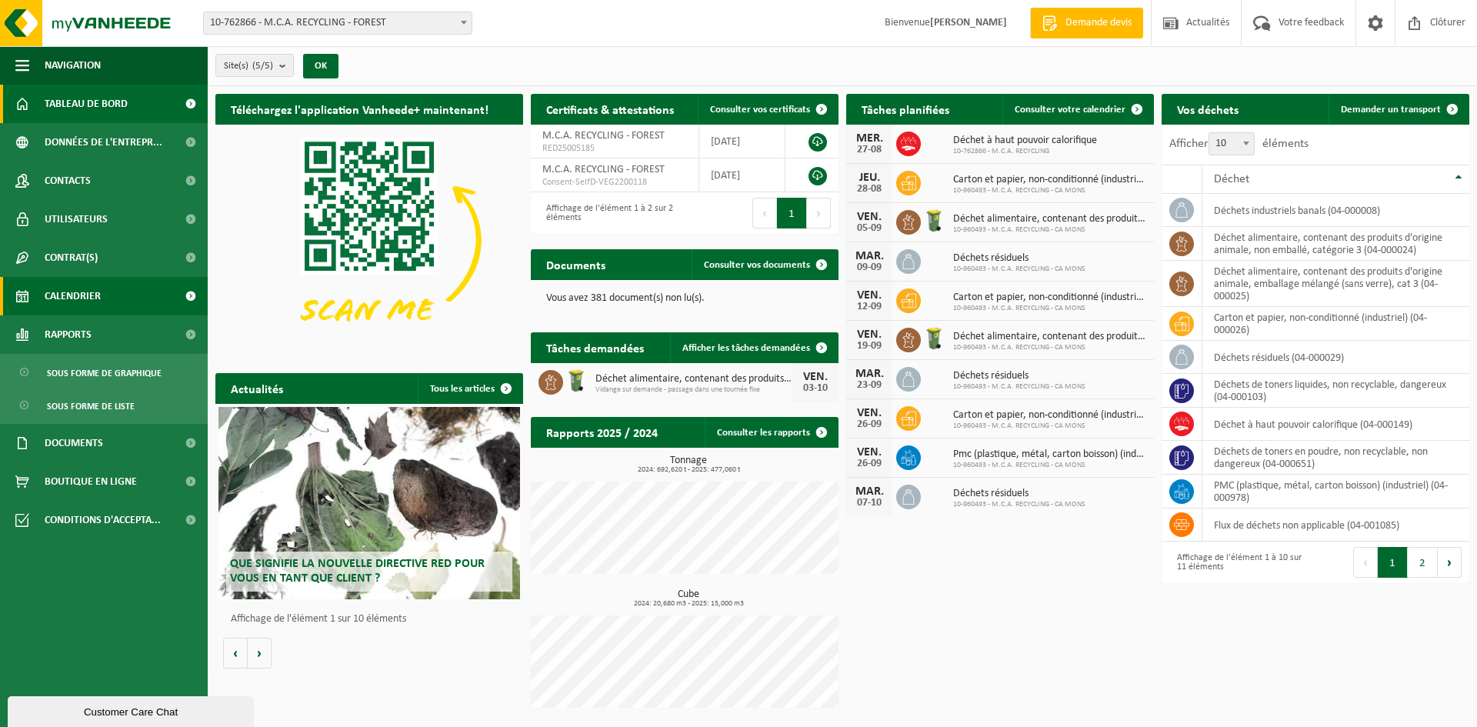
click at [116, 300] on link "Calendrier" at bounding box center [104, 296] width 208 height 38
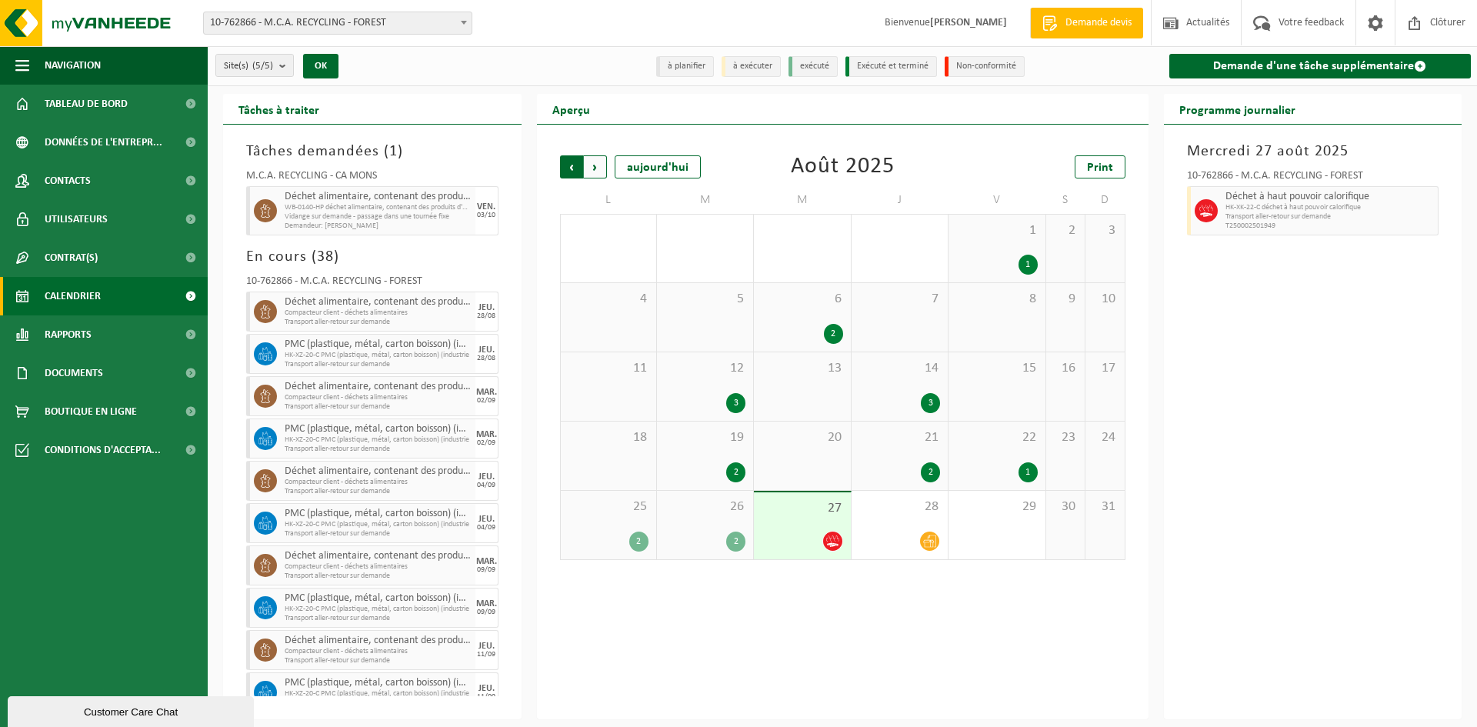
click at [586, 168] on span "Suivant" at bounding box center [595, 166] width 23 height 23
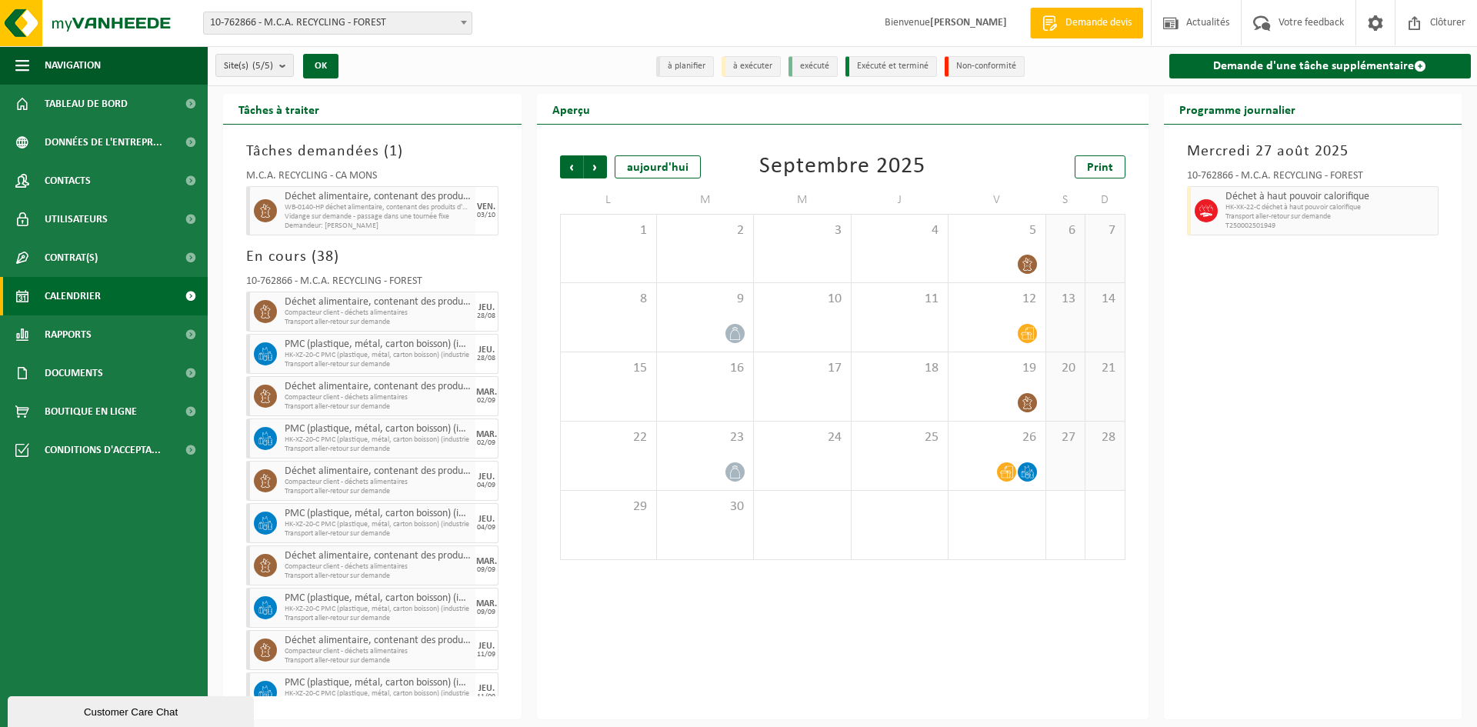
click at [586, 168] on span "Suivant" at bounding box center [595, 166] width 23 height 23
click at [357, 208] on span "WB-0140-HP déchet alimentaire, contenant des produits d'orig" at bounding box center [378, 207] width 187 height 9
click at [576, 168] on span "Précédent" at bounding box center [571, 166] width 23 height 23
click at [591, 168] on span "Suivant" at bounding box center [595, 166] width 23 height 23
click at [1007, 376] on div "17" at bounding box center [997, 386] width 96 height 68
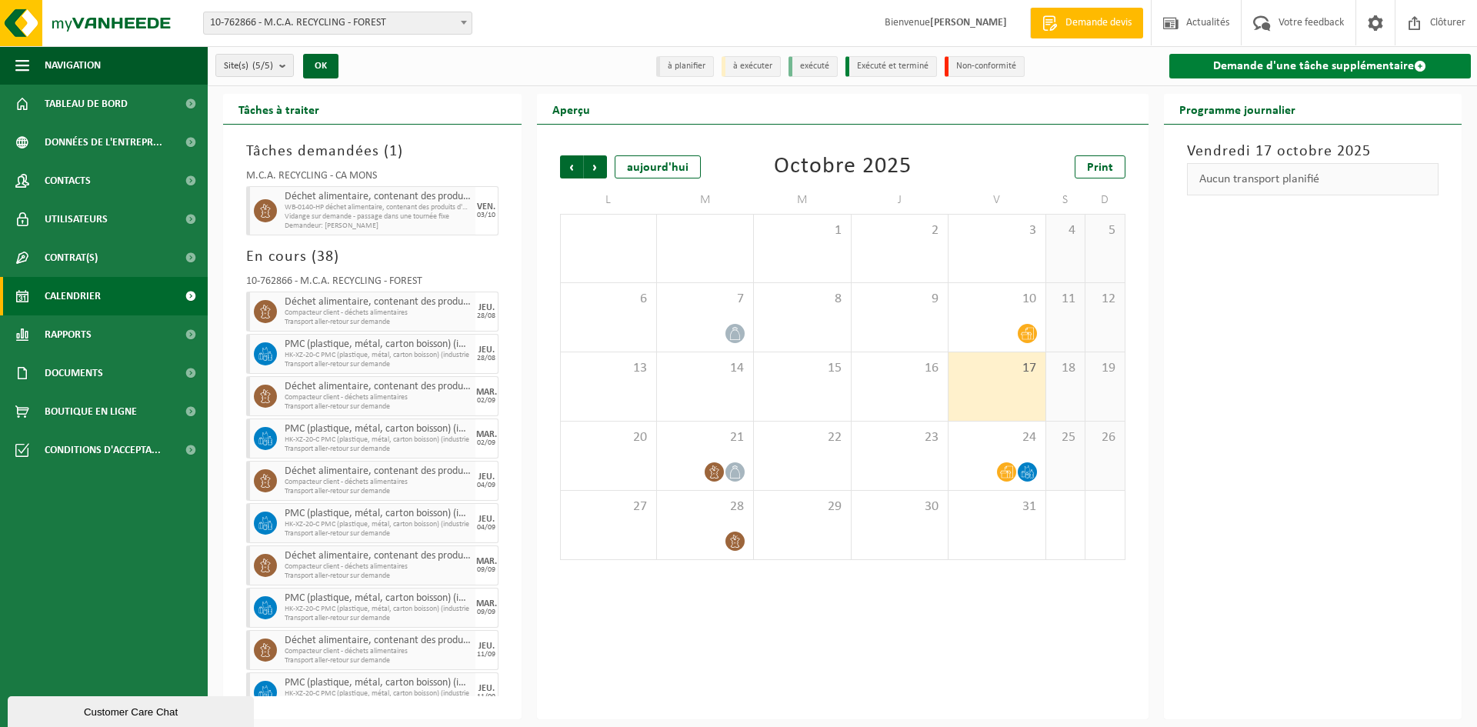
click at [1248, 72] on link "Demande d'une tâche supplémentaire" at bounding box center [1320, 66] width 302 height 25
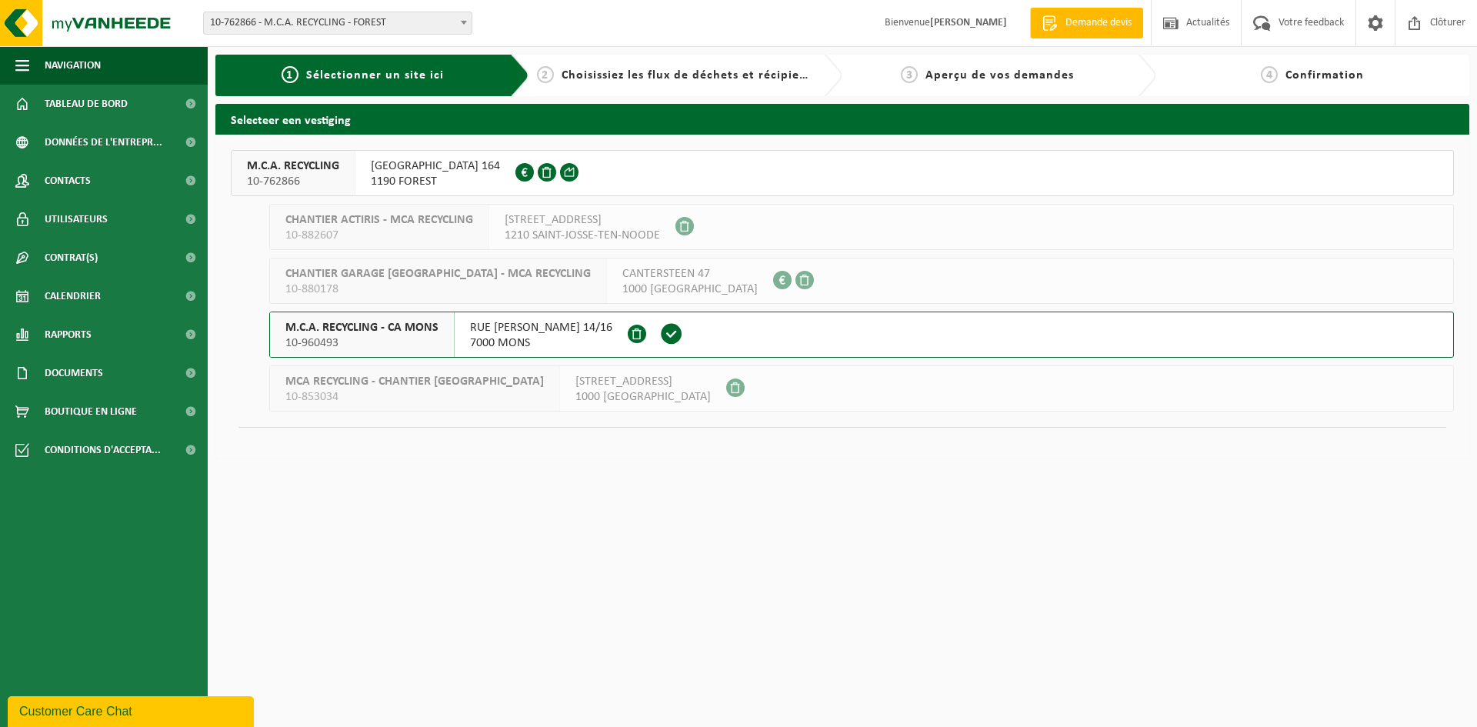
click at [398, 337] on span "10-960493" at bounding box center [361, 342] width 153 height 15
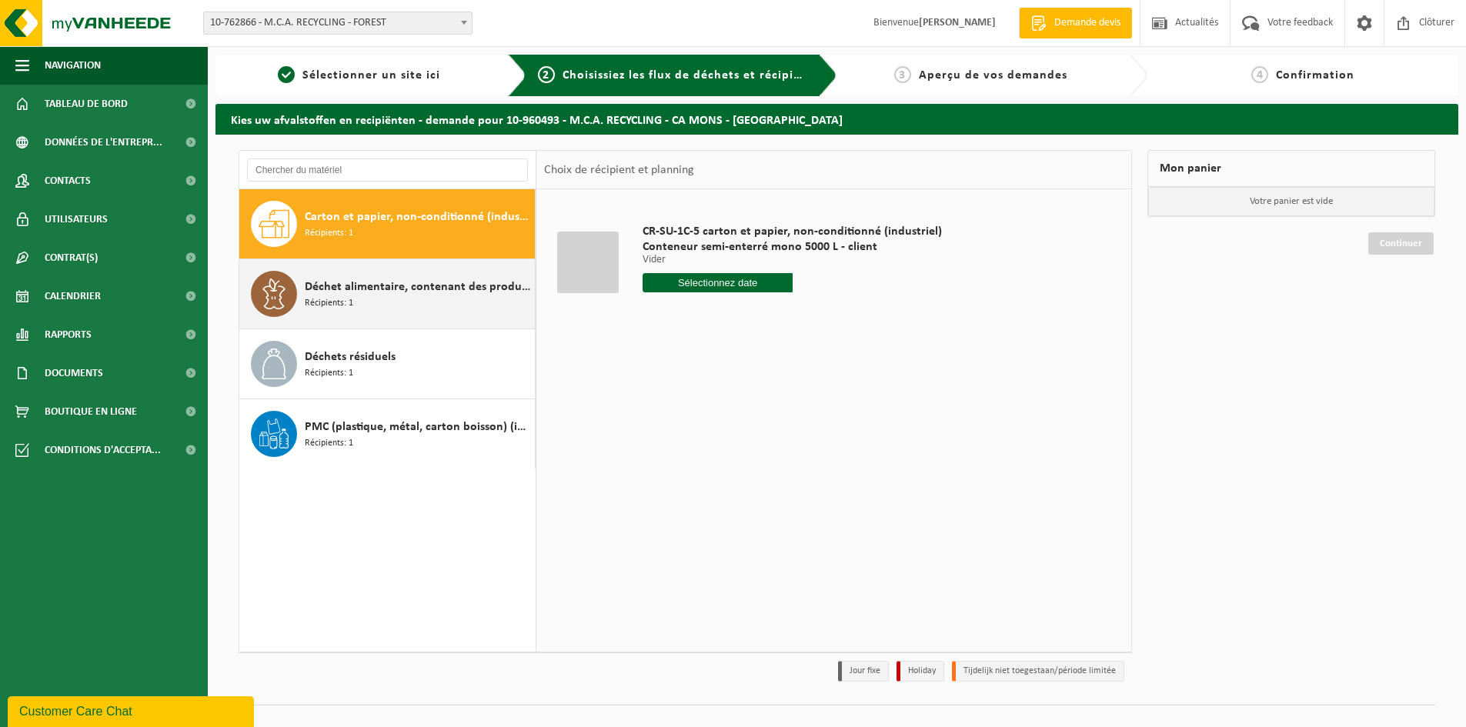
click at [372, 296] on div "Déchet alimentaire, contenant des produits d'origine animale, non emballé, caté…" at bounding box center [418, 294] width 226 height 46
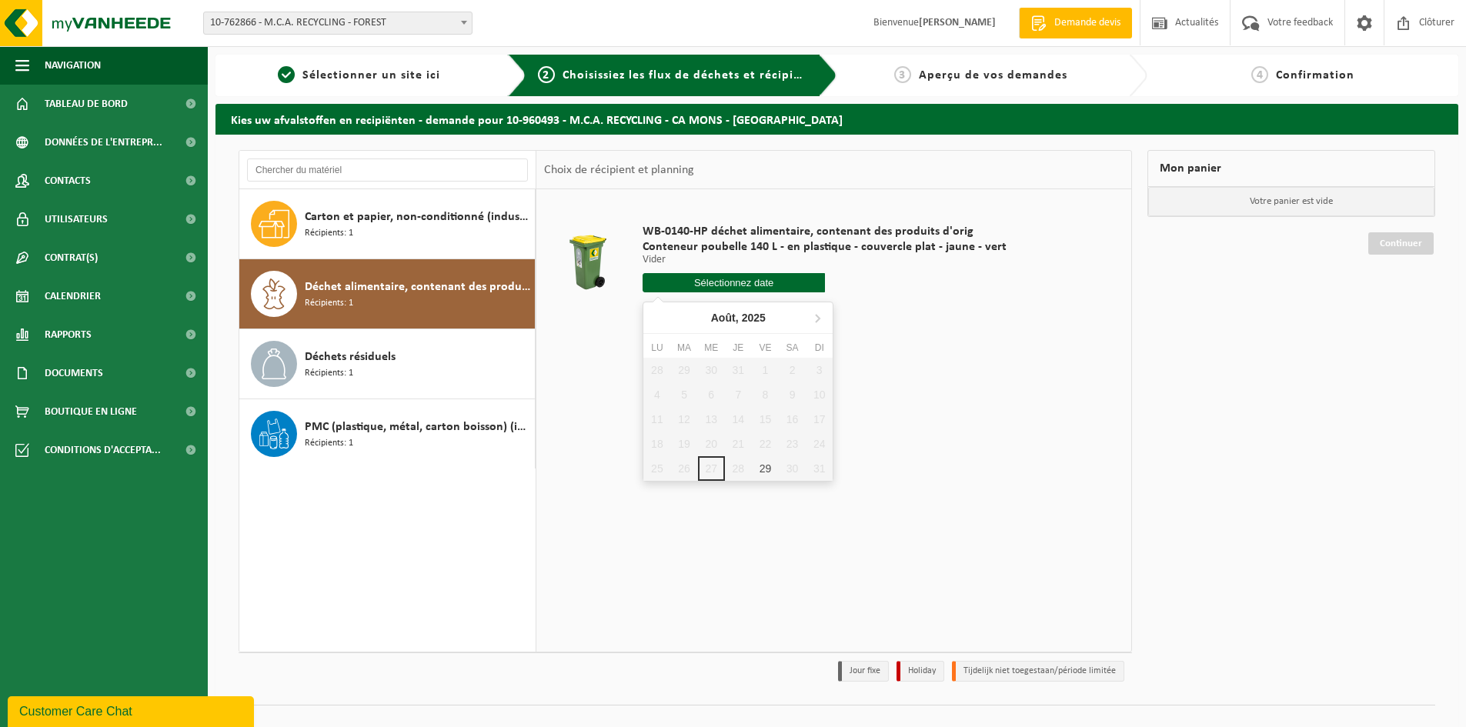
click at [700, 285] on input "text" at bounding box center [733, 282] width 182 height 19
click at [814, 322] on icon at bounding box center [817, 317] width 25 height 25
click at [766, 412] on div "17" at bounding box center [765, 419] width 27 height 25
type input "à partir de 2025-10-17"
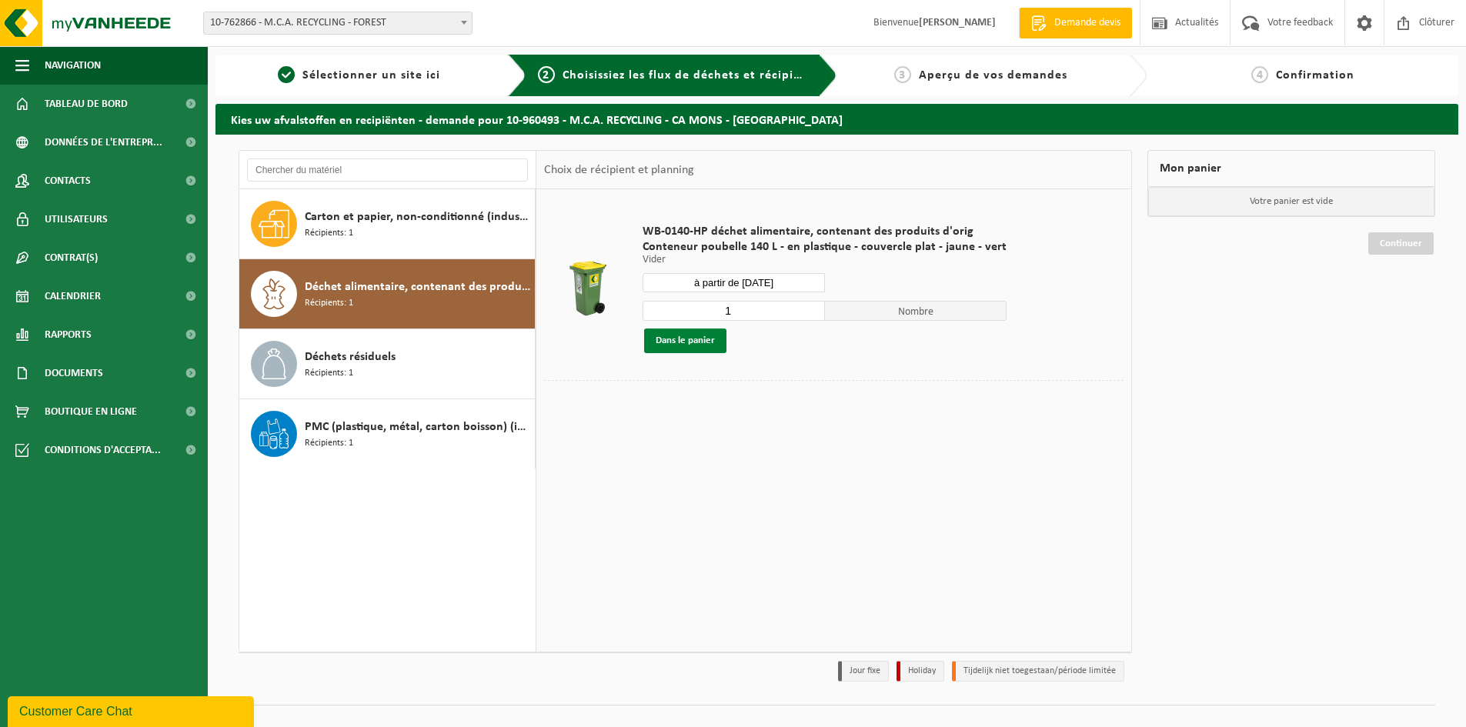
click at [703, 340] on button "Dans le panier" at bounding box center [685, 341] width 82 height 25
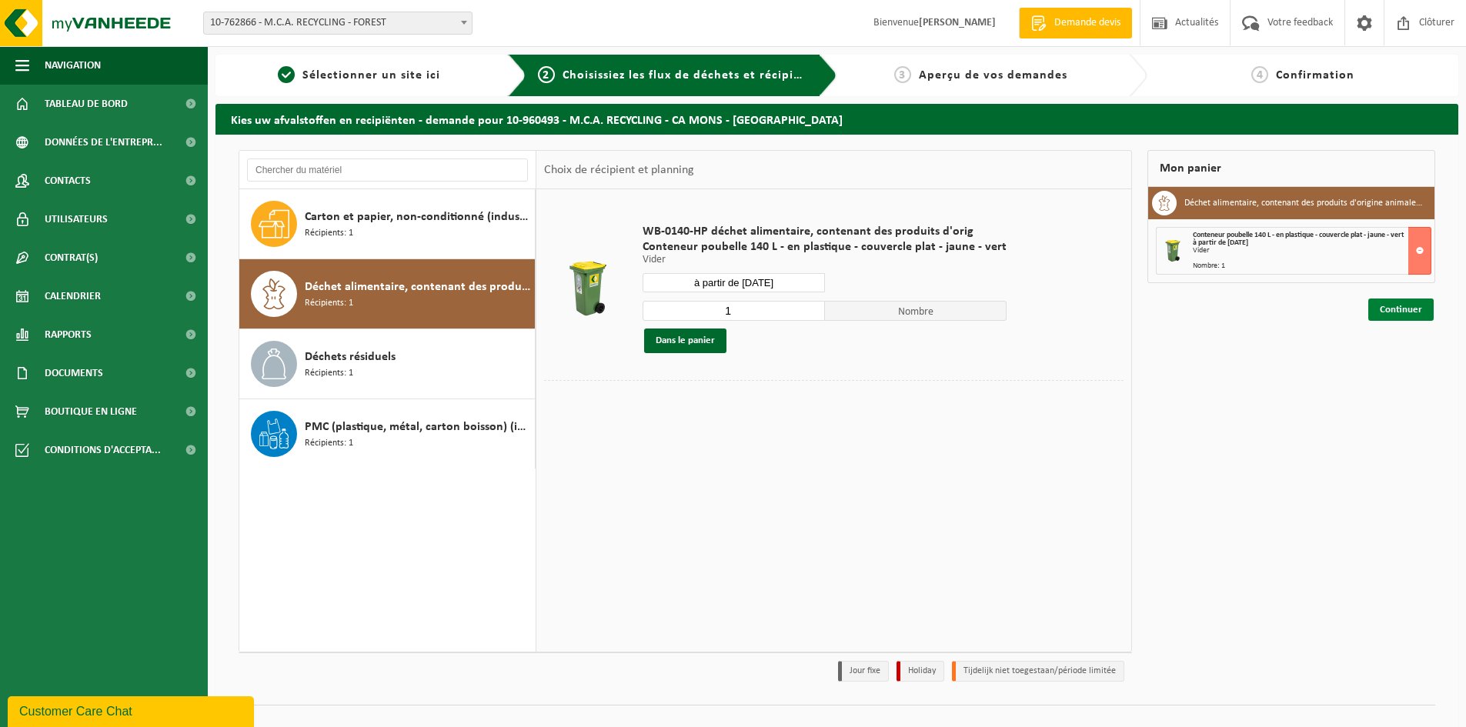
click at [1393, 310] on link "Continuer" at bounding box center [1400, 310] width 65 height 22
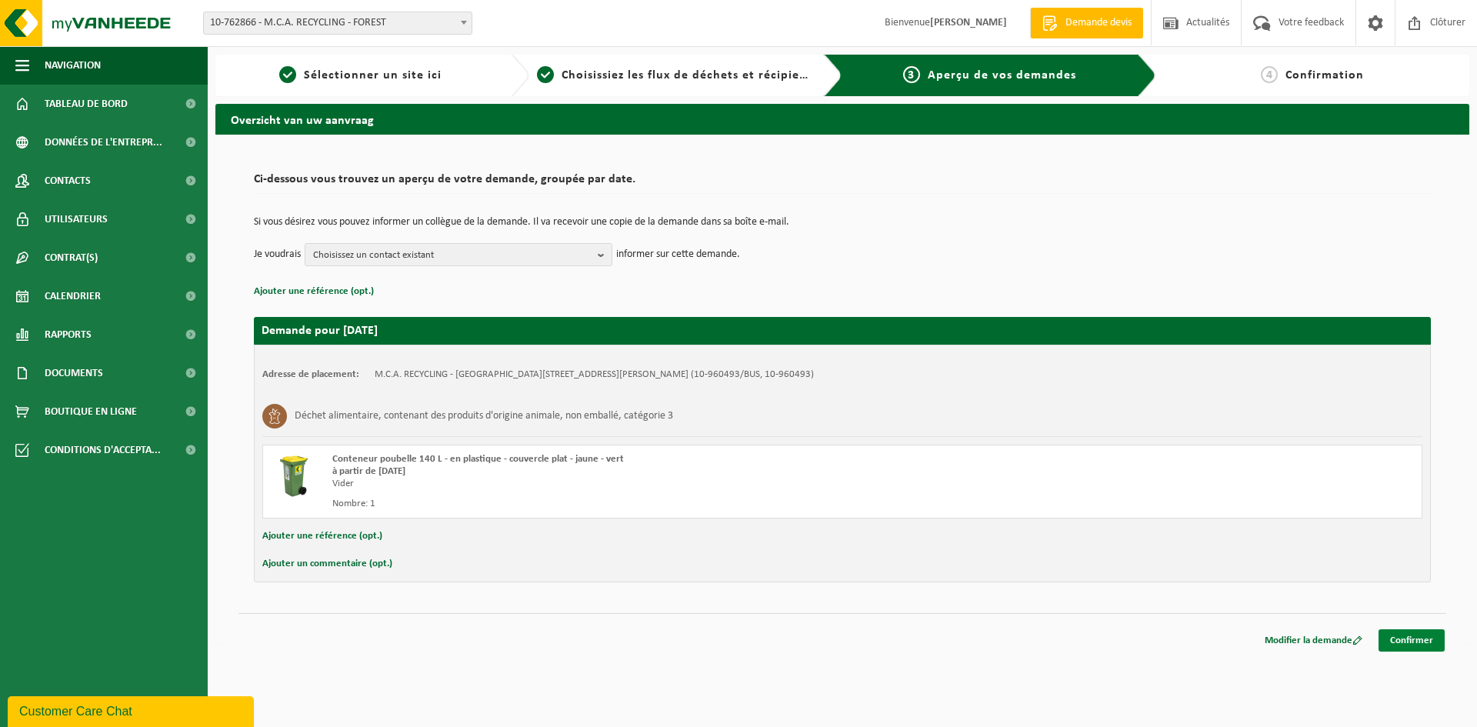
click at [1390, 636] on link "Confirmer" at bounding box center [1412, 640] width 66 height 22
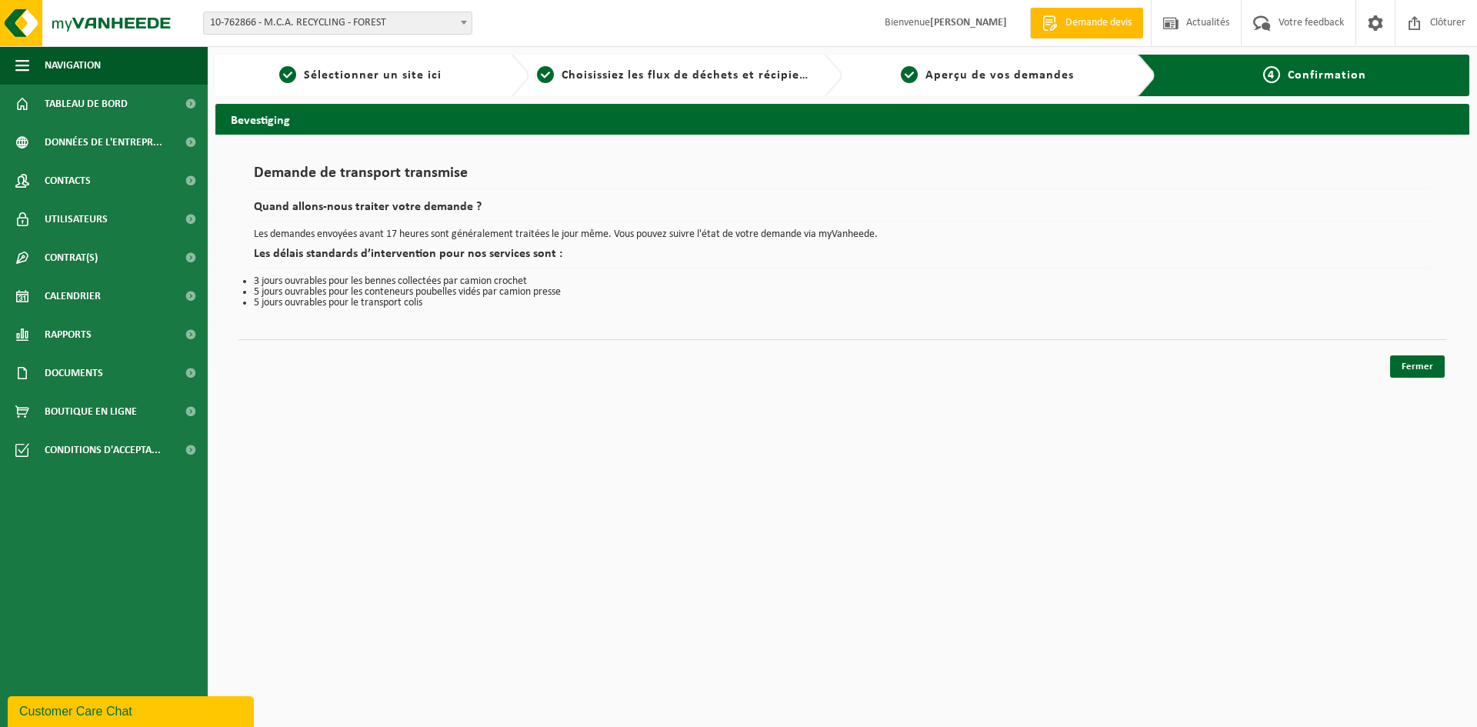
click at [1418, 379] on div "Navigation Demande devis Actualités Votre feedback Clôturer Tableau de bord Don…" at bounding box center [738, 193] width 1477 height 386
click at [1419, 372] on link "Fermer" at bounding box center [1417, 366] width 55 height 22
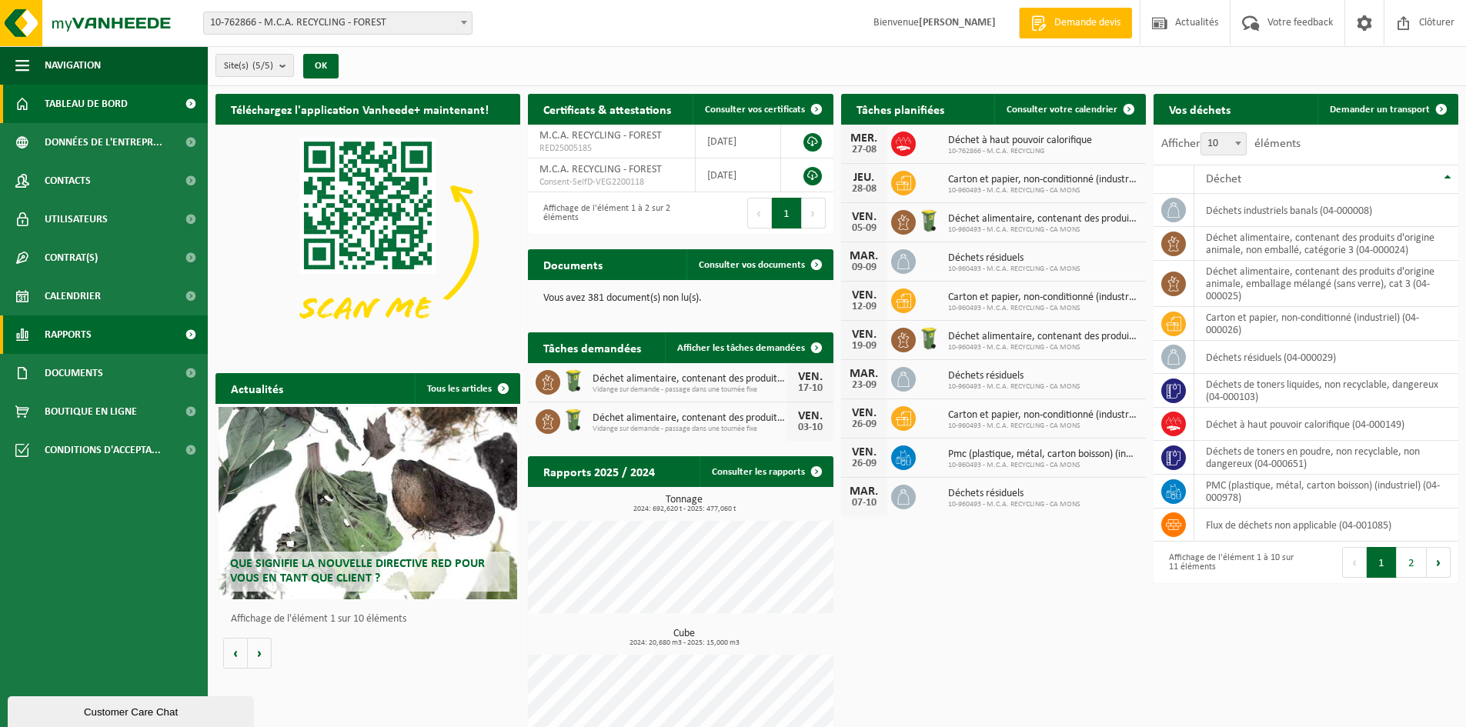
click at [99, 329] on link "Rapports" at bounding box center [104, 334] width 208 height 38
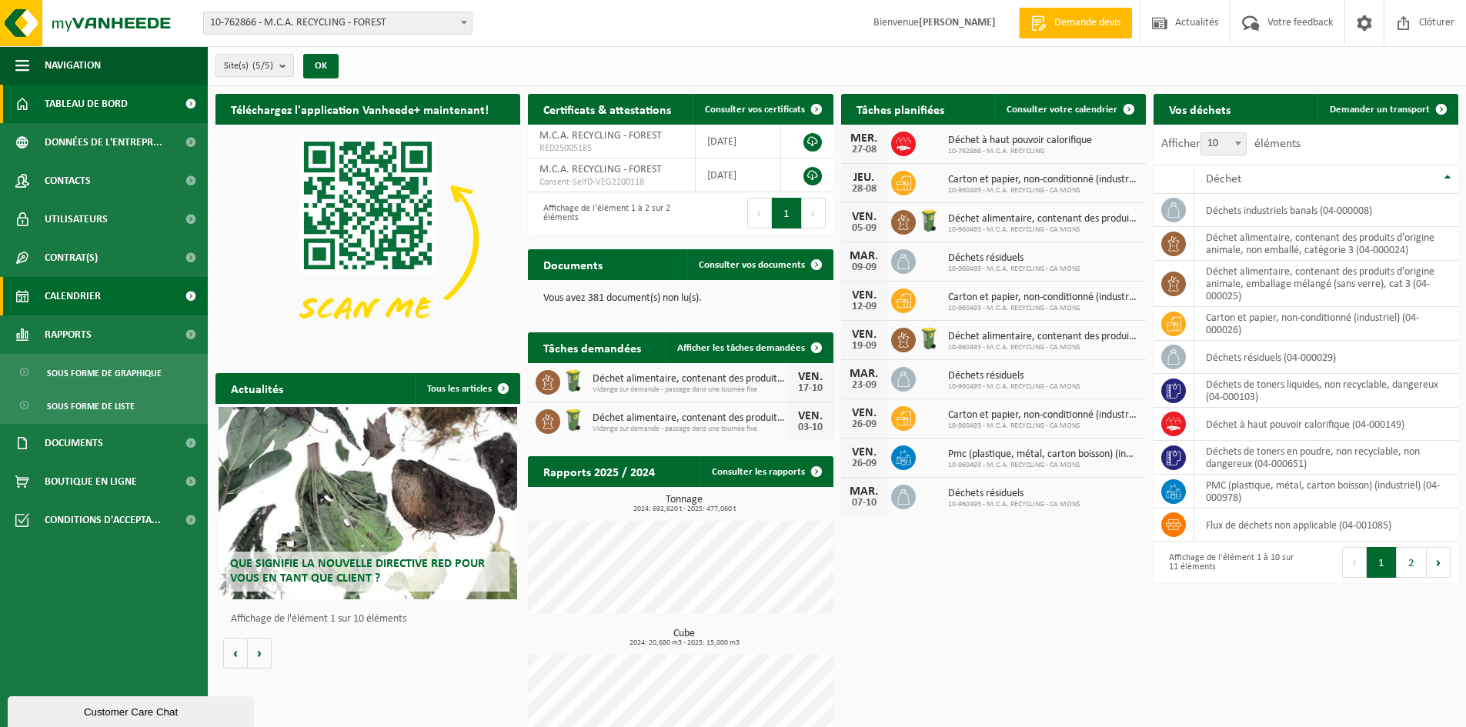
click at [96, 307] on span "Calendrier" at bounding box center [73, 296] width 56 height 38
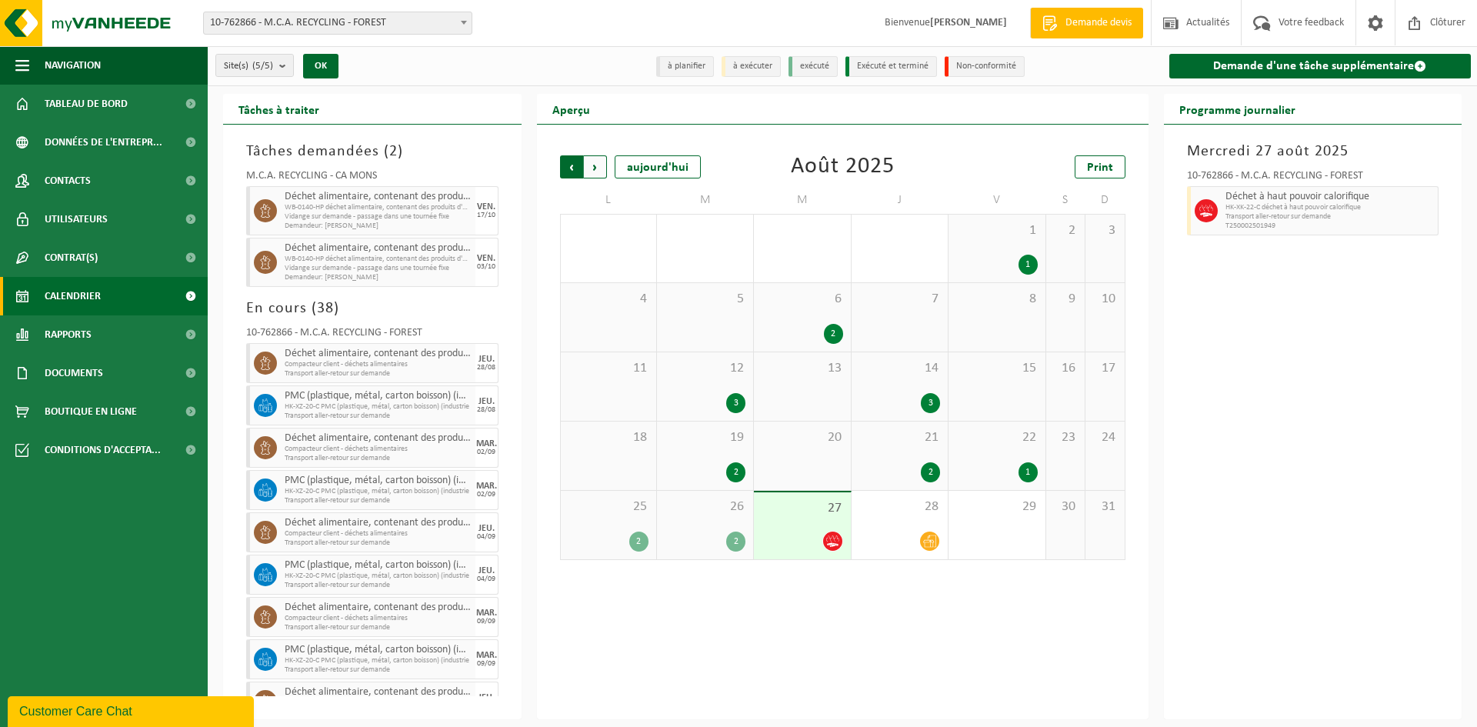
click at [596, 162] on span "Suivant" at bounding box center [595, 166] width 23 height 23
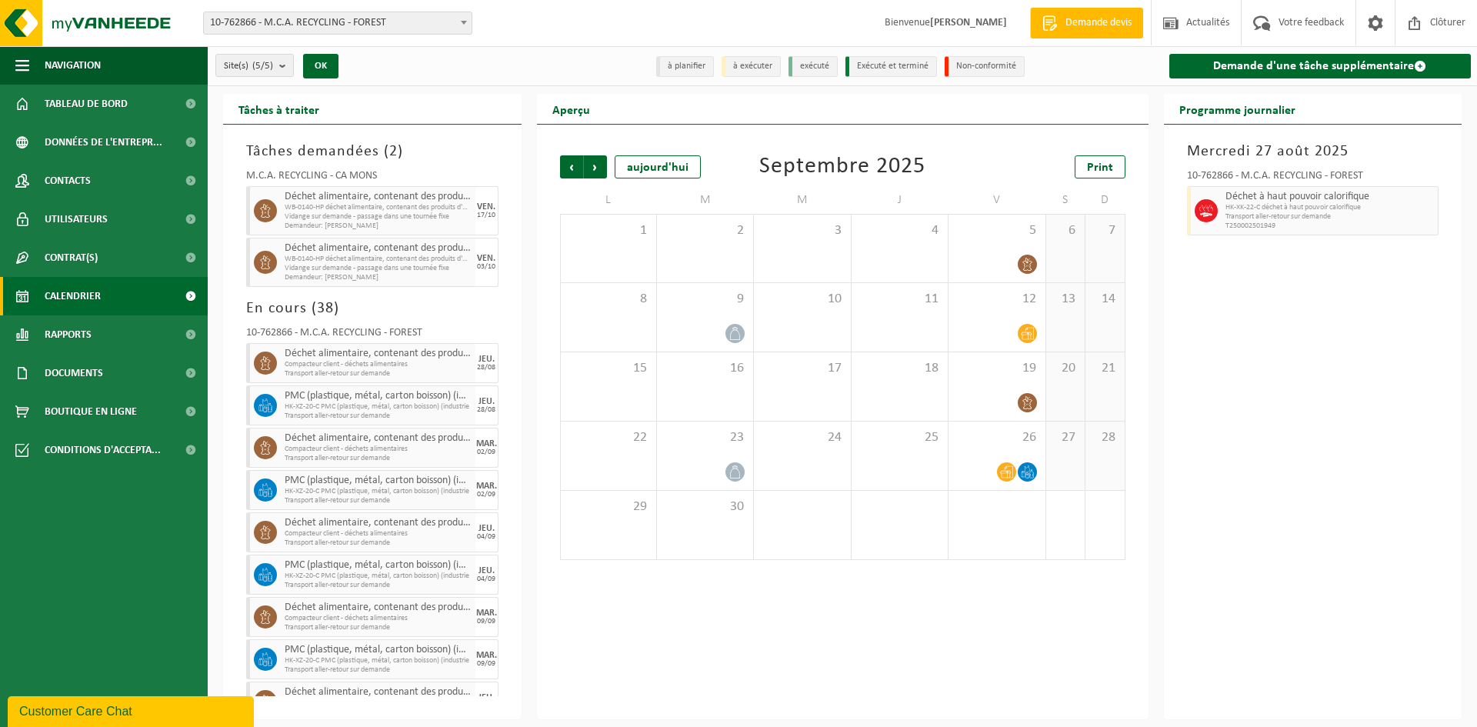
click at [596, 162] on span "Suivant" at bounding box center [595, 166] width 23 height 23
click at [1010, 250] on div "3" at bounding box center [997, 249] width 96 height 68
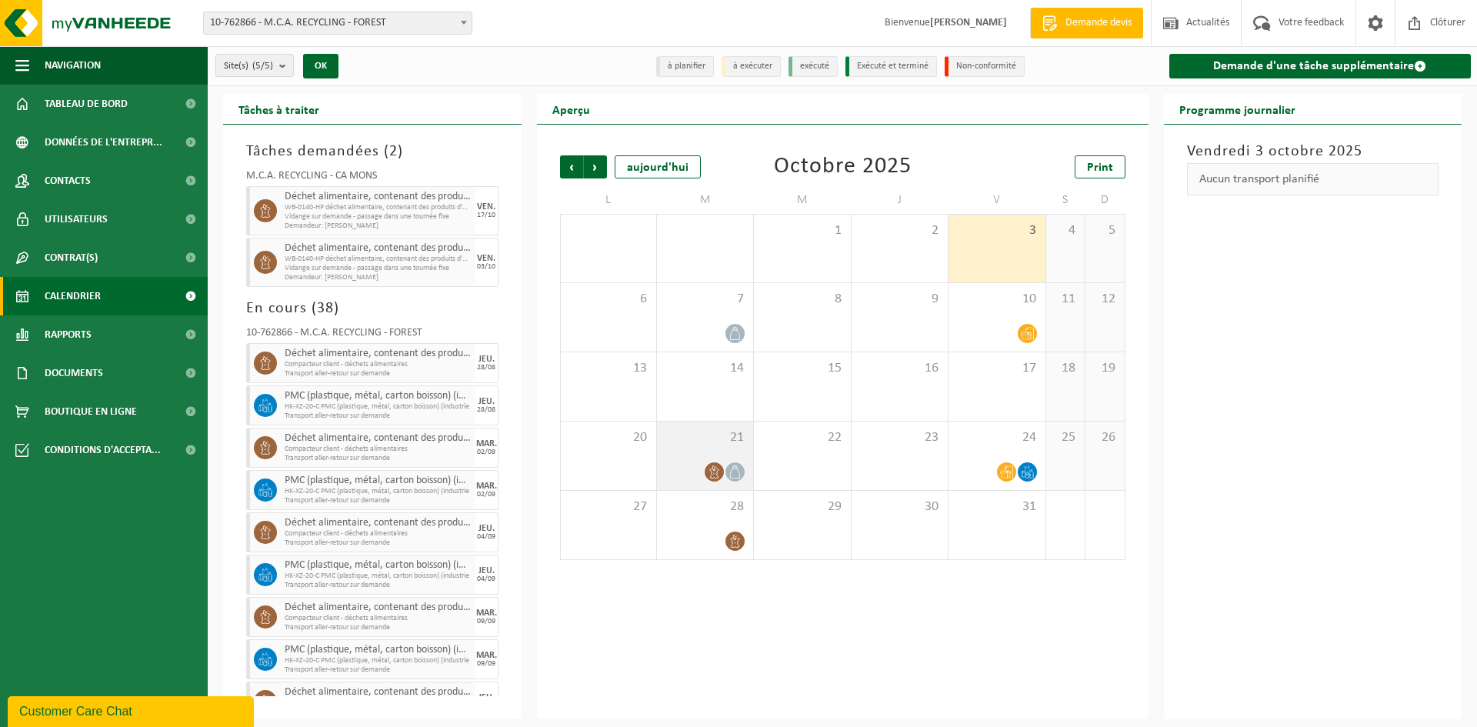
click at [686, 450] on div "21" at bounding box center [705, 456] width 96 height 68
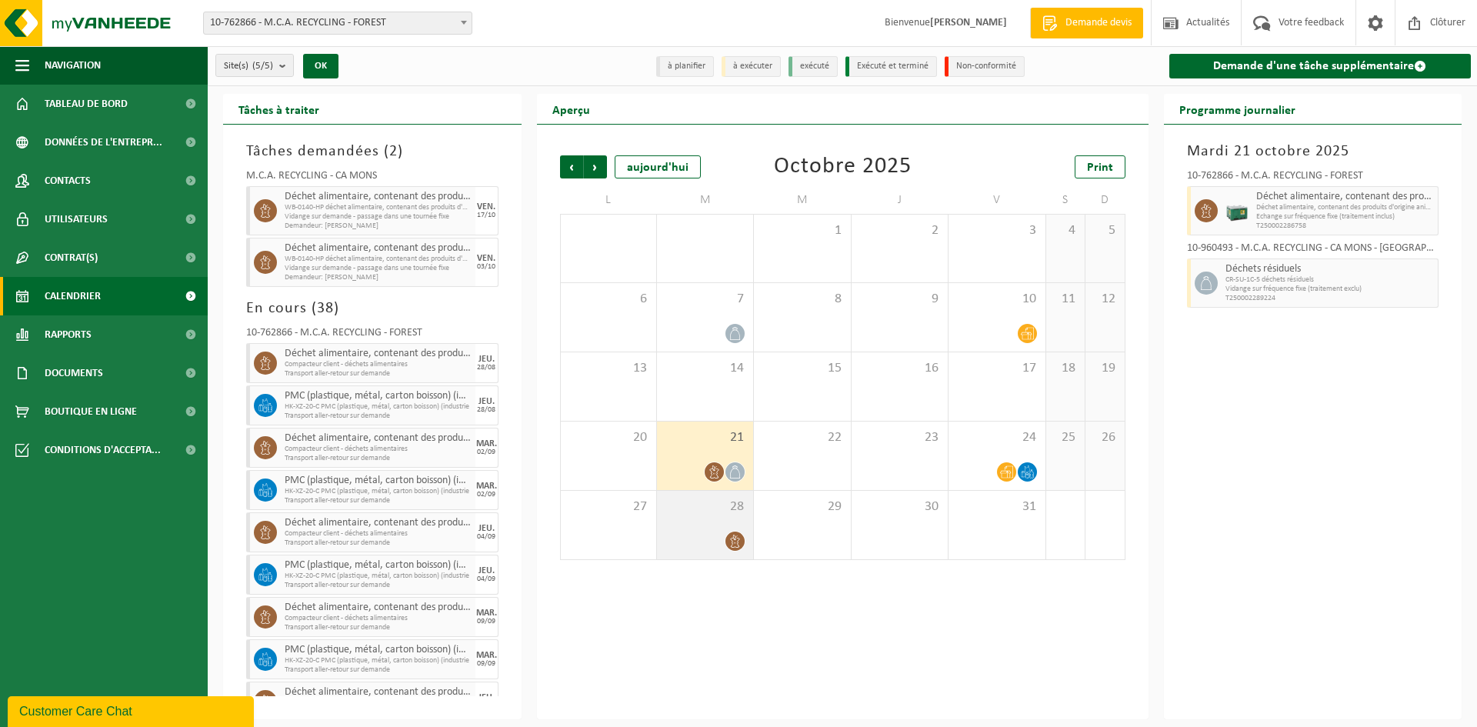
click at [709, 524] on div "28" at bounding box center [705, 525] width 96 height 68
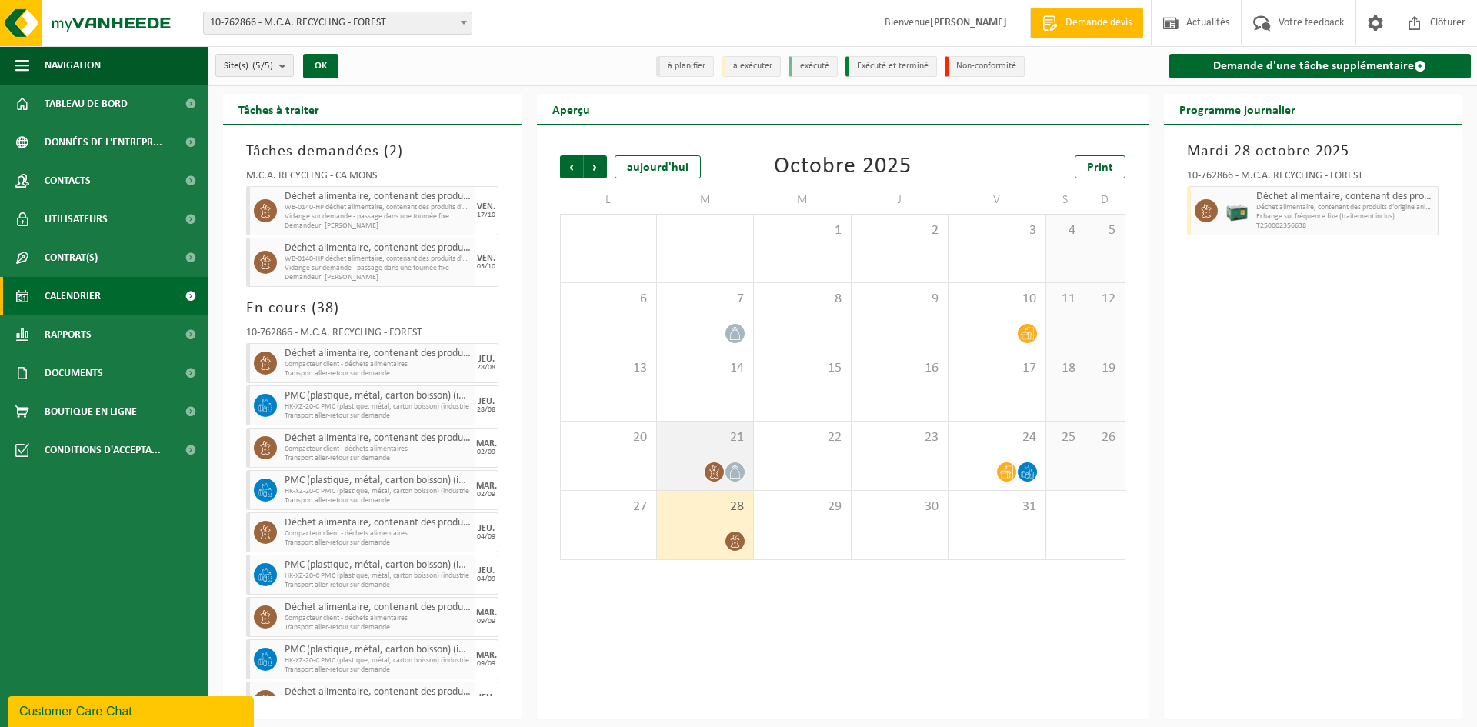
click at [687, 459] on div "21" at bounding box center [705, 456] width 96 height 68
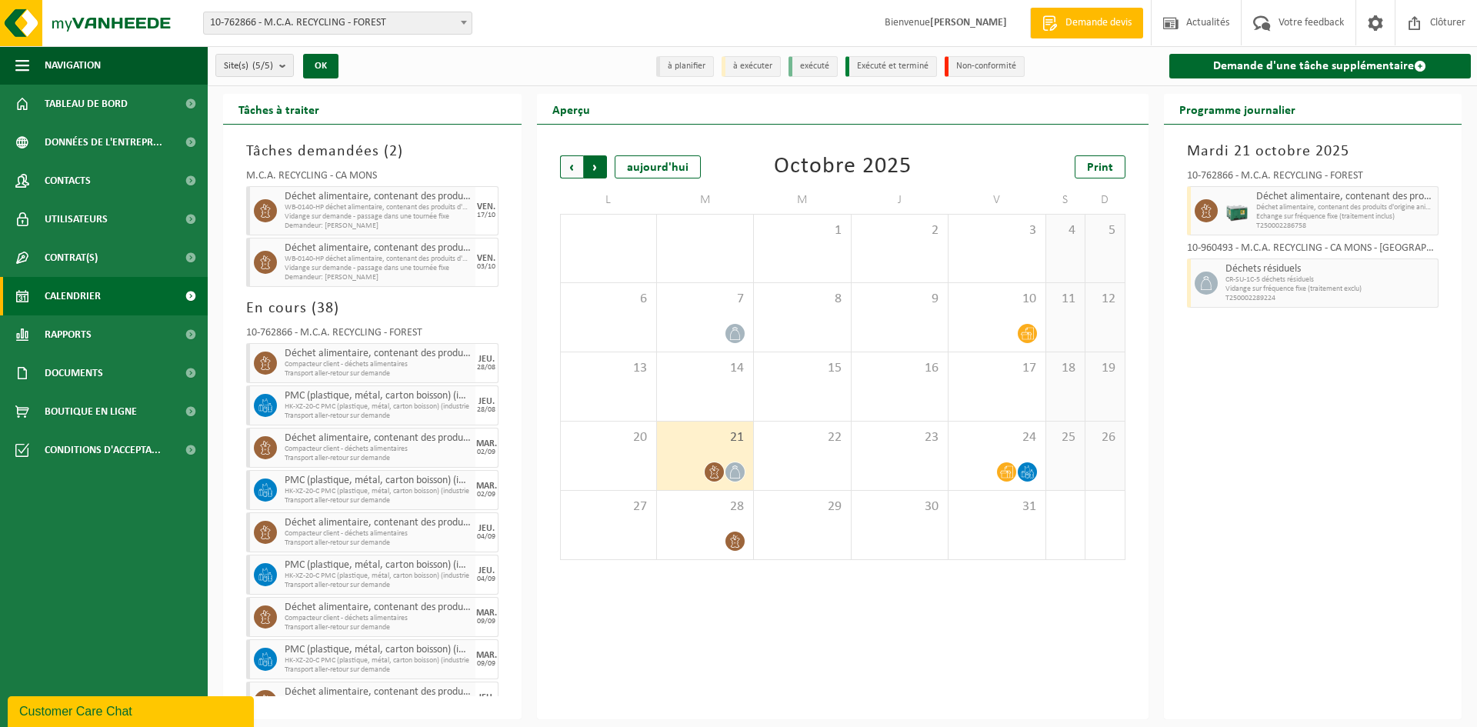
click at [575, 174] on span "Précédent" at bounding box center [571, 166] width 23 height 23
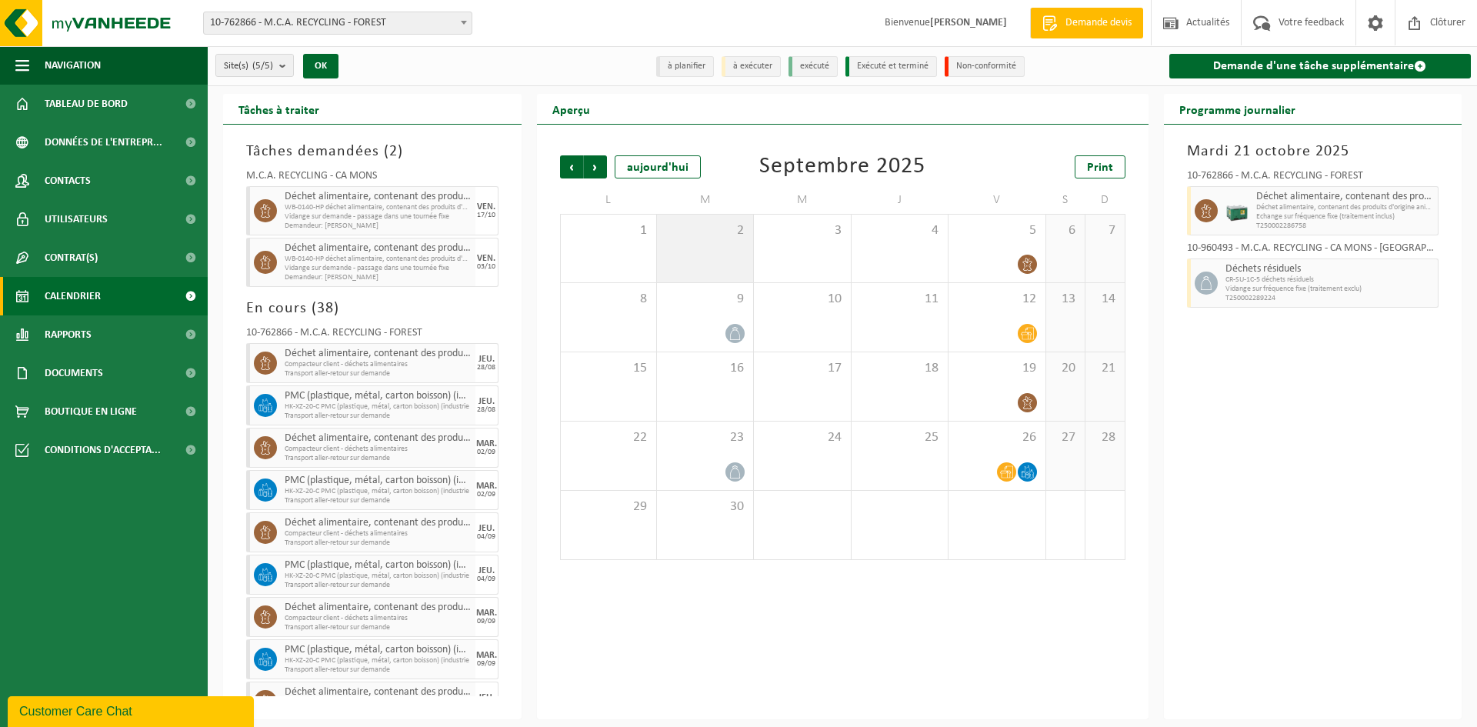
click at [689, 255] on div "2" at bounding box center [705, 249] width 96 height 68
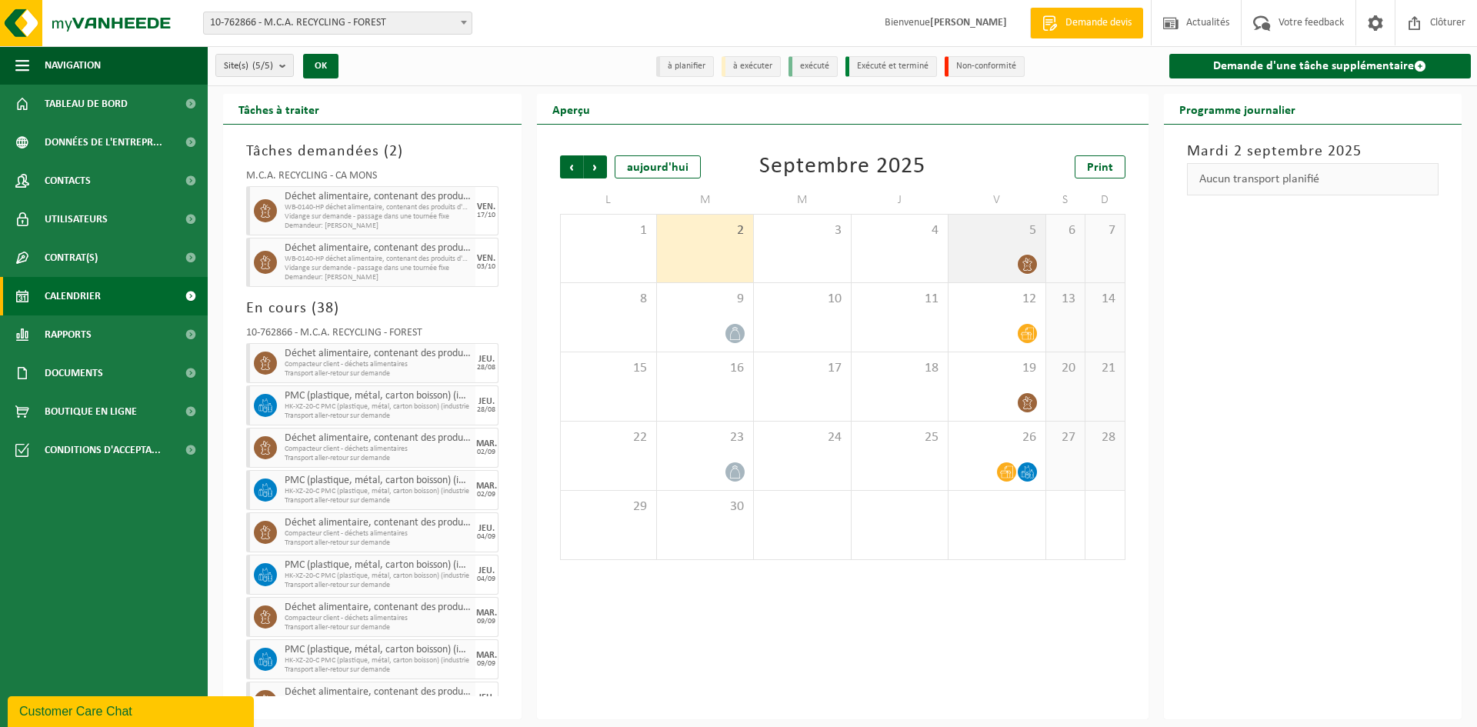
click at [1032, 258] on icon at bounding box center [1027, 264] width 13 height 13
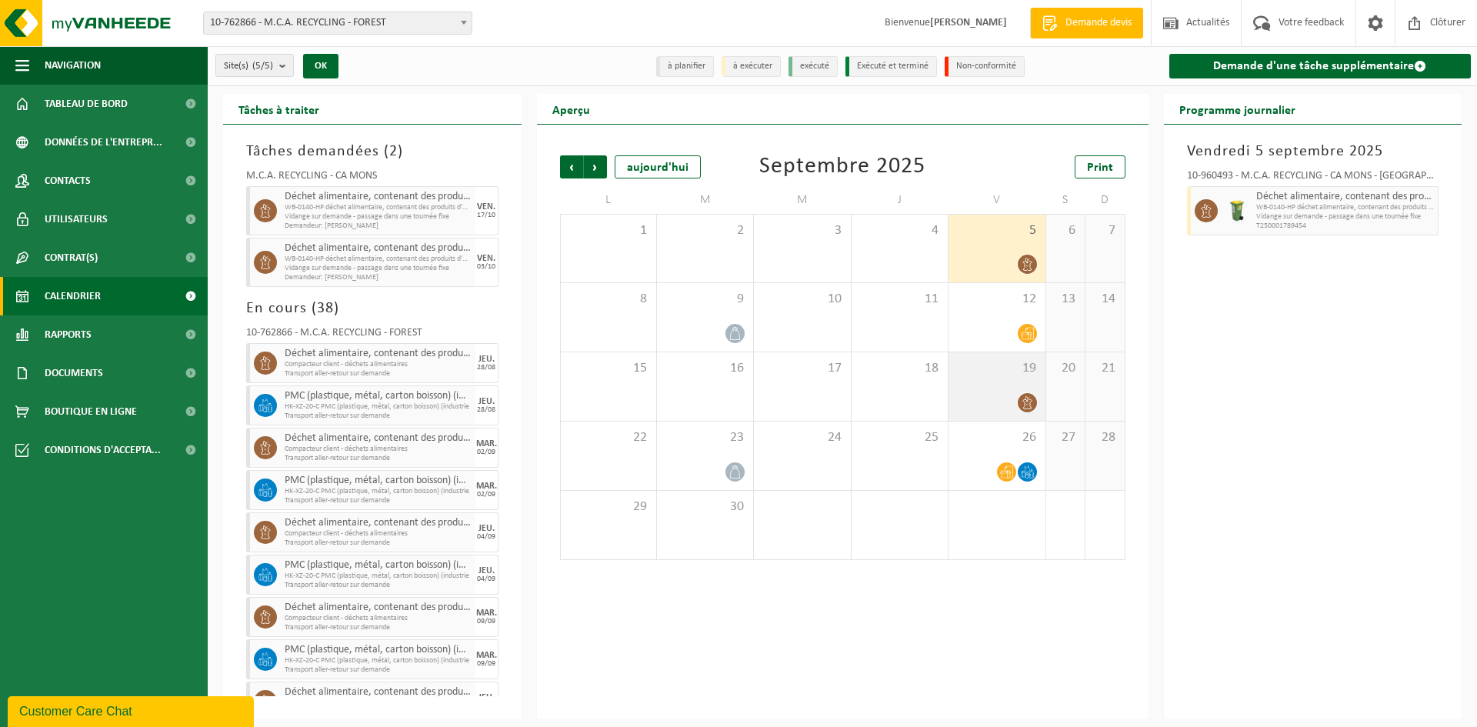
click at [1019, 376] on div "19" at bounding box center [997, 386] width 96 height 68
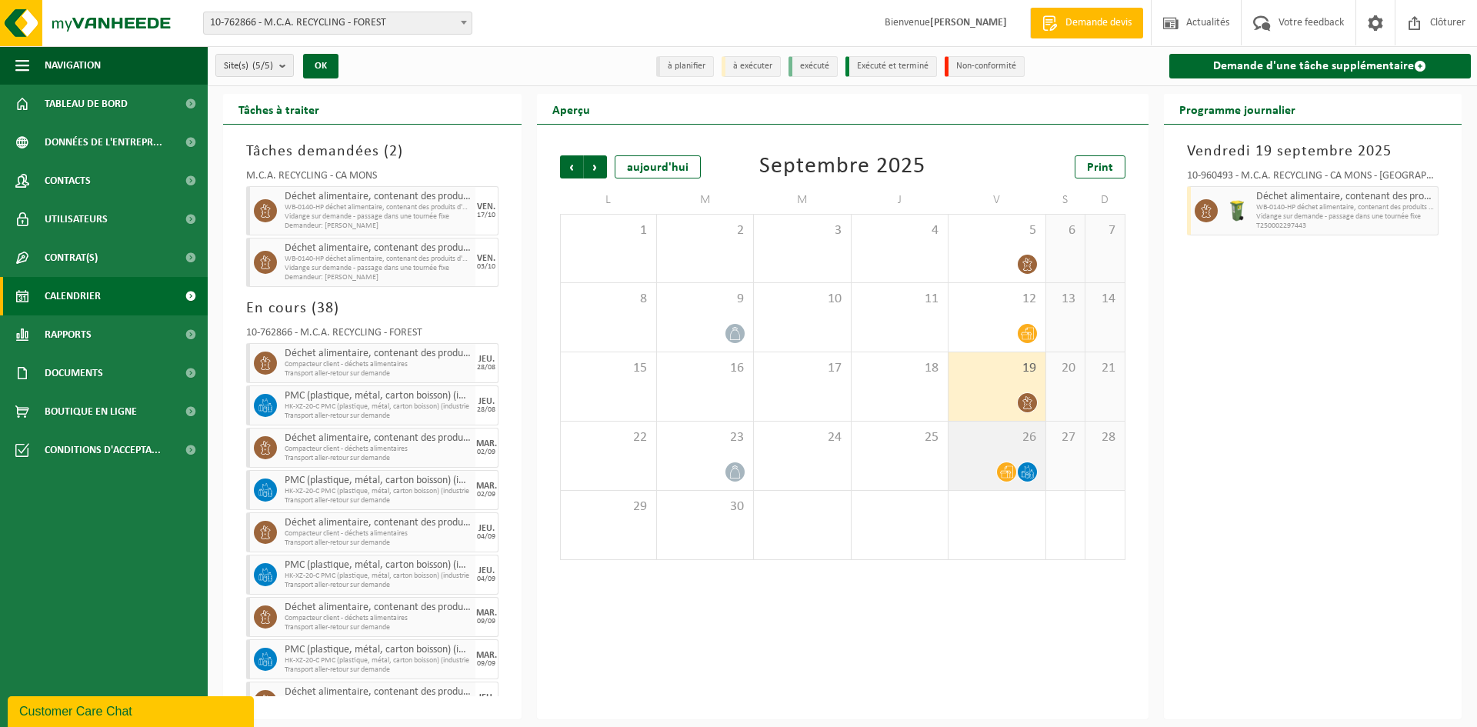
click at [1003, 437] on span "26" at bounding box center [996, 437] width 81 height 17
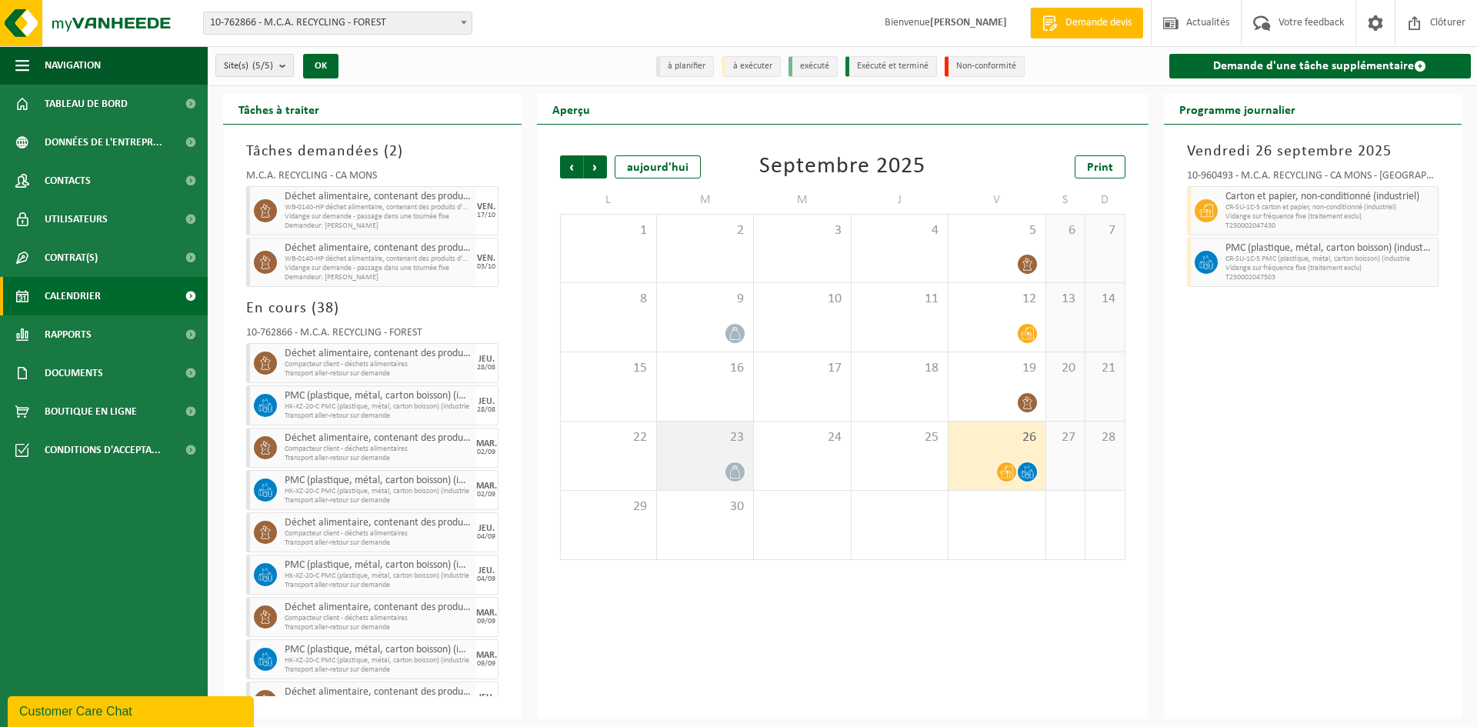
click at [709, 439] on span "23" at bounding box center [705, 437] width 81 height 17
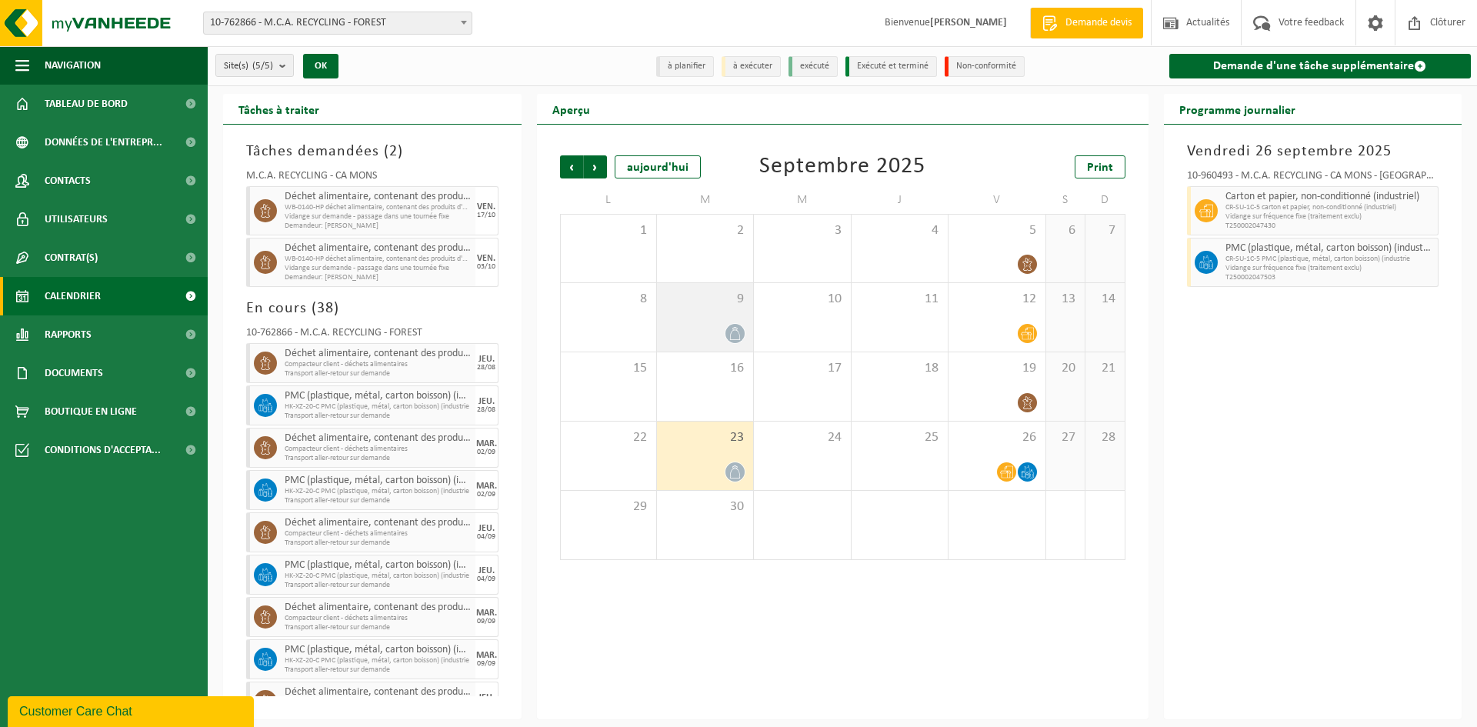
click at [712, 319] on div "9" at bounding box center [705, 317] width 96 height 68
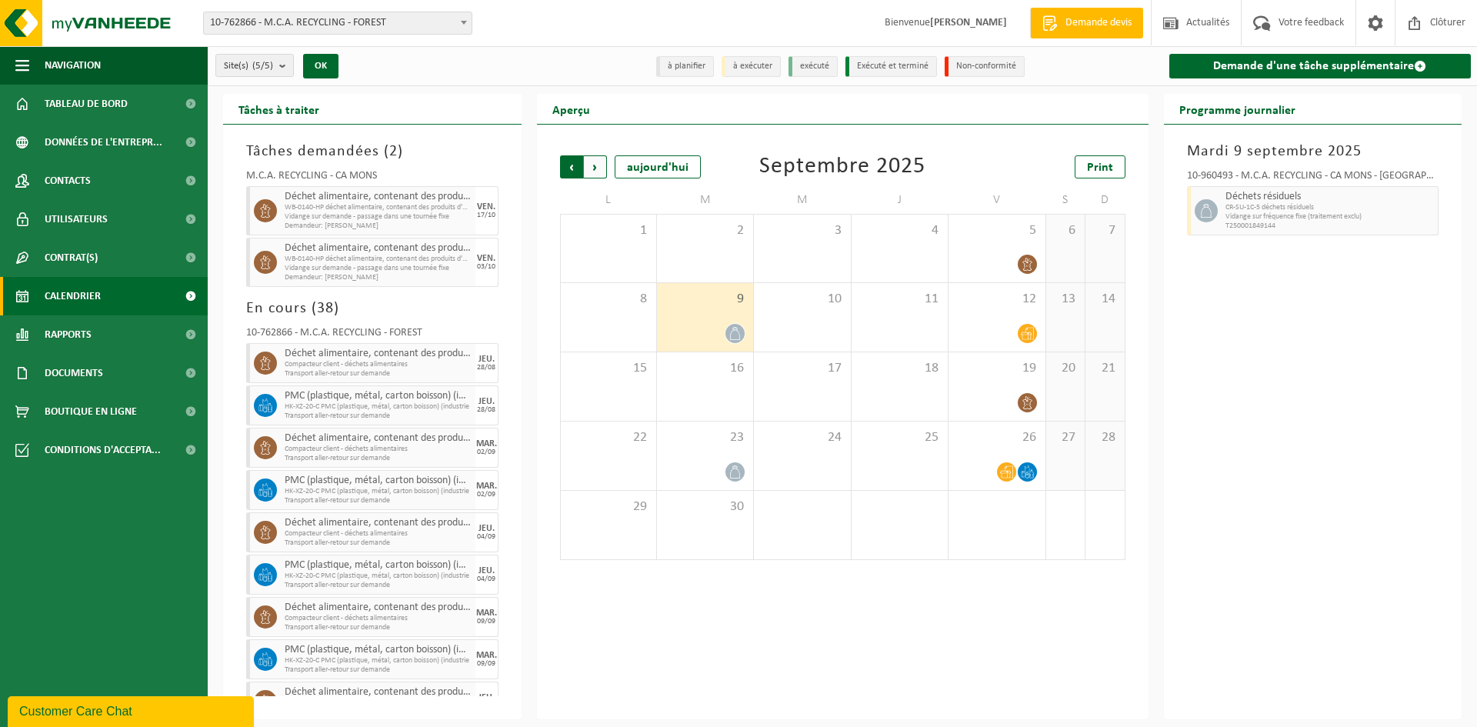
click at [599, 169] on span "Suivant" at bounding box center [595, 166] width 23 height 23
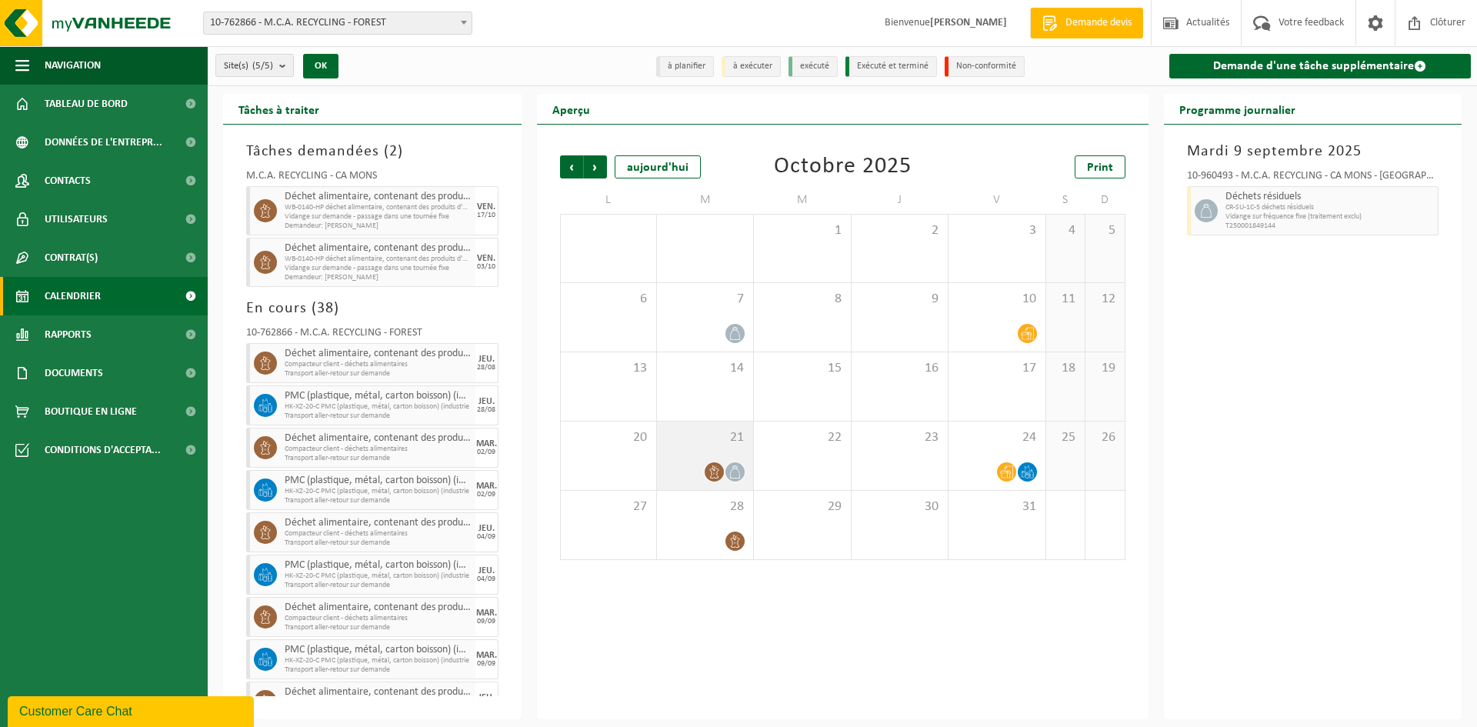
click at [685, 430] on span "21" at bounding box center [705, 437] width 81 height 17
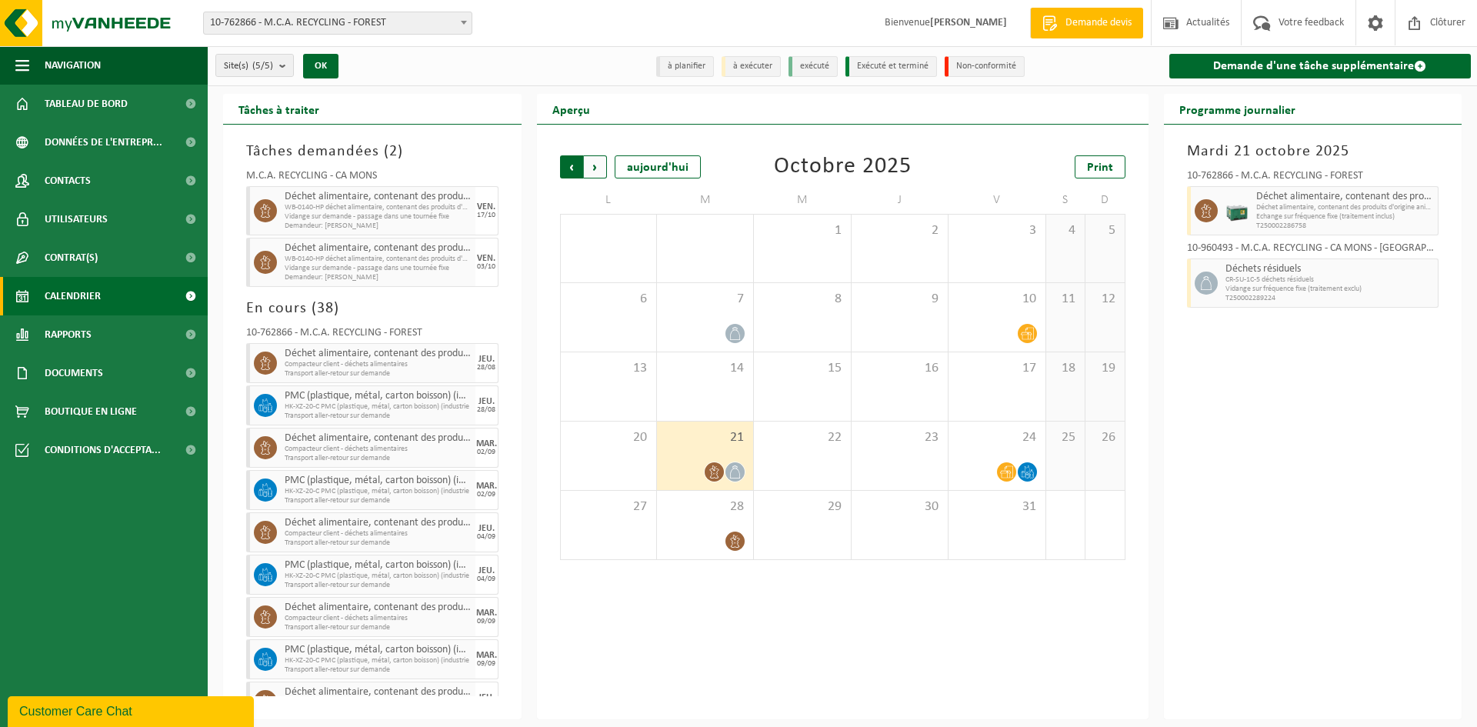
click at [593, 165] on span "Suivant" at bounding box center [595, 166] width 23 height 23
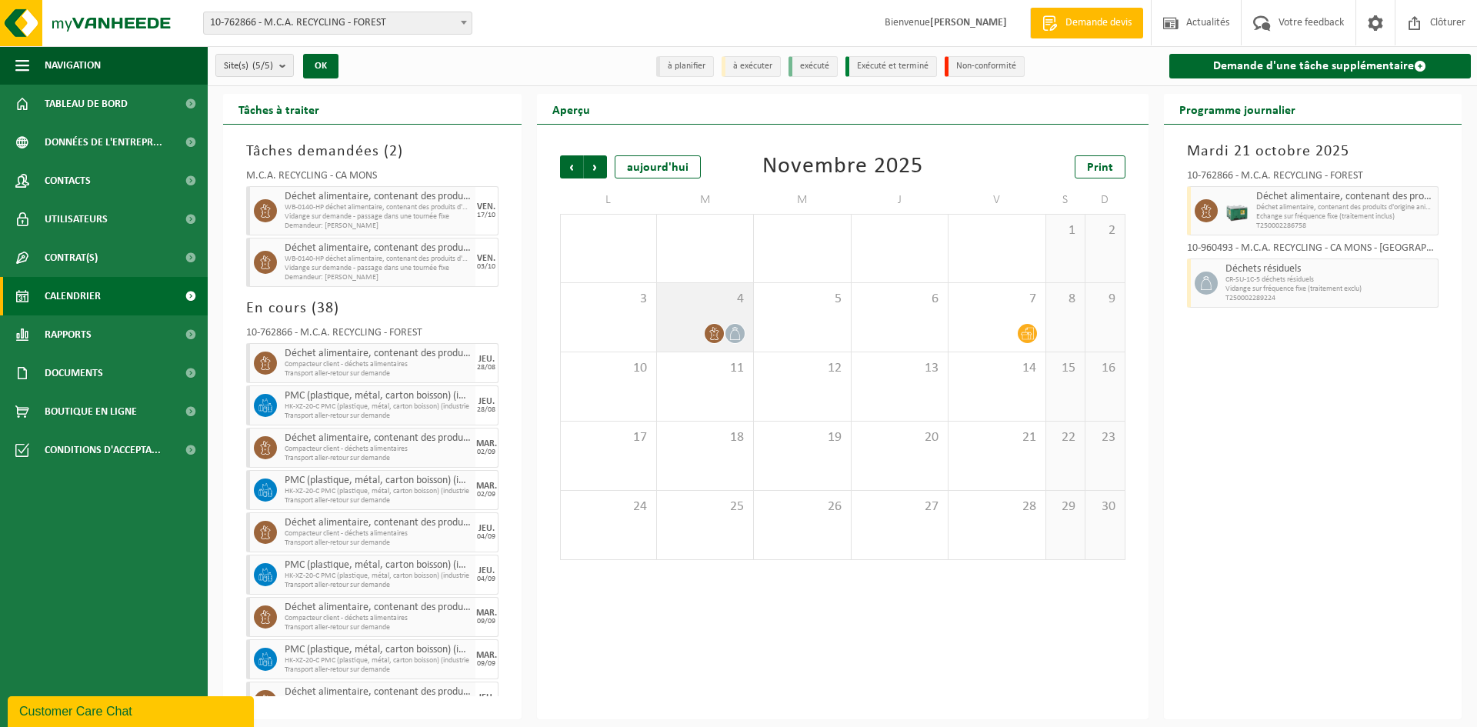
click at [682, 295] on span "4" at bounding box center [705, 299] width 81 height 17
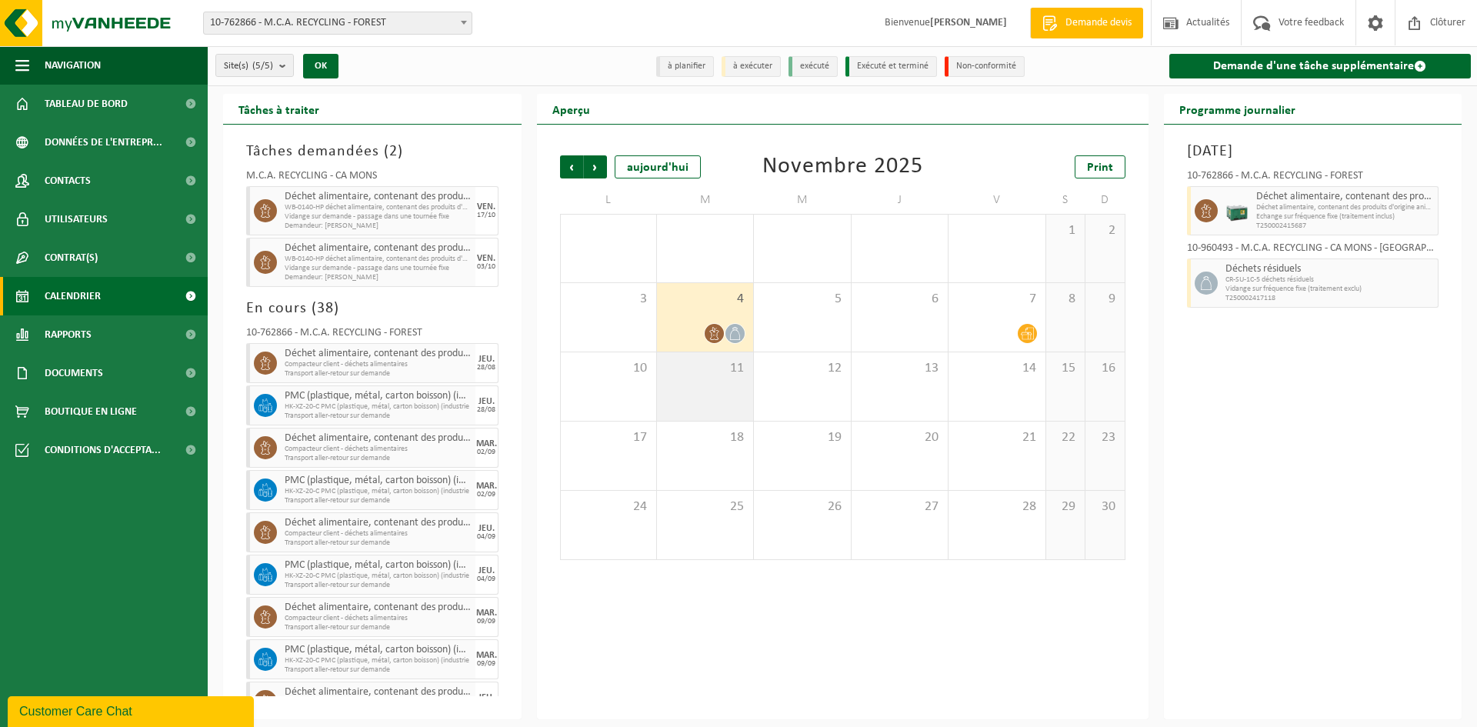
click at [697, 368] on span "11" at bounding box center [705, 368] width 81 height 17
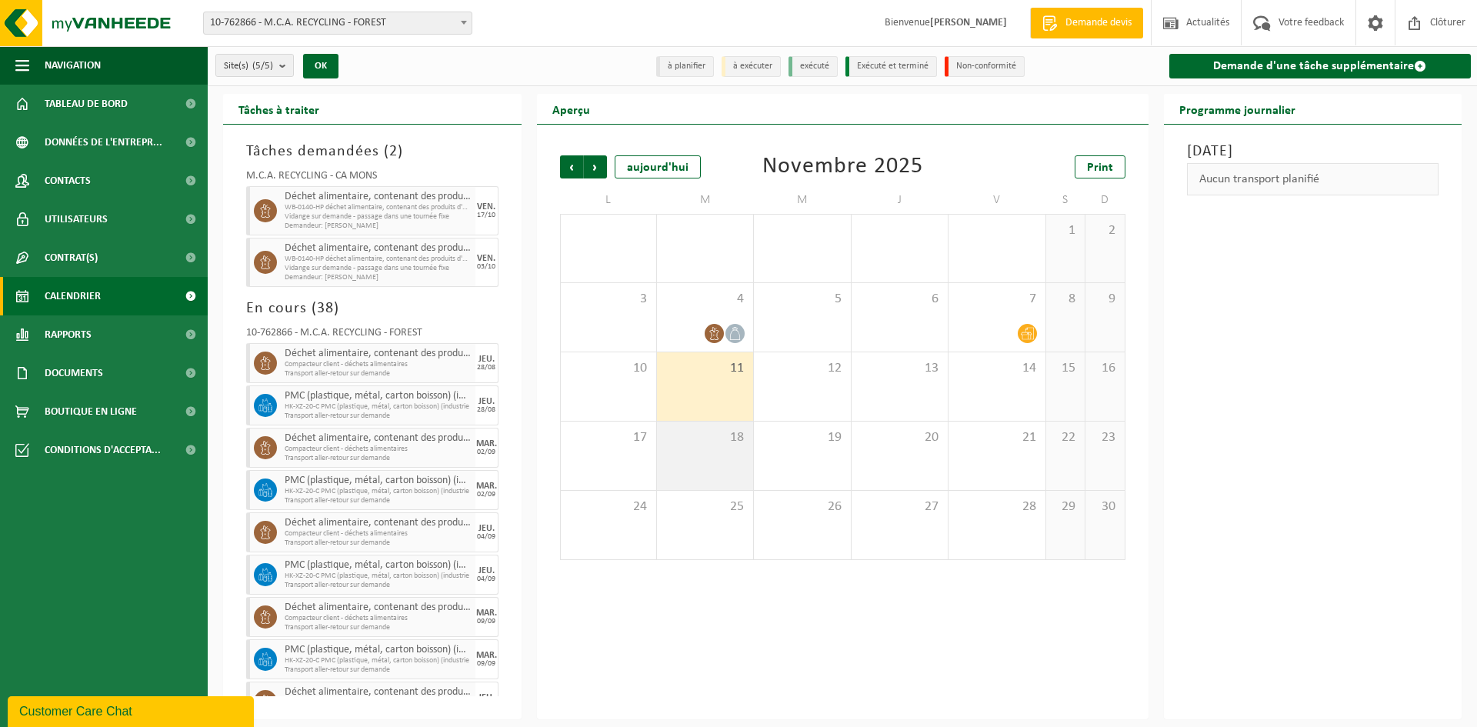
drag, startPoint x: 689, startPoint y: 470, endPoint x: 692, endPoint y: 462, distance: 9.0
click at [689, 469] on div "18" at bounding box center [705, 456] width 96 height 68
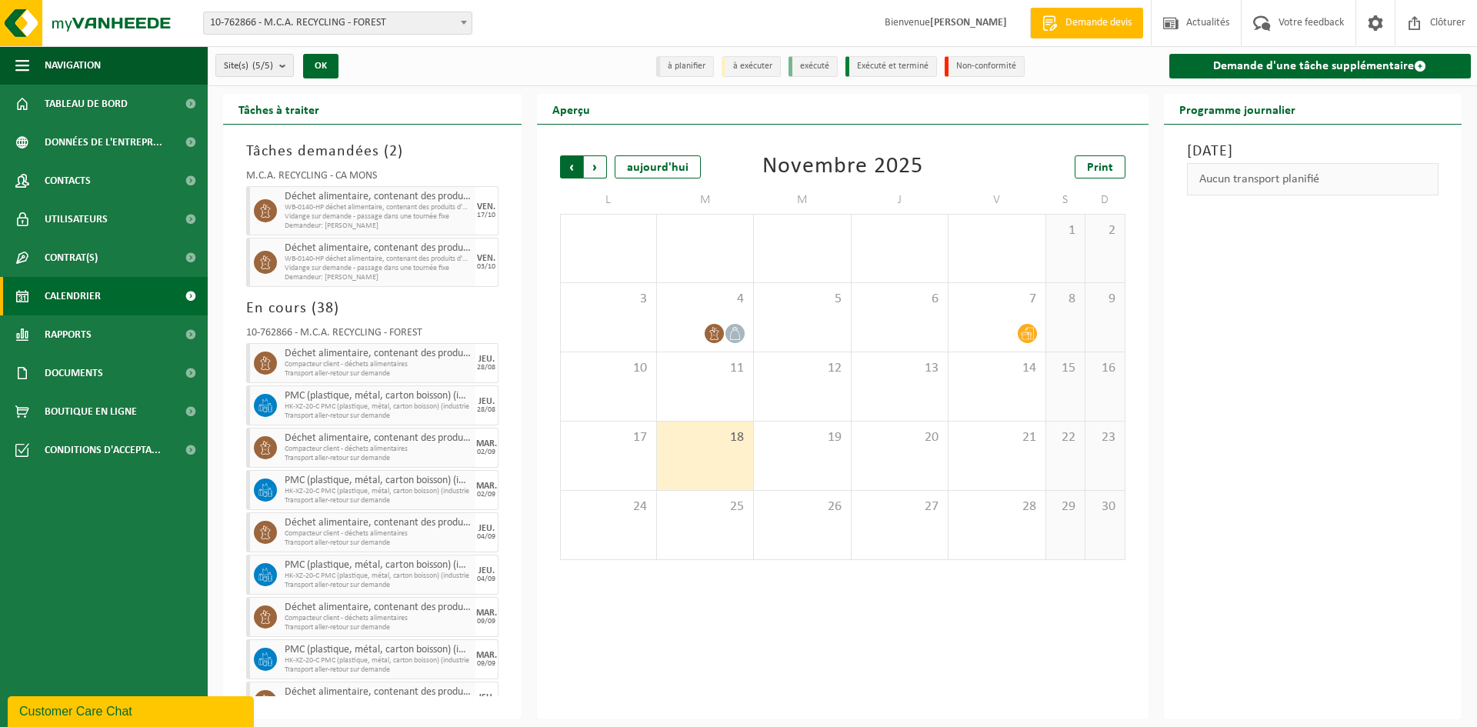
click at [598, 168] on span "Suivant" at bounding box center [595, 166] width 23 height 23
click at [569, 173] on span "Précédent" at bounding box center [571, 166] width 23 height 23
click at [569, 172] on span "Précédent" at bounding box center [571, 166] width 23 height 23
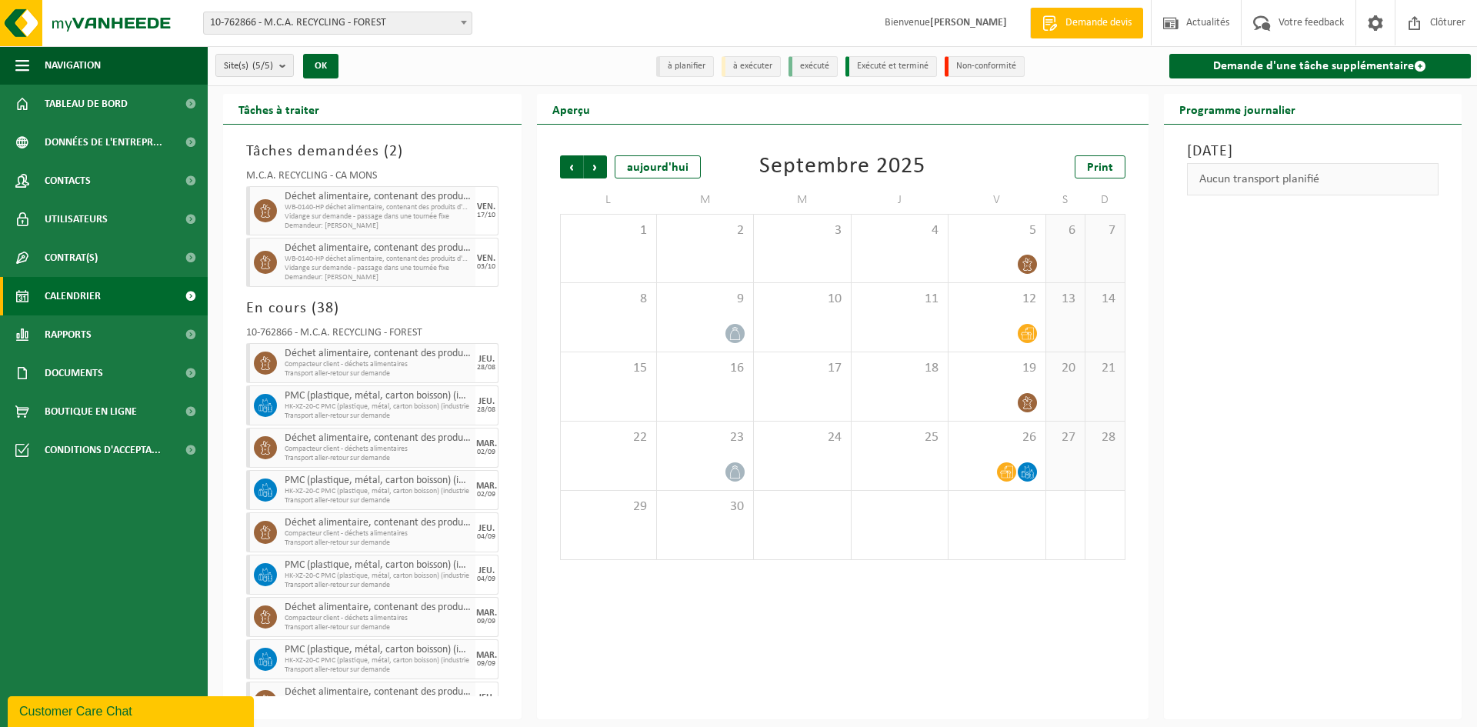
click at [569, 172] on span "Précédent" at bounding box center [571, 166] width 23 height 23
